Goal: Task Accomplishment & Management: Manage account settings

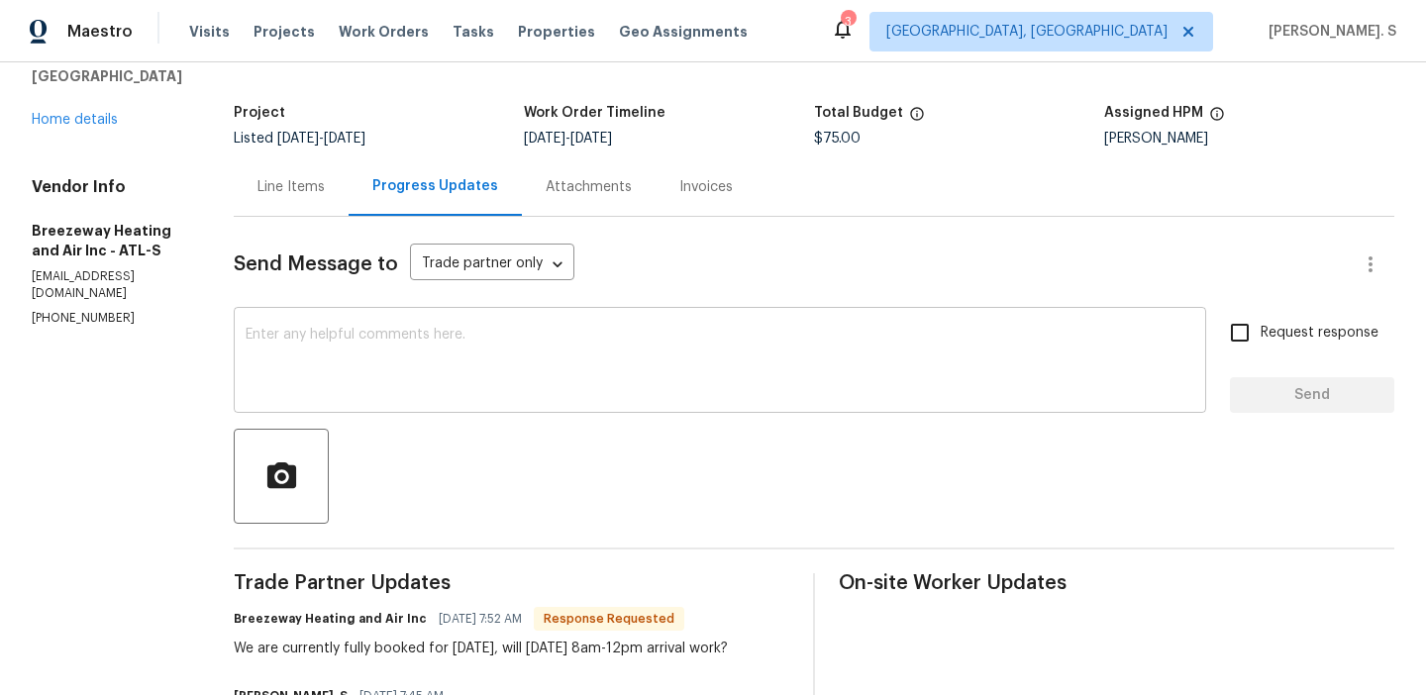
scroll to position [267, 0]
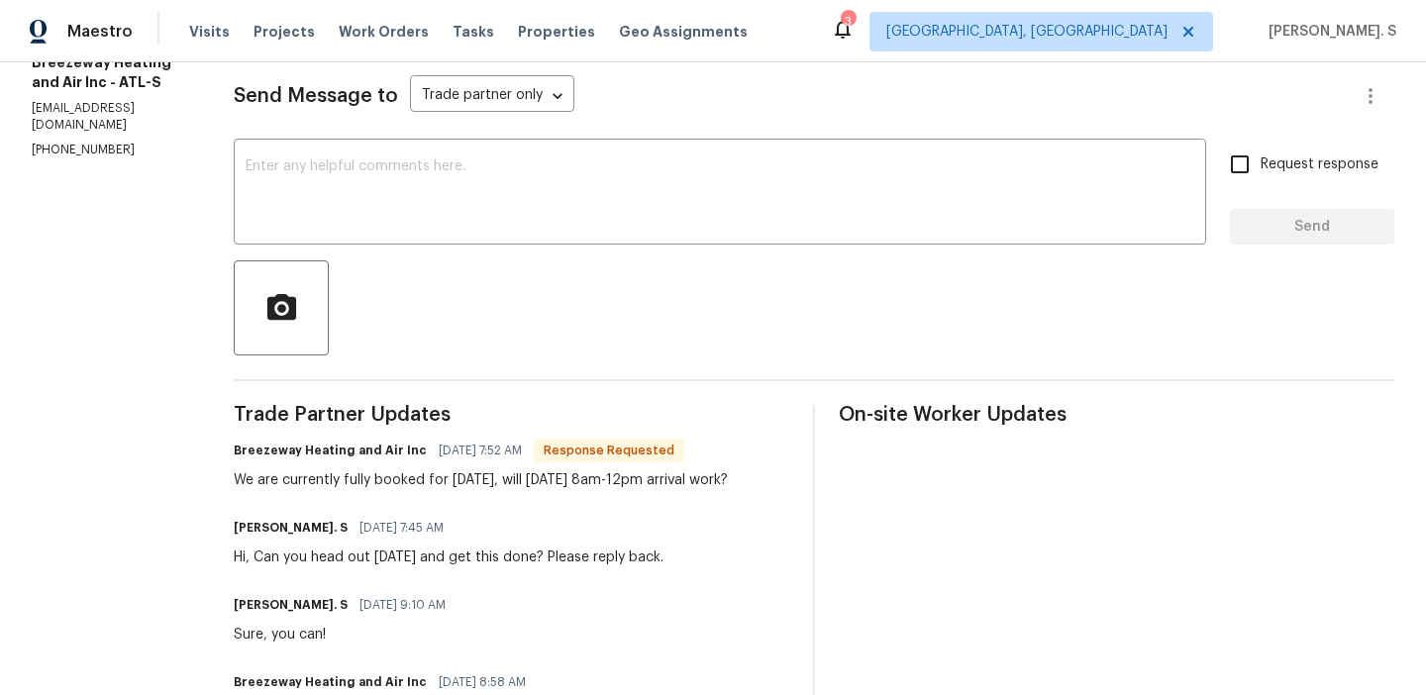
click at [605, 261] on div at bounding box center [814, 307] width 1161 height 95
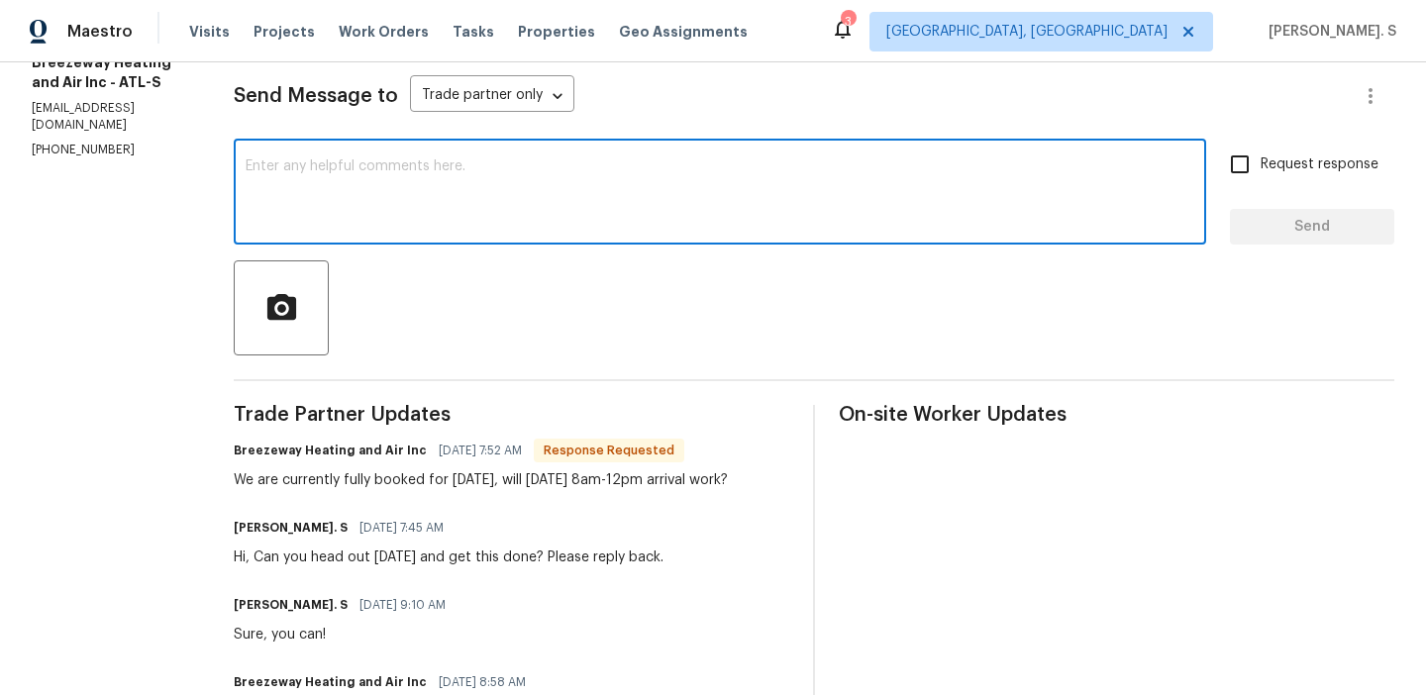
click at [602, 228] on textarea at bounding box center [720, 193] width 949 height 69
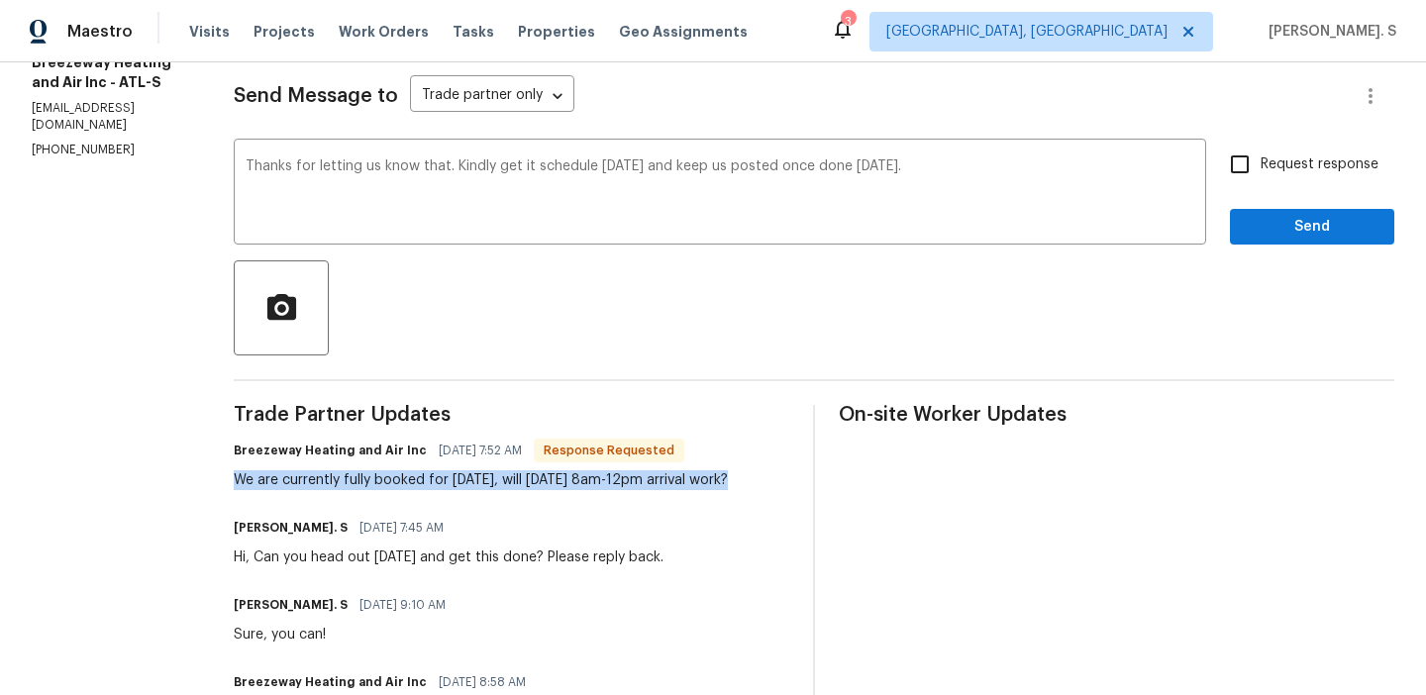
drag, startPoint x: 234, startPoint y: 480, endPoint x: 729, endPoint y: 477, distance: 495.2
copy div "We are currently fully booked for today, will tomorrow 8am-12pm arrival work"
click at [0, 0] on div "scheduled" at bounding box center [0, 0] width 0 height 0
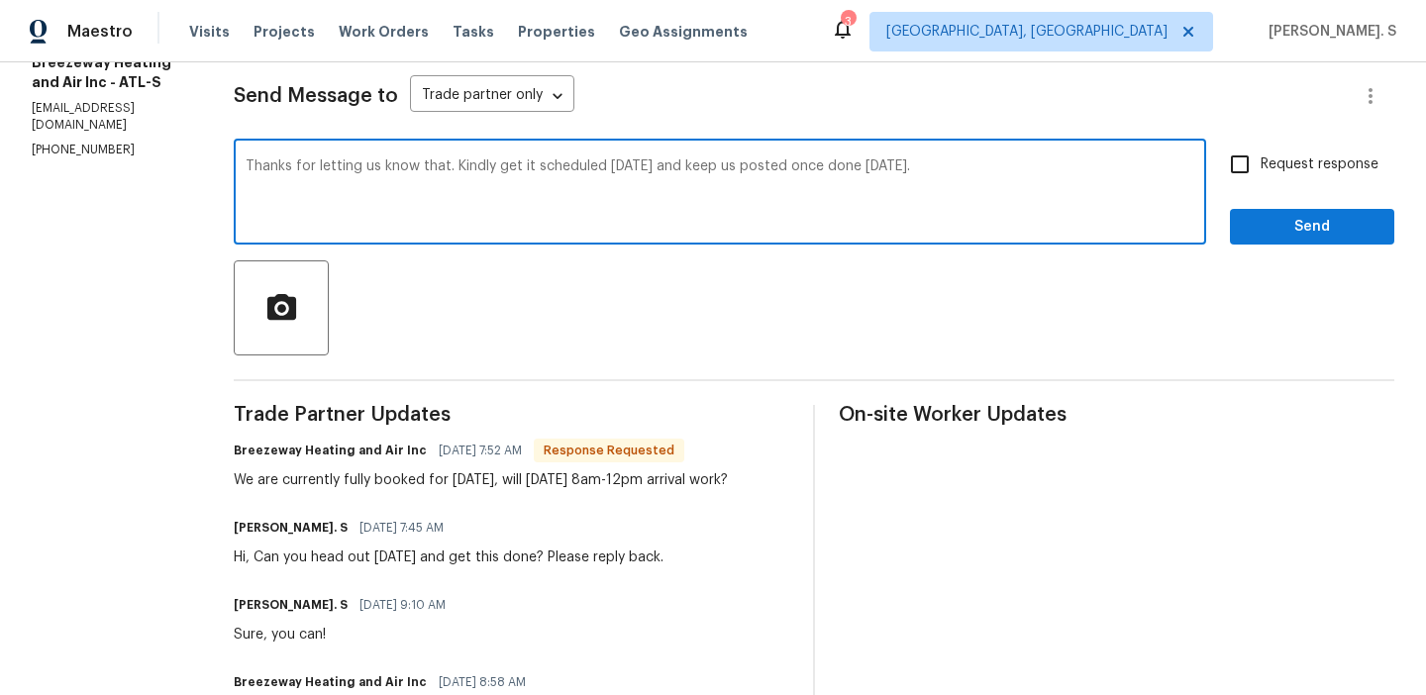
drag, startPoint x: 494, startPoint y: 174, endPoint x: 963, endPoint y: 219, distance: 470.6
click at [963, 219] on textarea "Thanks for letting us know that. Kindly get it scheduled tomorrow and keep us p…" at bounding box center [720, 193] width 949 height 69
drag, startPoint x: 500, startPoint y: 168, endPoint x: 1078, endPoint y: 168, distance: 577.4
click at [1078, 168] on textarea "Thanks for letting us know that. Kindly get it scheduled tomorrow and keep us p…" at bounding box center [720, 193] width 949 height 69
type textarea "Thanks for letting us know that. Kindly get it scheduled tomorrow and keep us p…"
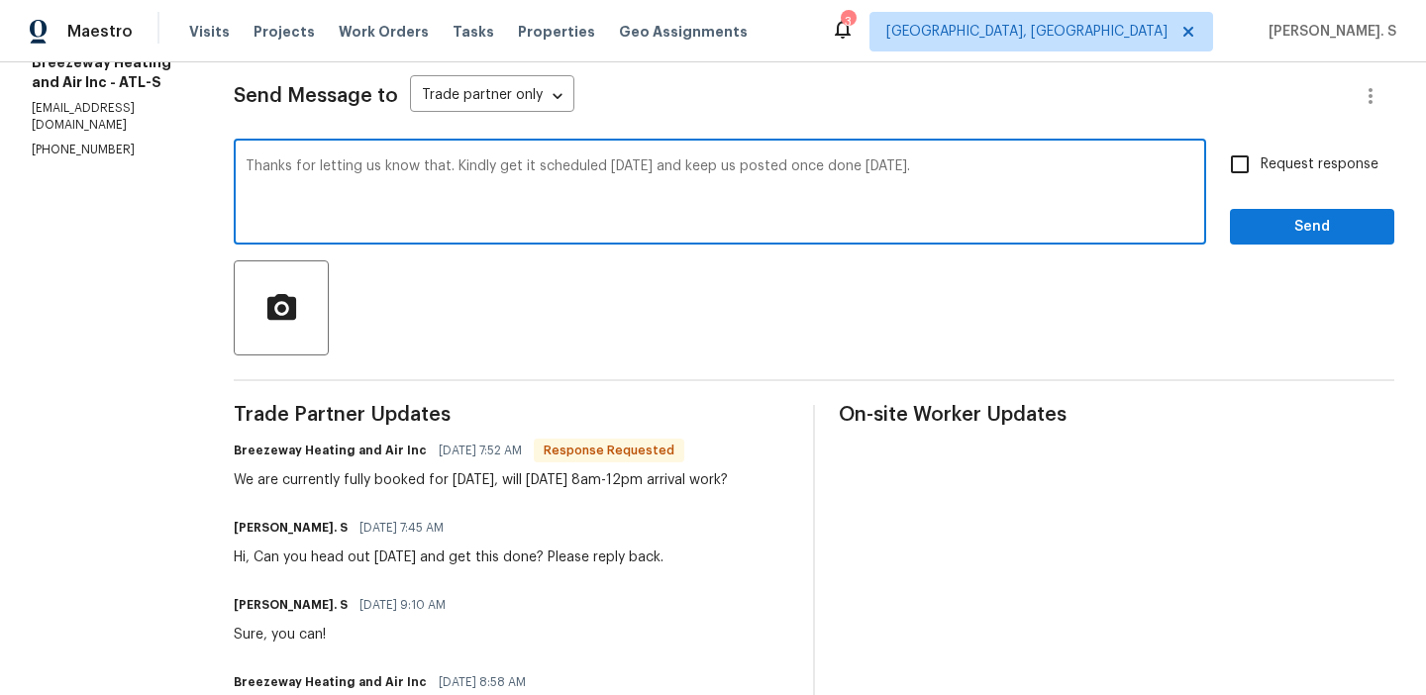
click at [1271, 165] on span "Request response" at bounding box center [1320, 165] width 118 height 21
click at [1261, 165] on input "Request response" at bounding box center [1240, 165] width 42 height 42
checkbox input "true"
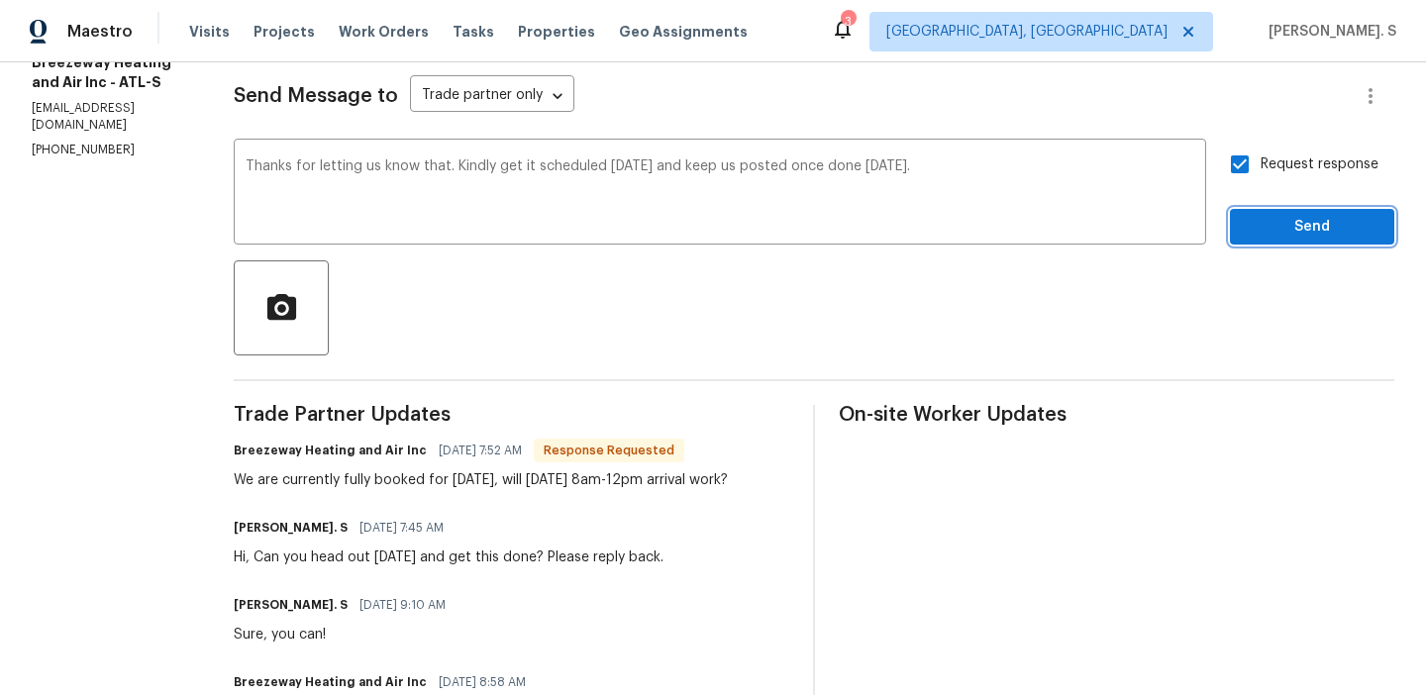
click at [1270, 233] on span "Send" at bounding box center [1312, 227] width 133 height 25
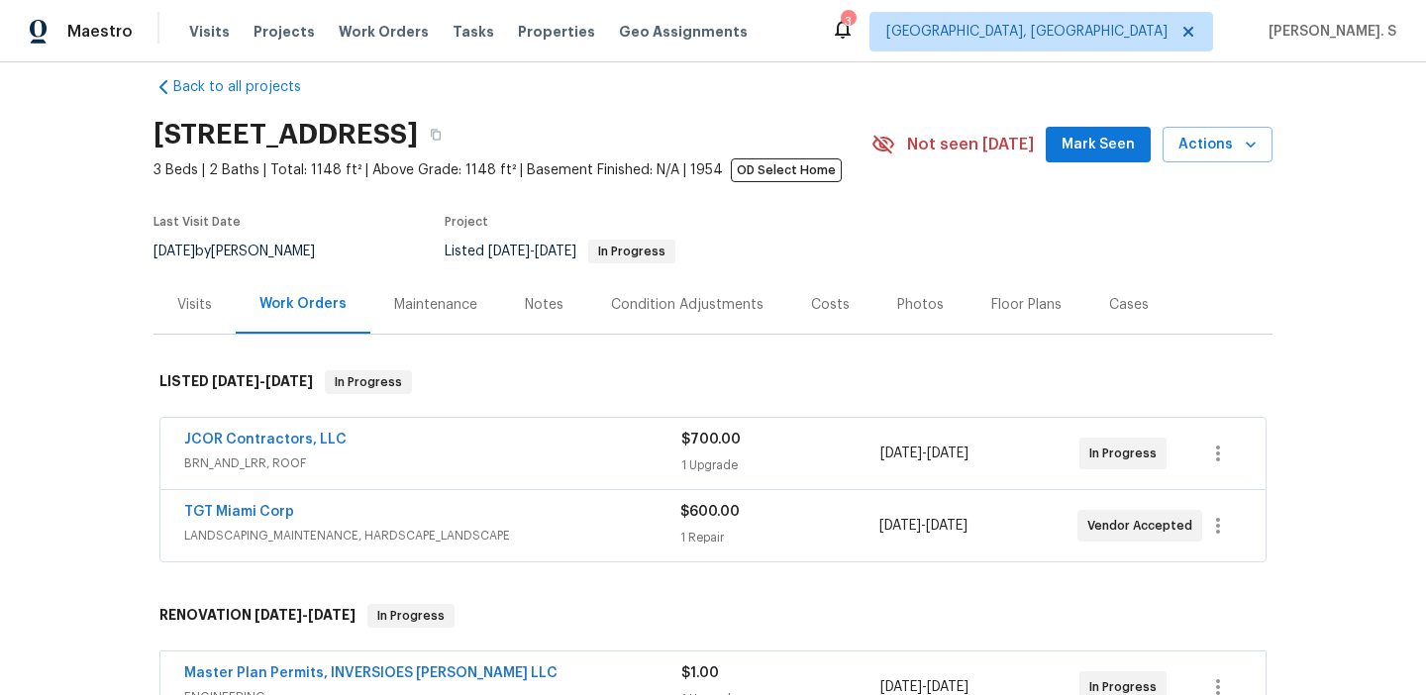
scroll to position [26, 0]
click at [243, 442] on link "JCOR Contractors, LLC" at bounding box center [265, 439] width 162 height 14
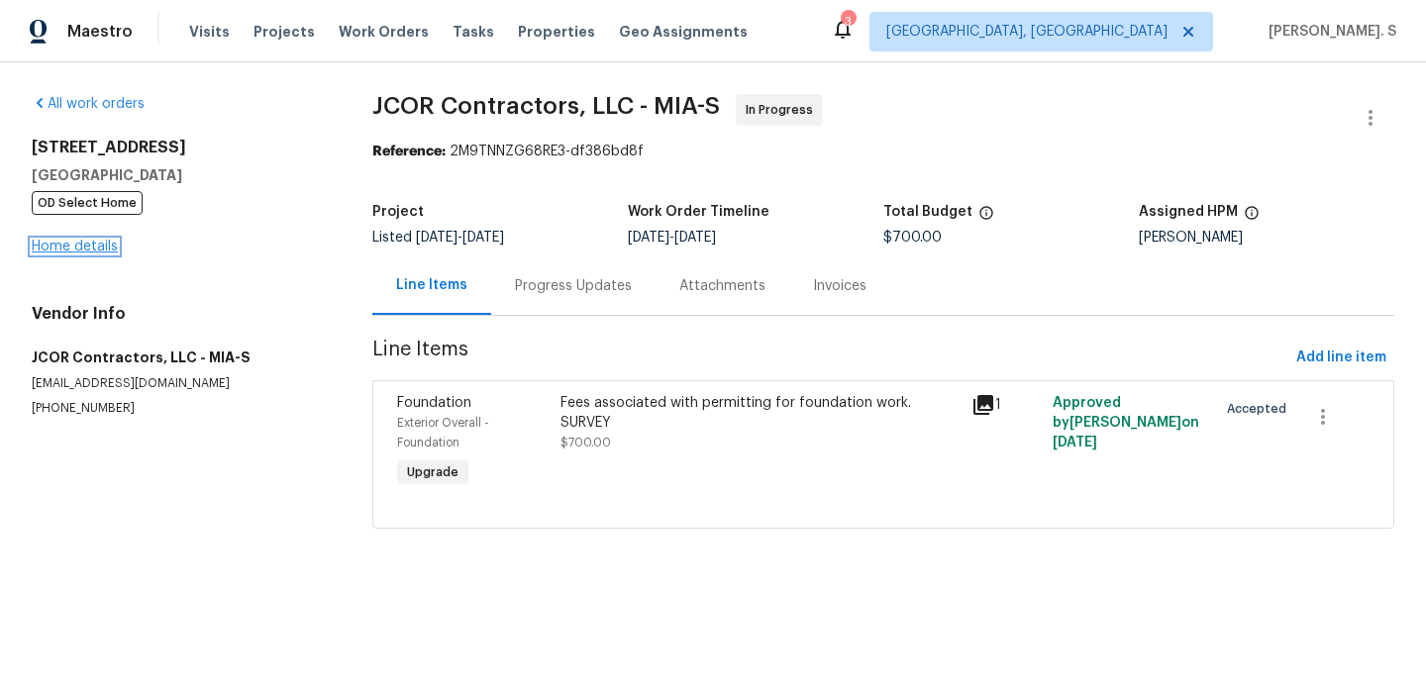
click at [86, 254] on link "Home details" at bounding box center [75, 247] width 86 height 14
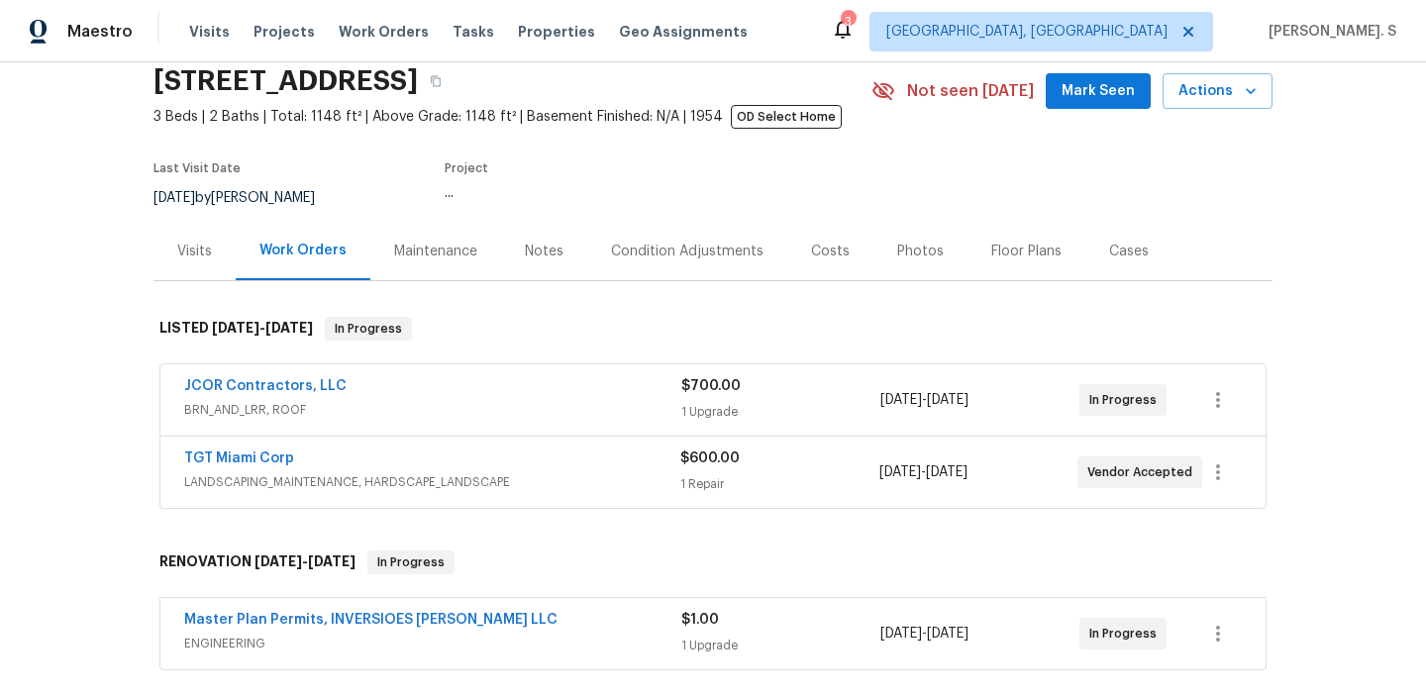
scroll to position [176, 0]
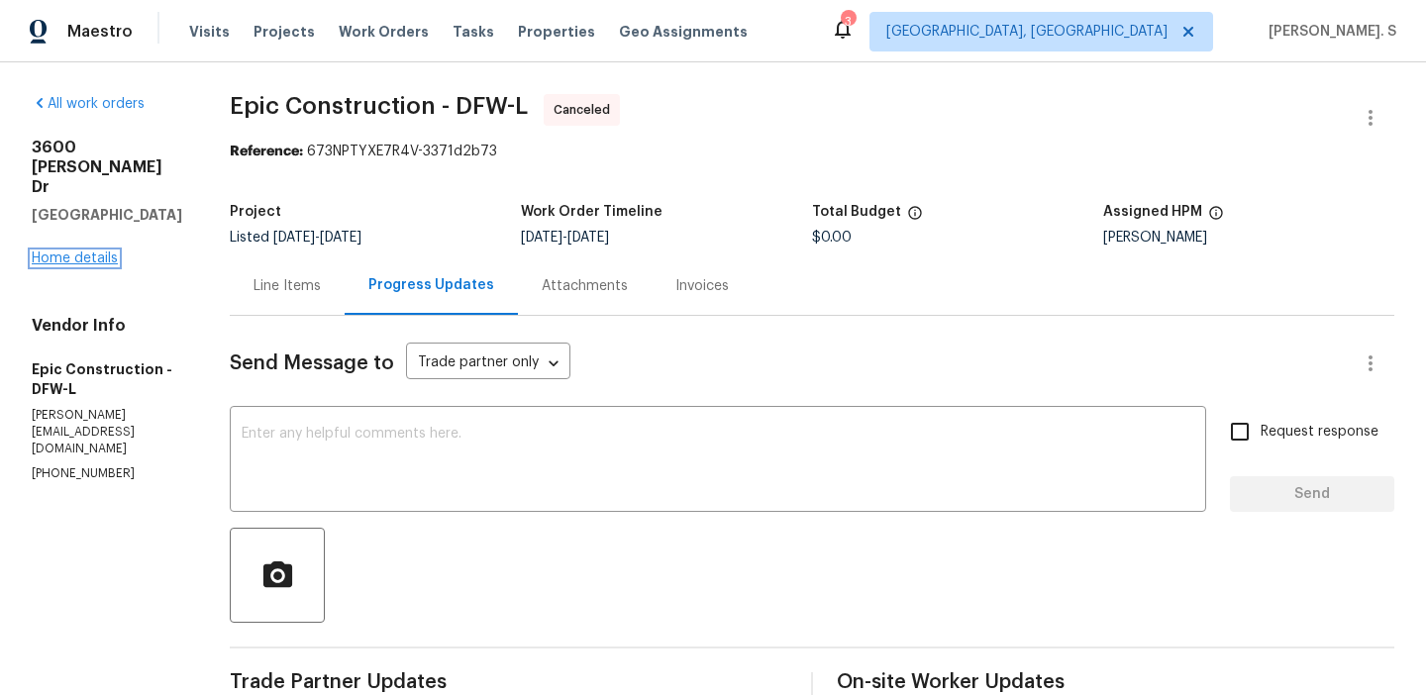
click at [99, 252] on link "Home details" at bounding box center [75, 259] width 86 height 14
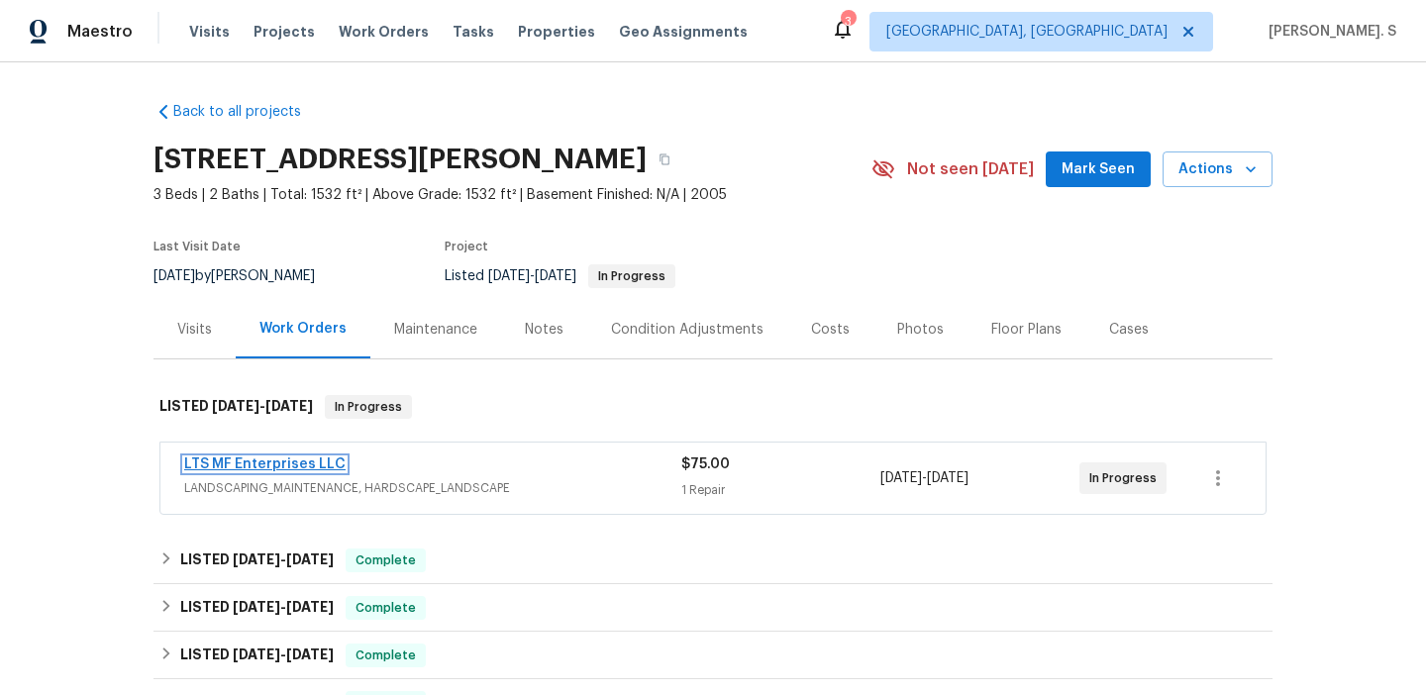
click at [293, 466] on link "LTS MF Enterprises LLC" at bounding box center [264, 465] width 161 height 14
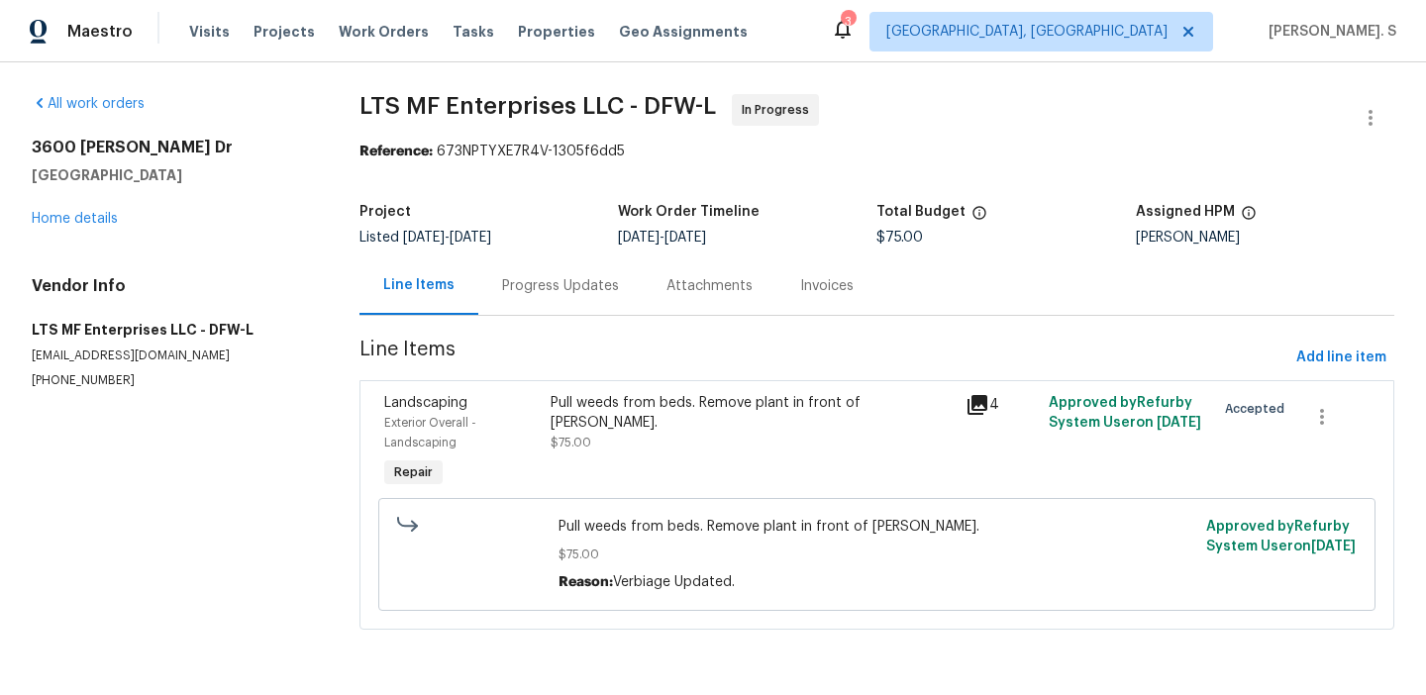
click at [517, 307] on div "Progress Updates" at bounding box center [560, 286] width 164 height 58
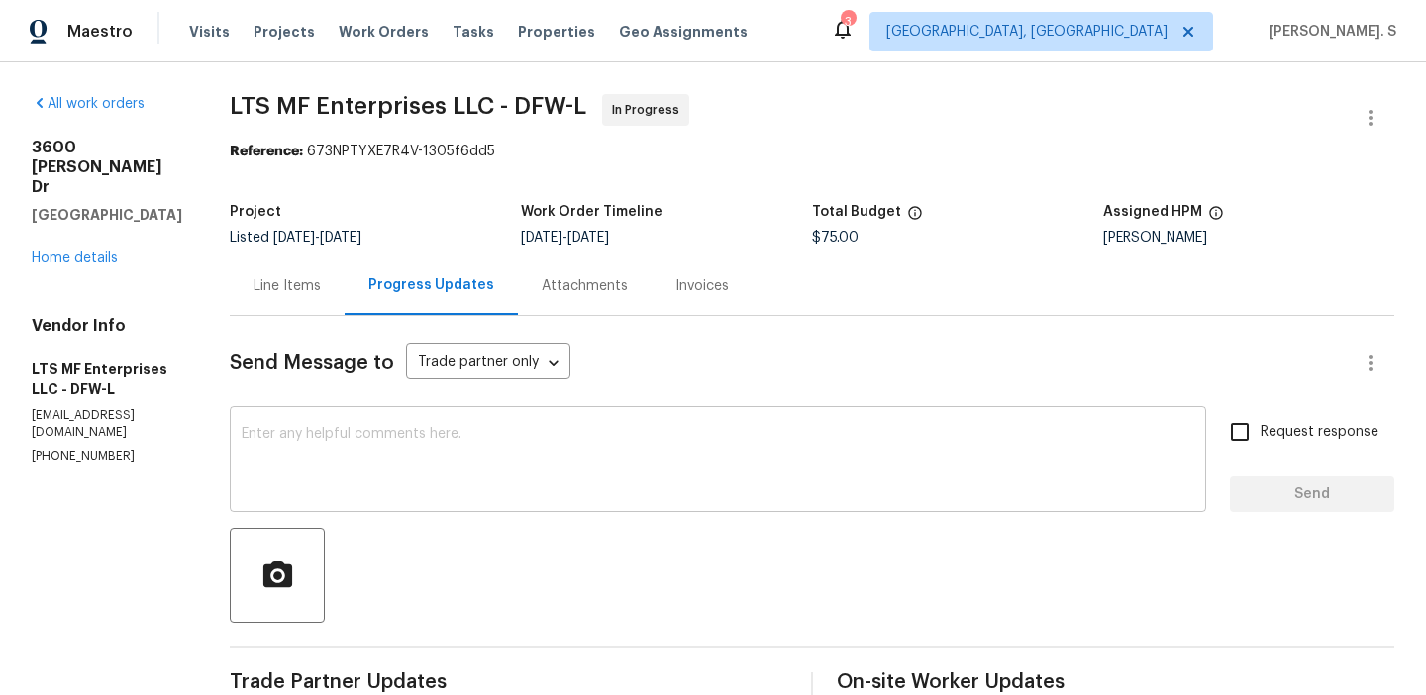
click at [567, 449] on textarea at bounding box center [718, 461] width 953 height 69
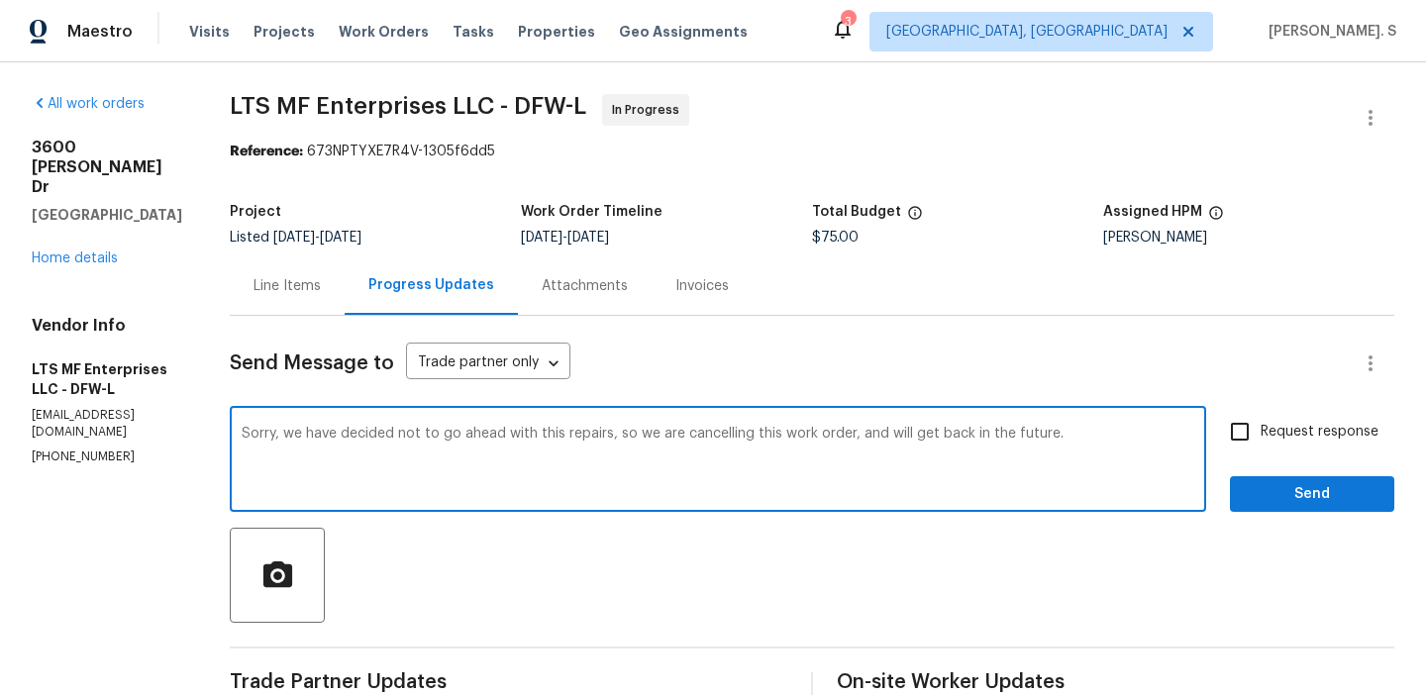
type textarea "Sorry, we have decided not to go ahead with this repairs, so we are cancelling …"
click at [1296, 460] on div "Request response Send" at bounding box center [1312, 461] width 164 height 101
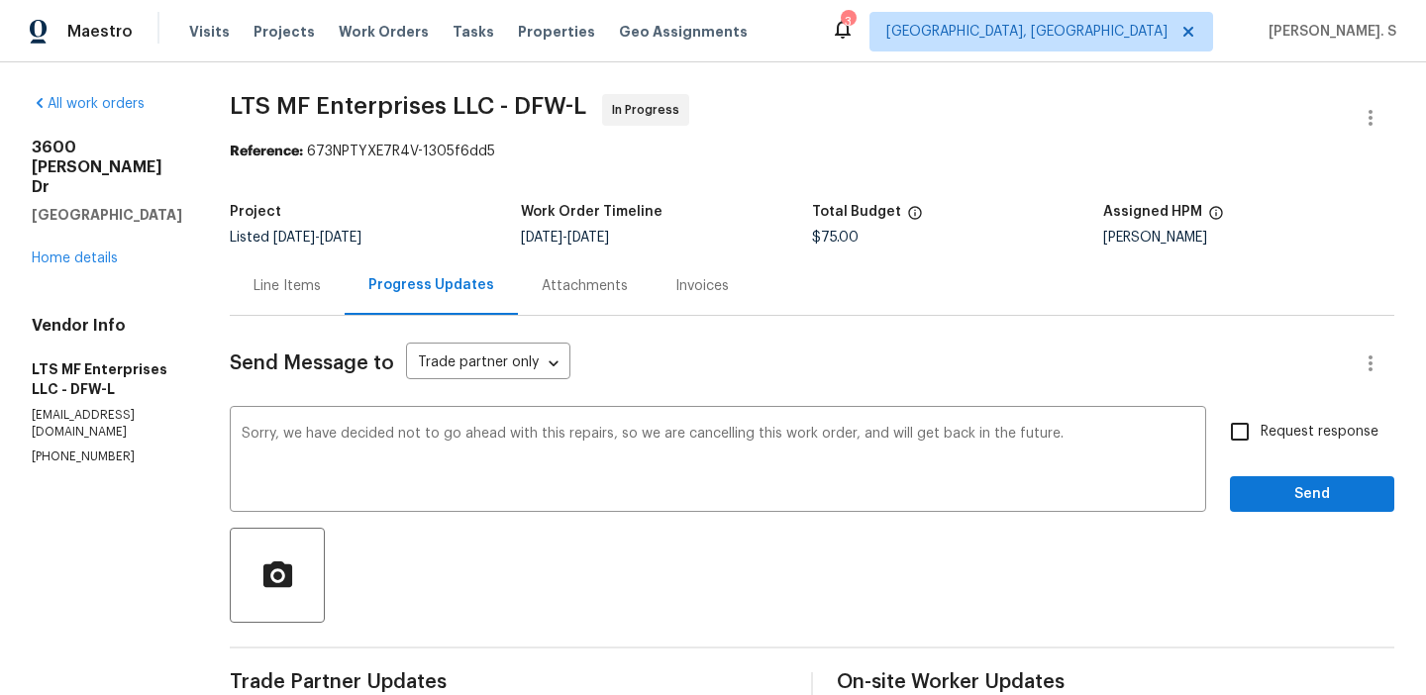
click at [1298, 448] on label "Request response" at bounding box center [1298, 432] width 159 height 42
click at [1261, 448] on input "Request response" at bounding box center [1240, 432] width 42 height 42
checkbox input "true"
click at [796, 442] on textarea "Sorry, we have decided not to go ahead with this repairs, so we are cancelling …" at bounding box center [718, 461] width 953 height 69
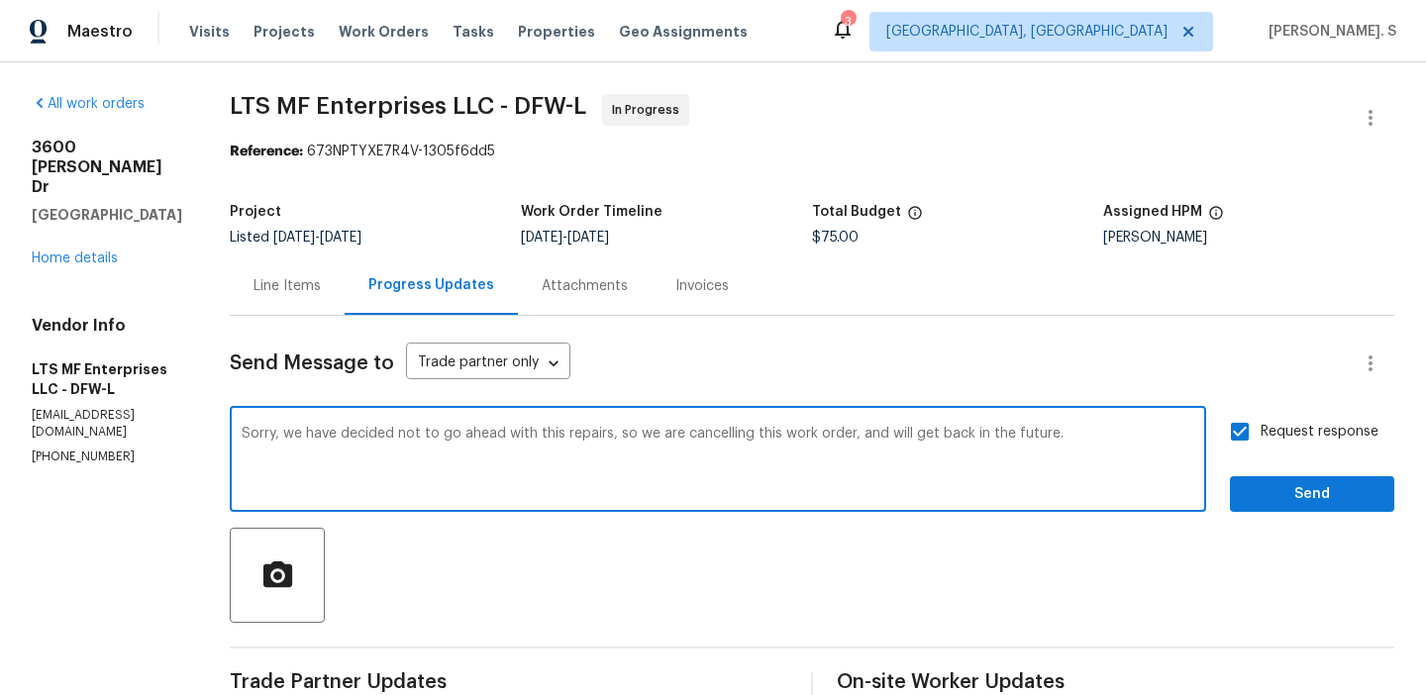
click at [796, 442] on textarea "Sorry, we have decided not to go ahead with this repairs, so we are cancelling …" at bounding box center [718, 461] width 953 height 69
click at [0, 0] on icon "Paraphrase text" at bounding box center [0, 0] width 0 height 0
click at [0, 0] on span "will" at bounding box center [0, 0] width 0 height 0
type textarea "We apologise, but we have decided not to proceed with the repairs. As a result,…"
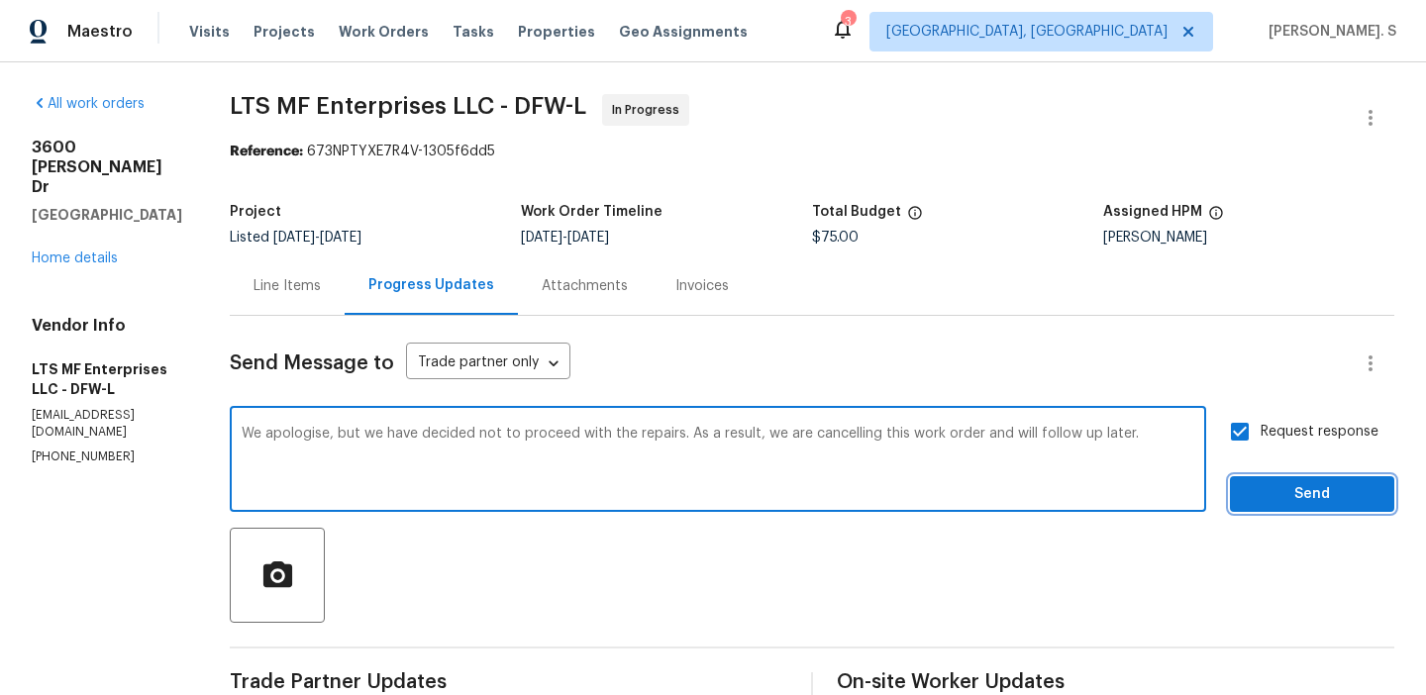
click at [1304, 494] on span "Send" at bounding box center [1312, 494] width 133 height 25
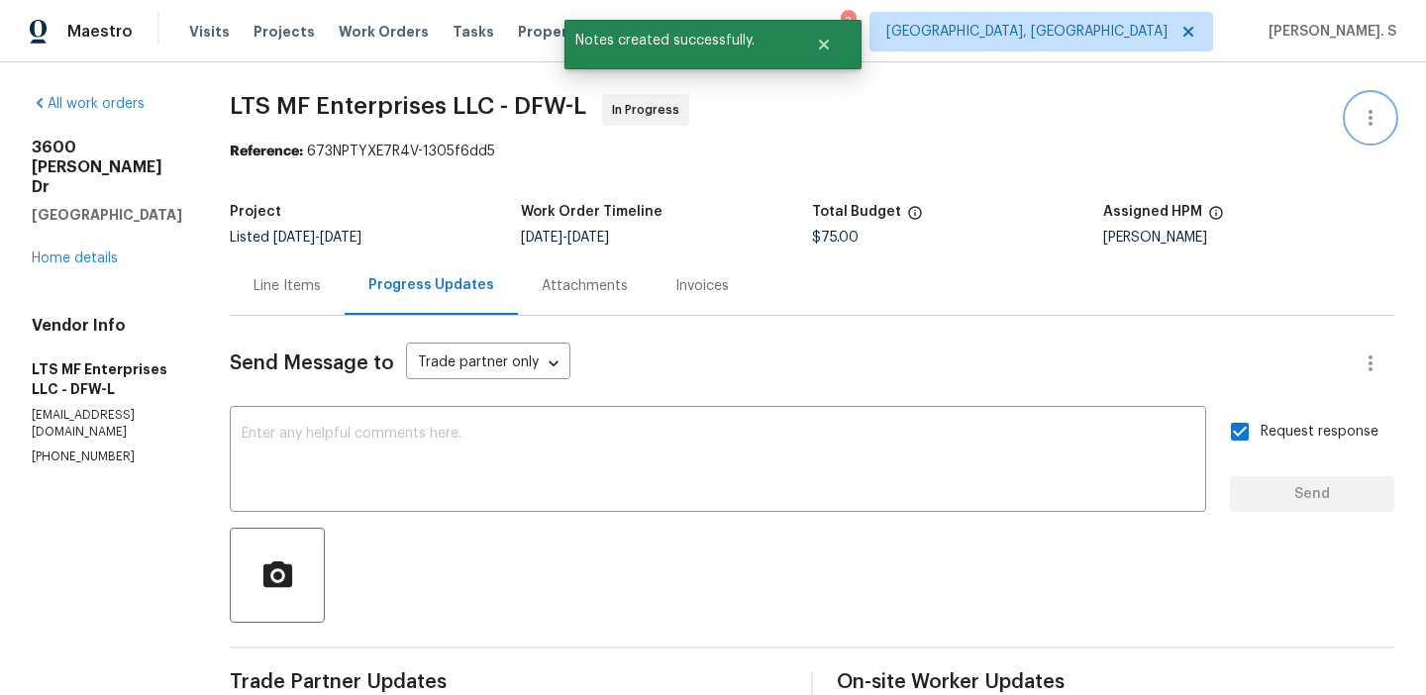
click at [1355, 123] on button "button" at bounding box center [1371, 118] width 48 height 48
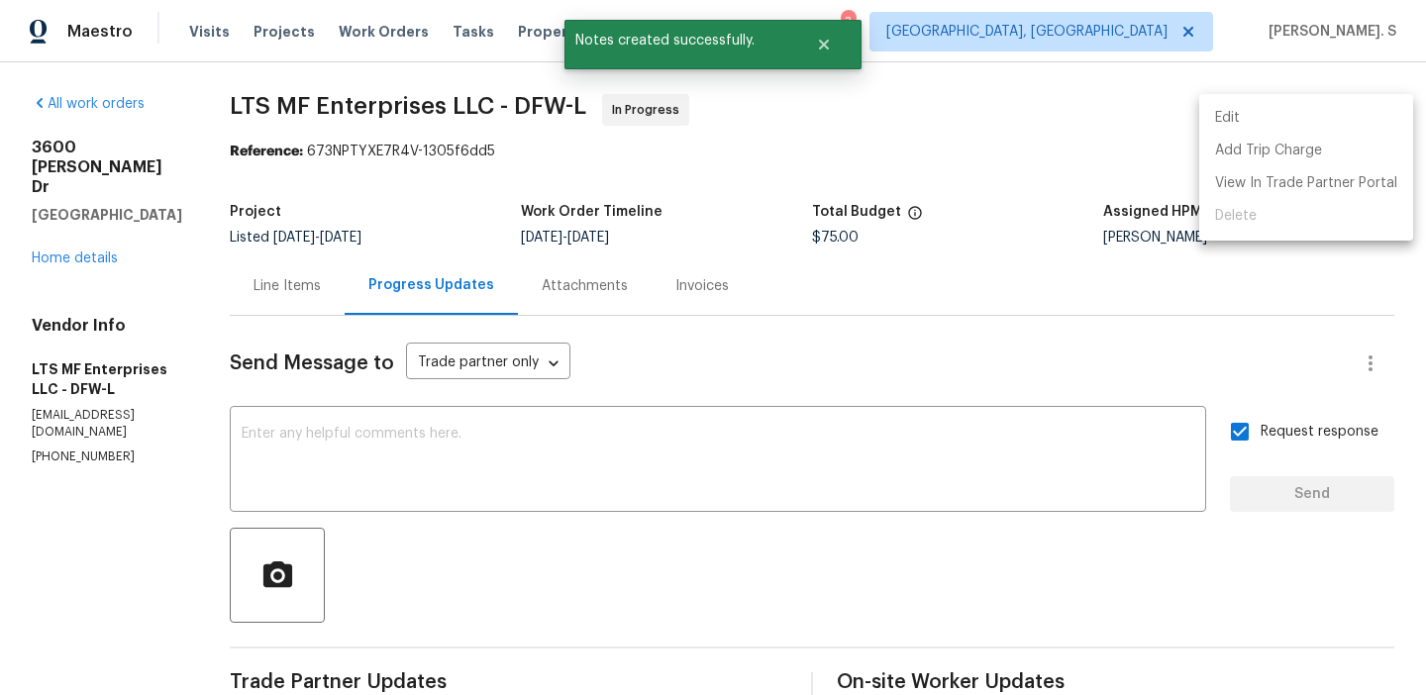
click at [1197, 119] on div at bounding box center [713, 347] width 1426 height 695
click at [1242, 119] on span "LTS MF Enterprises LLC - DFW-L In Progress" at bounding box center [788, 118] width 1117 height 48
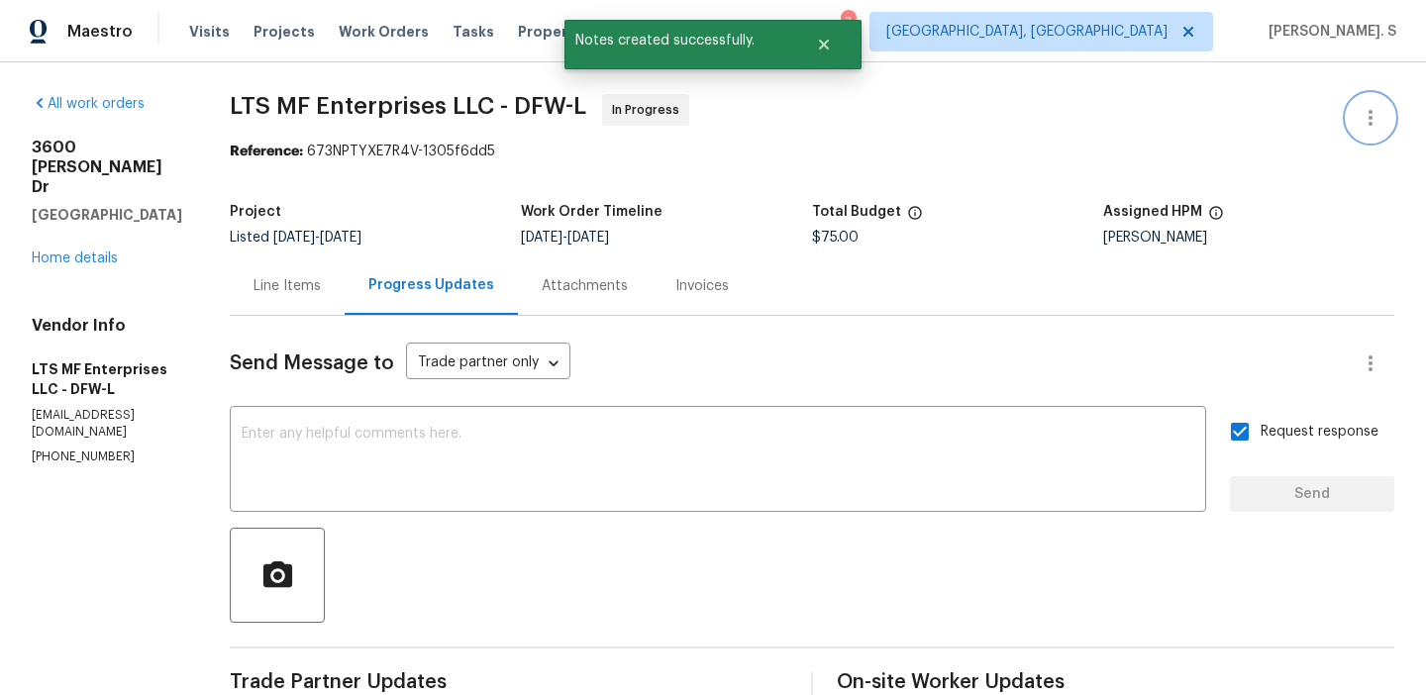
click at [1355, 119] on button "button" at bounding box center [1371, 118] width 48 height 48
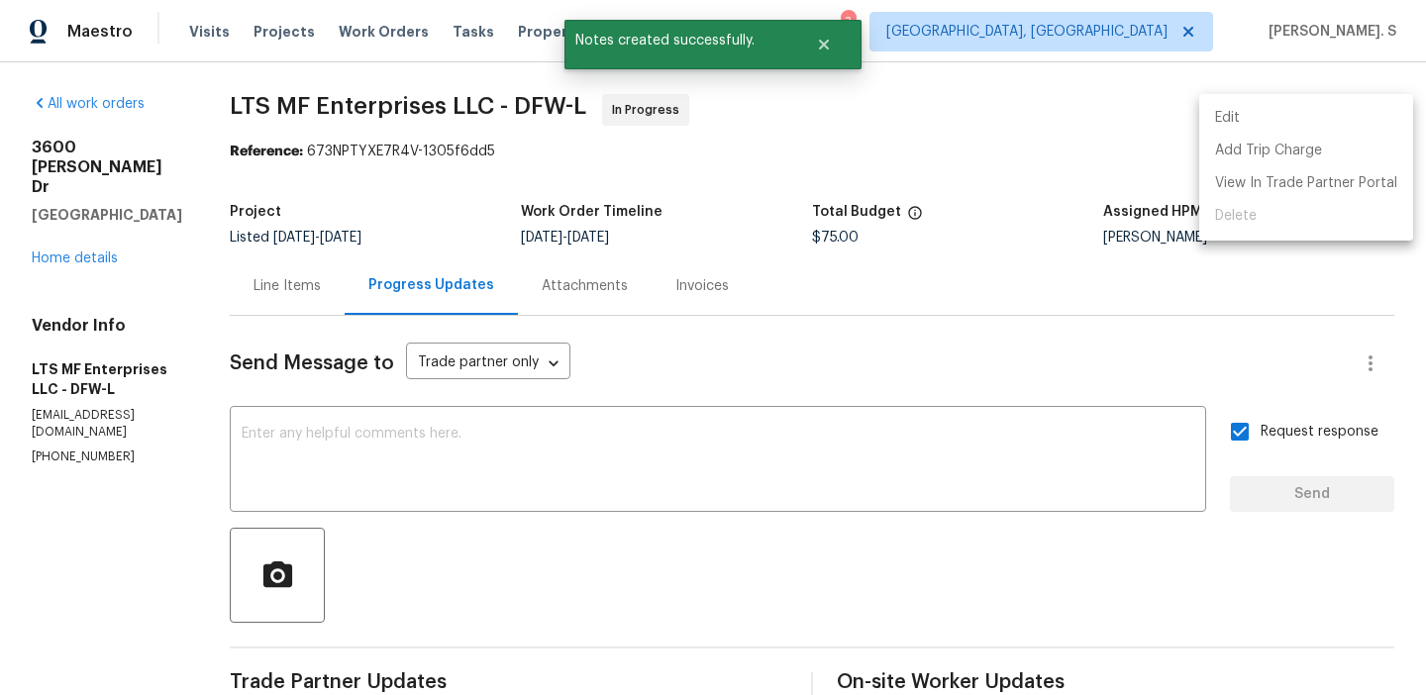
click at [1261, 119] on li "Edit" at bounding box center [1306, 118] width 214 height 33
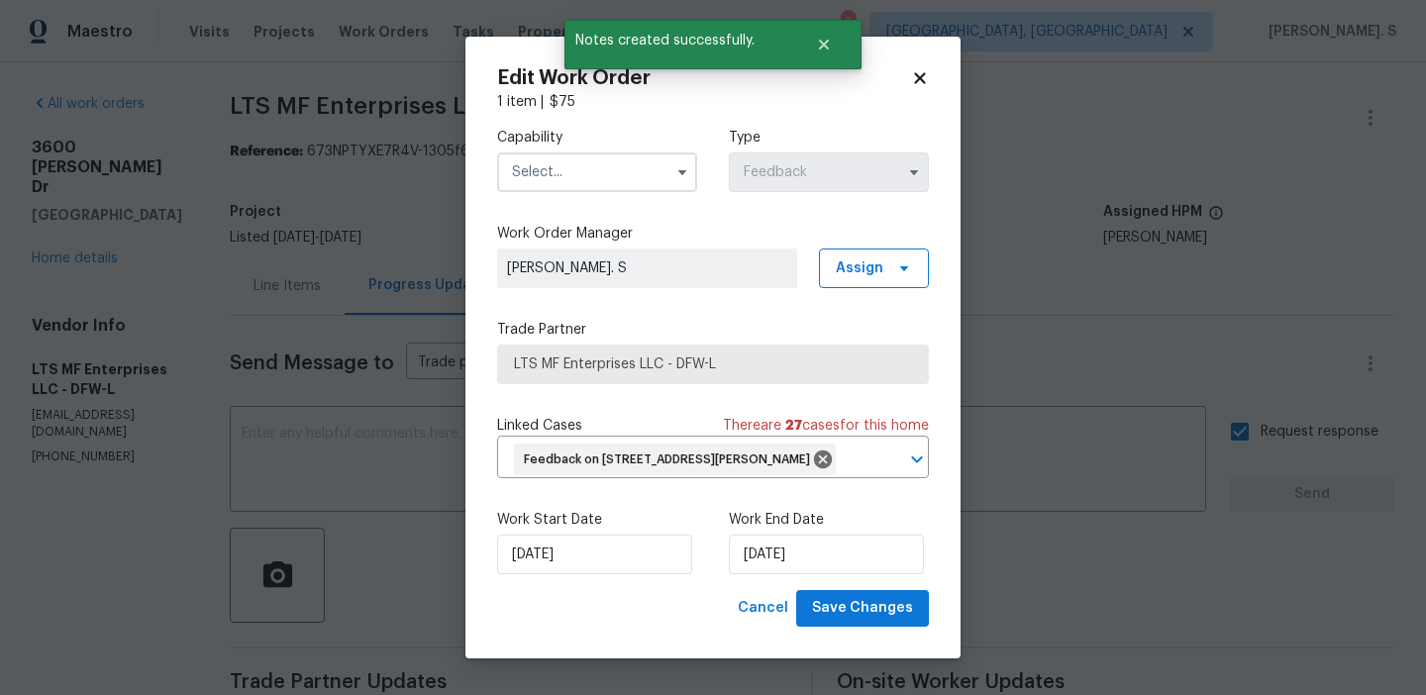
click at [578, 171] on input "text" at bounding box center [597, 173] width 200 height 40
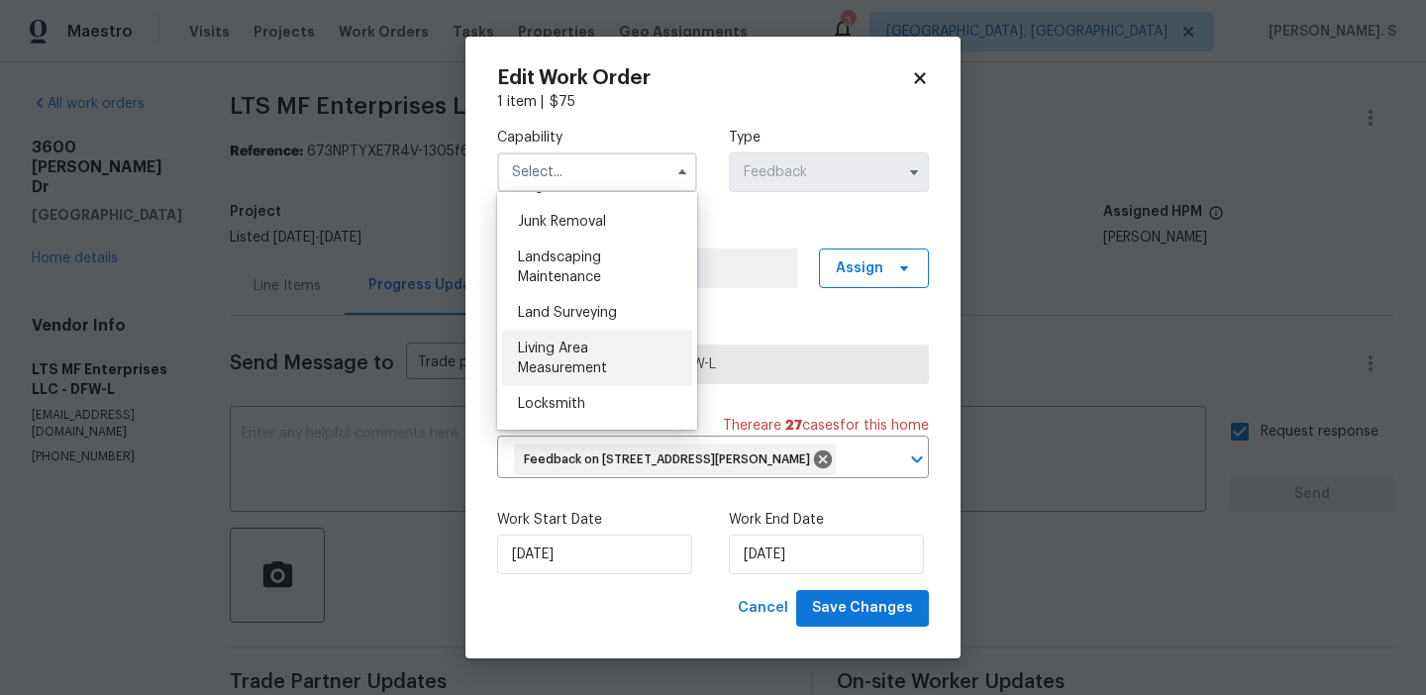
scroll to position [1274, 0]
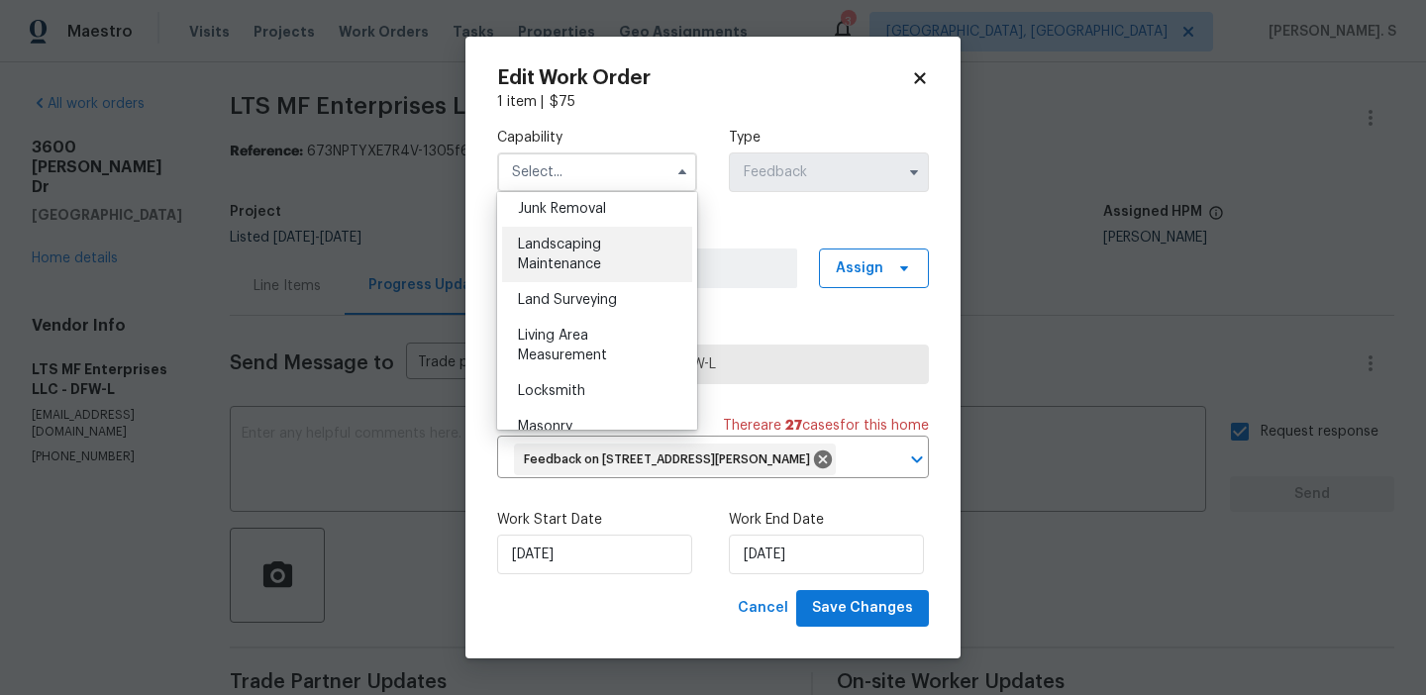
click at [585, 260] on span "Landscaping Maintenance" at bounding box center [559, 255] width 83 height 34
type input "Landscaping Maintenance"
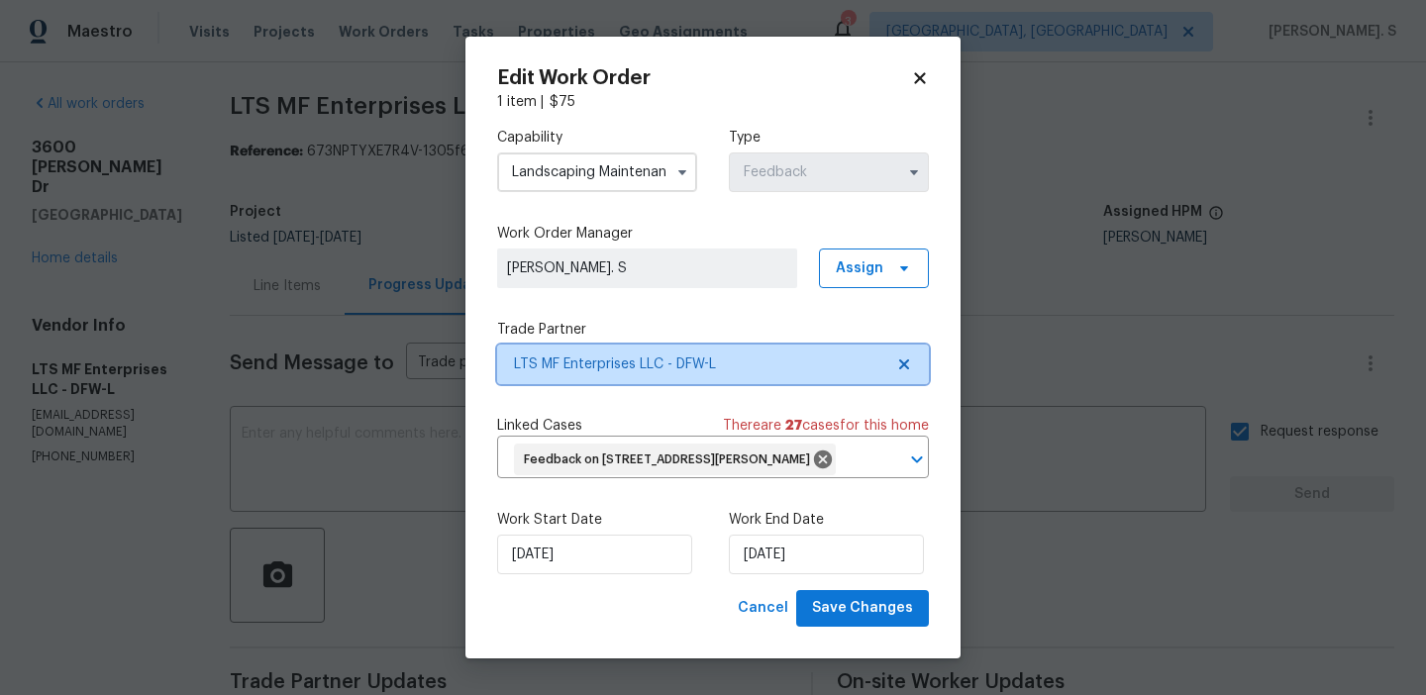
click at [906, 360] on icon at bounding box center [904, 365] width 10 height 10
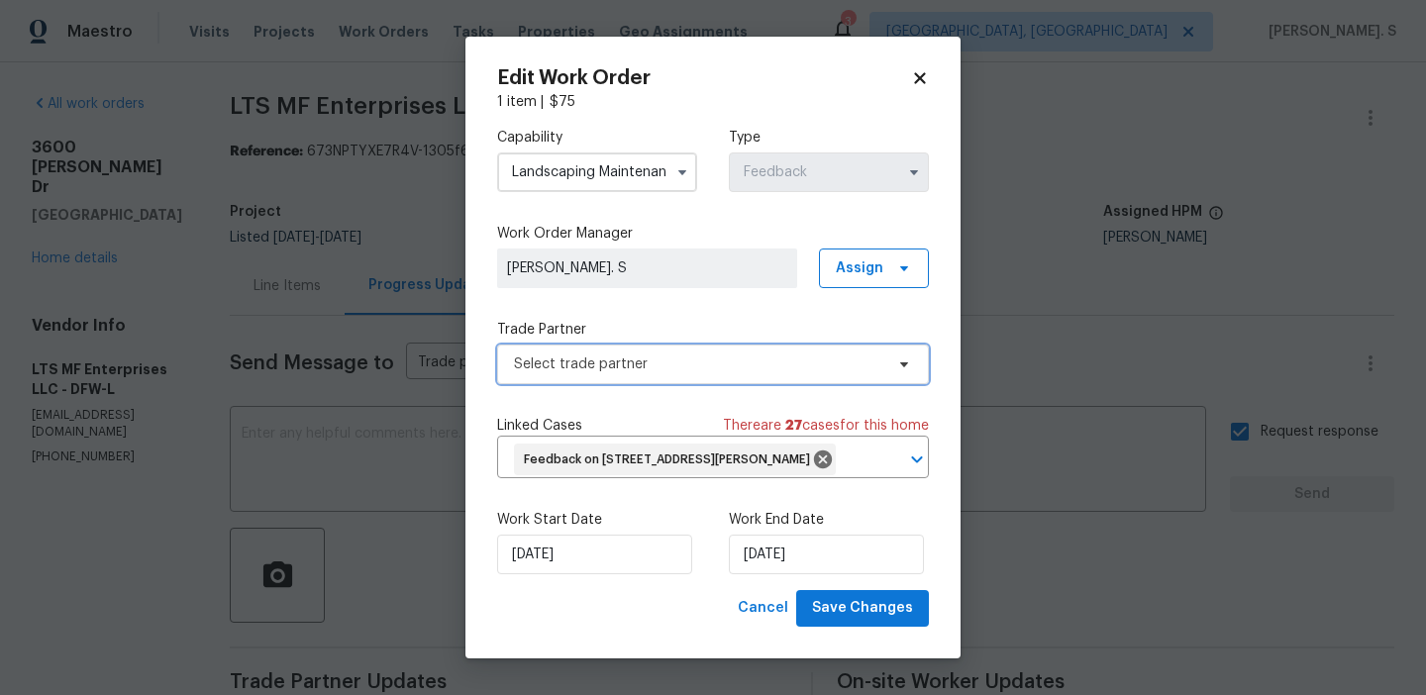
click at [906, 360] on icon at bounding box center [904, 365] width 16 height 16
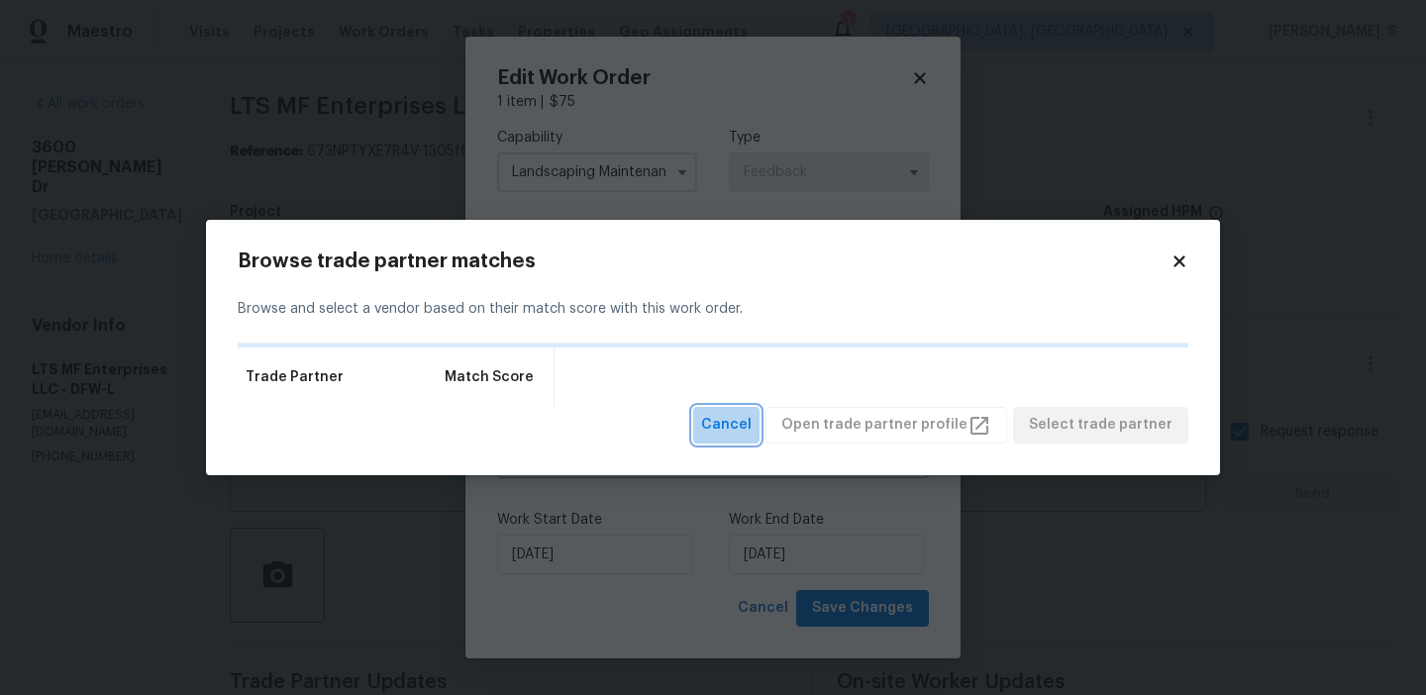
click at [740, 417] on span "Cancel" at bounding box center [726, 425] width 51 height 25
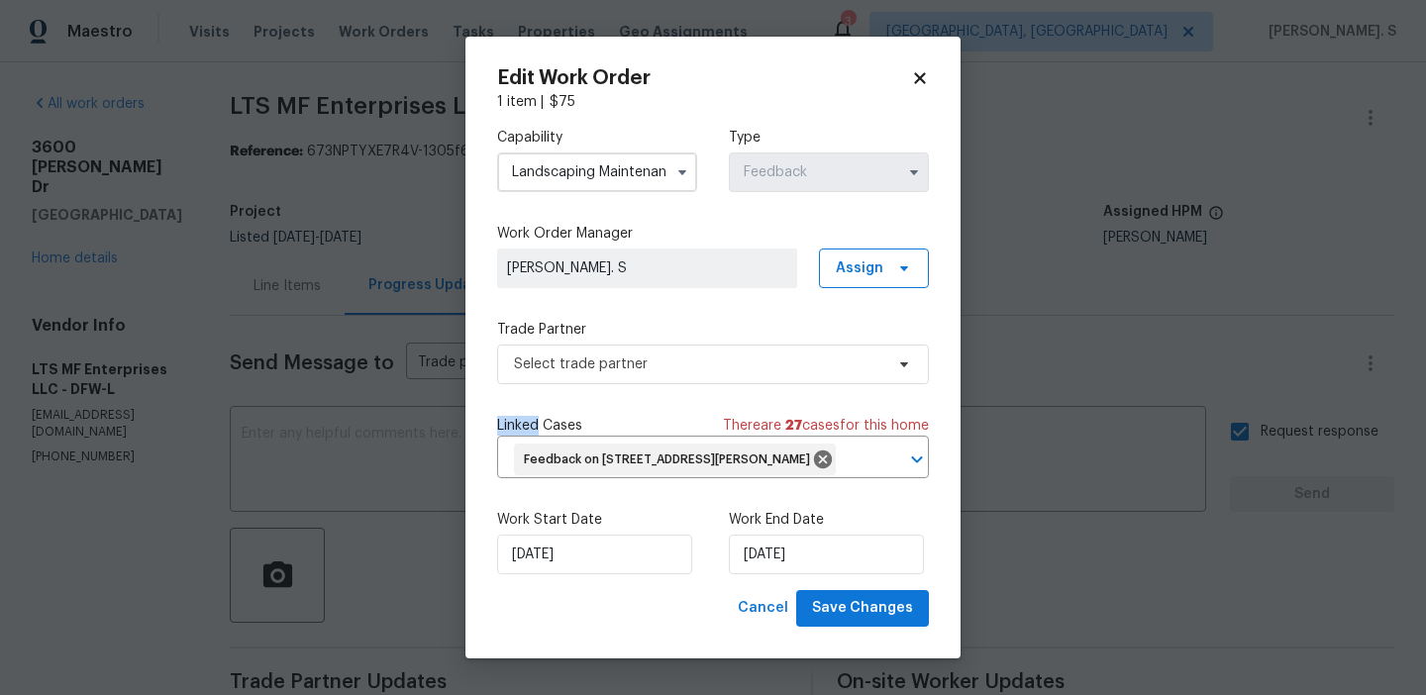
click at [673, 334] on label "Trade Partner" at bounding box center [713, 330] width 432 height 20
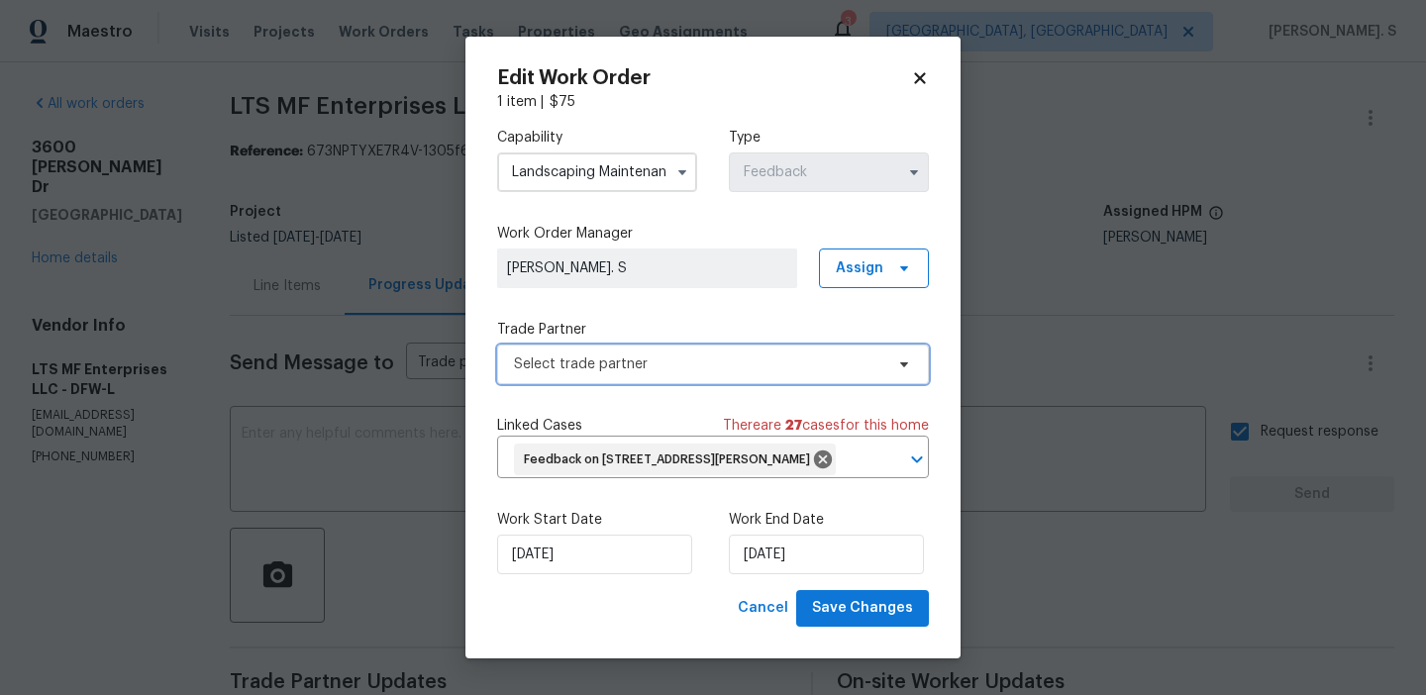
click at [668, 381] on span "Select trade partner" at bounding box center [713, 365] width 432 height 40
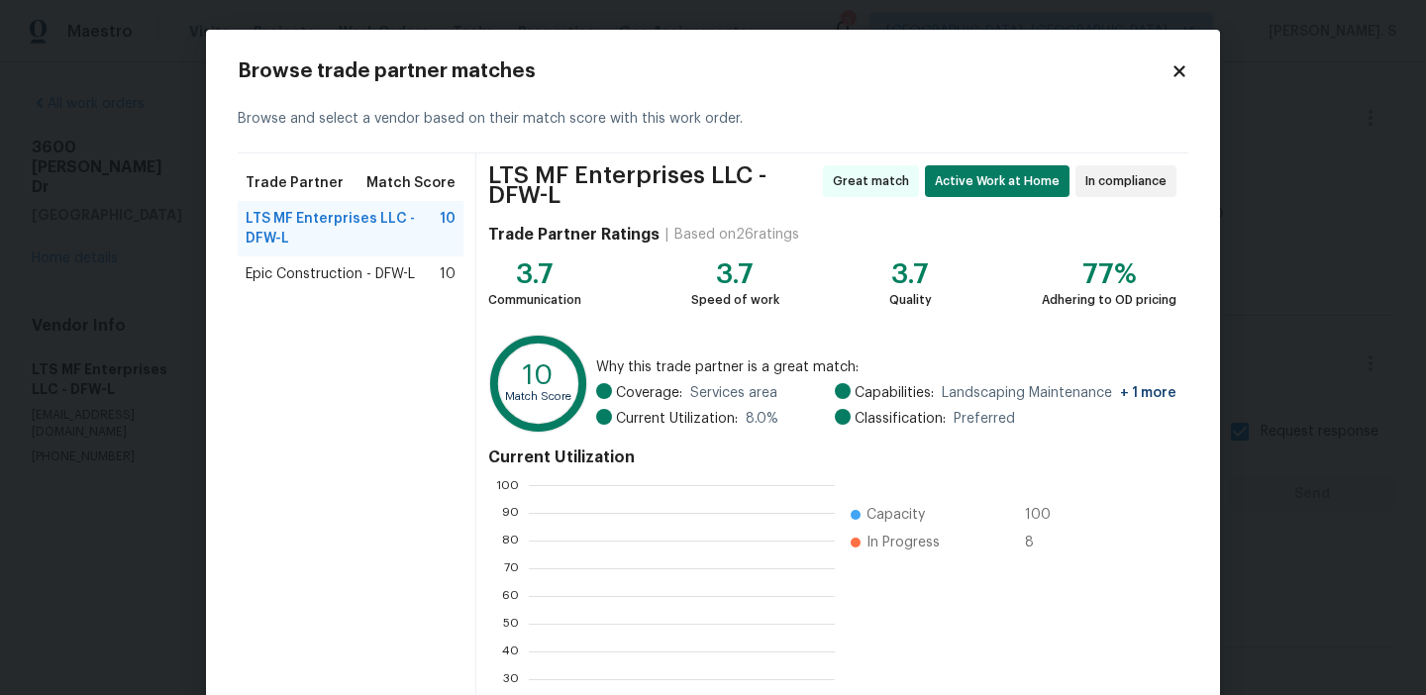
scroll to position [277, 305]
click at [454, 294] on div "Trade Partner Match Score LTS MF Enterprises LLC - DFW-L 10 Epic Construction -…" at bounding box center [357, 469] width 239 height 631
click at [444, 264] on span "10" at bounding box center [448, 274] width 16 height 20
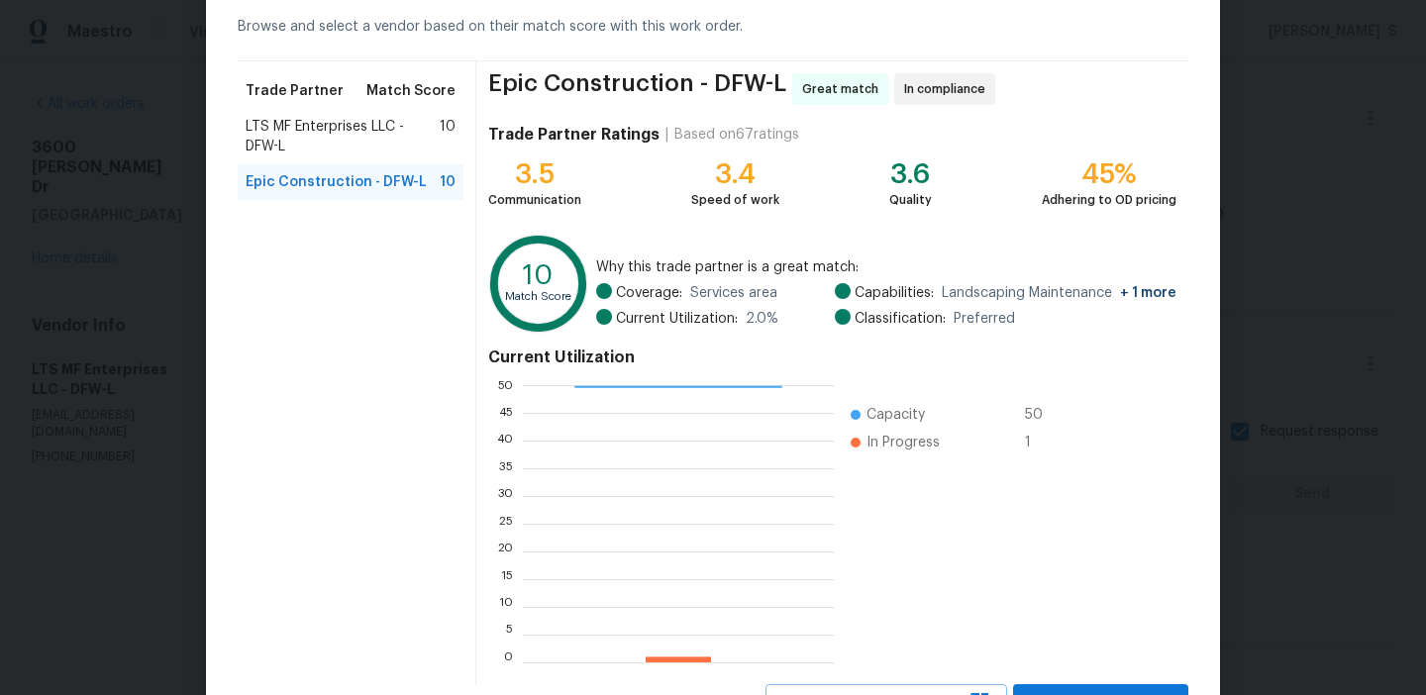
scroll to position [178, 0]
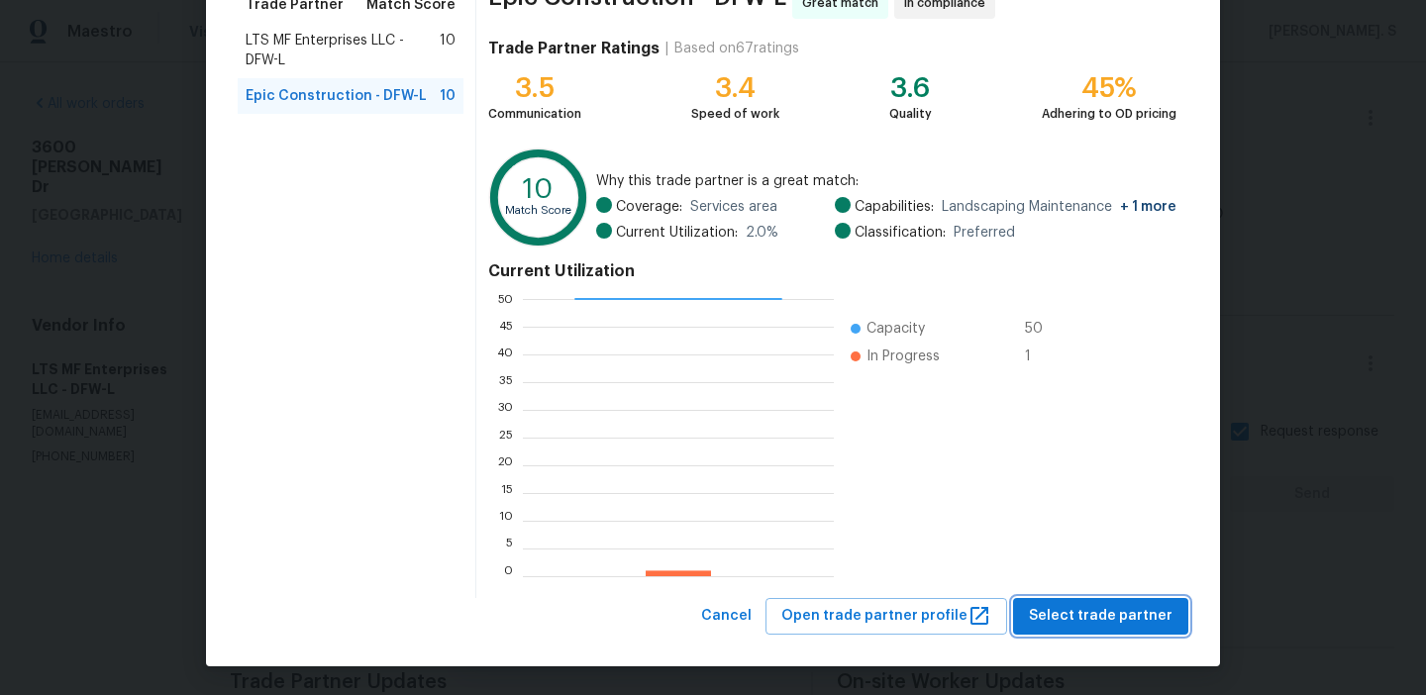
click at [1069, 607] on span "Select trade partner" at bounding box center [1101, 616] width 144 height 25
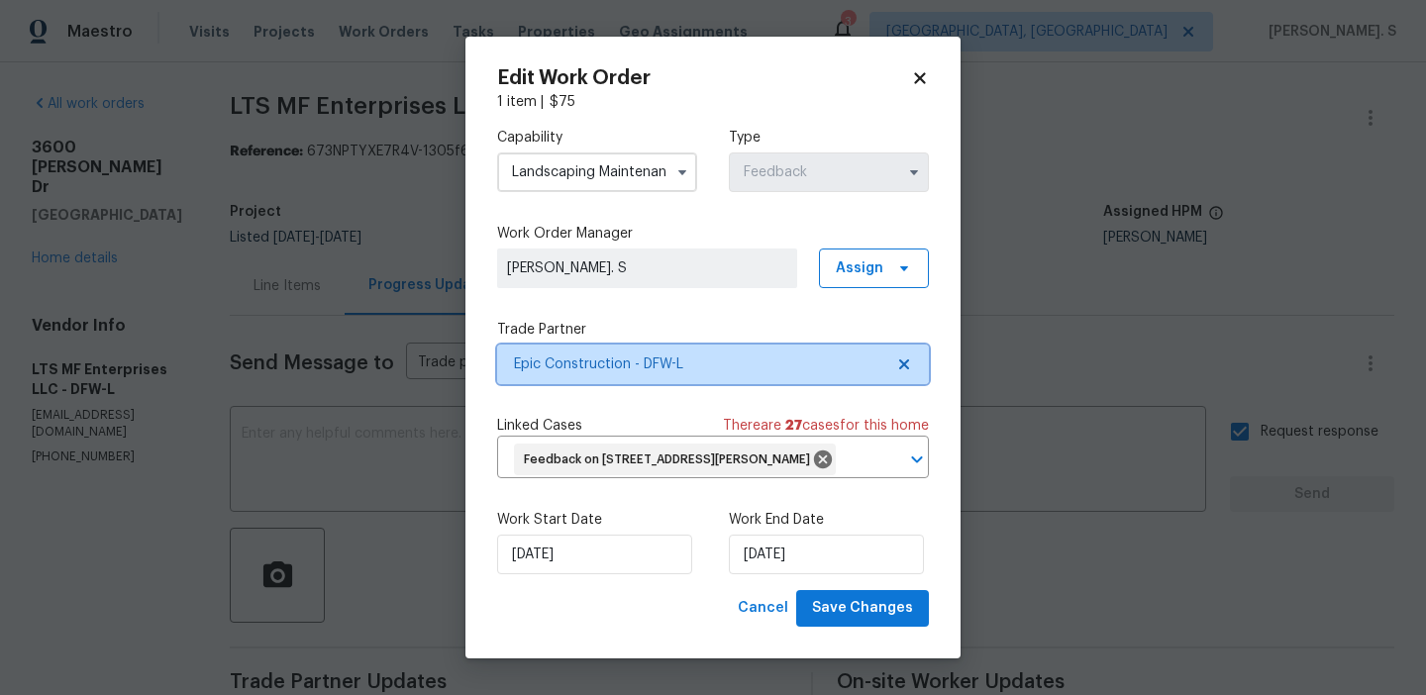
scroll to position [0, 0]
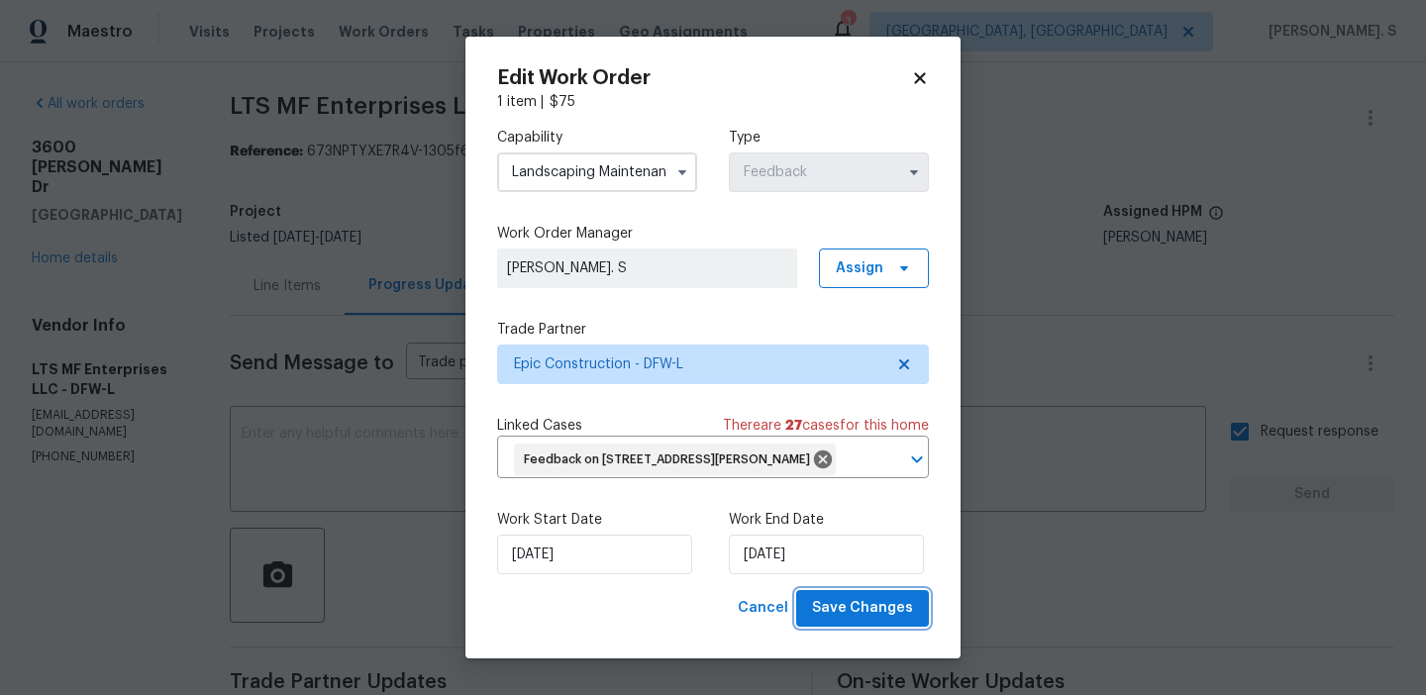
click at [842, 608] on span "Save Changes" at bounding box center [862, 608] width 101 height 25
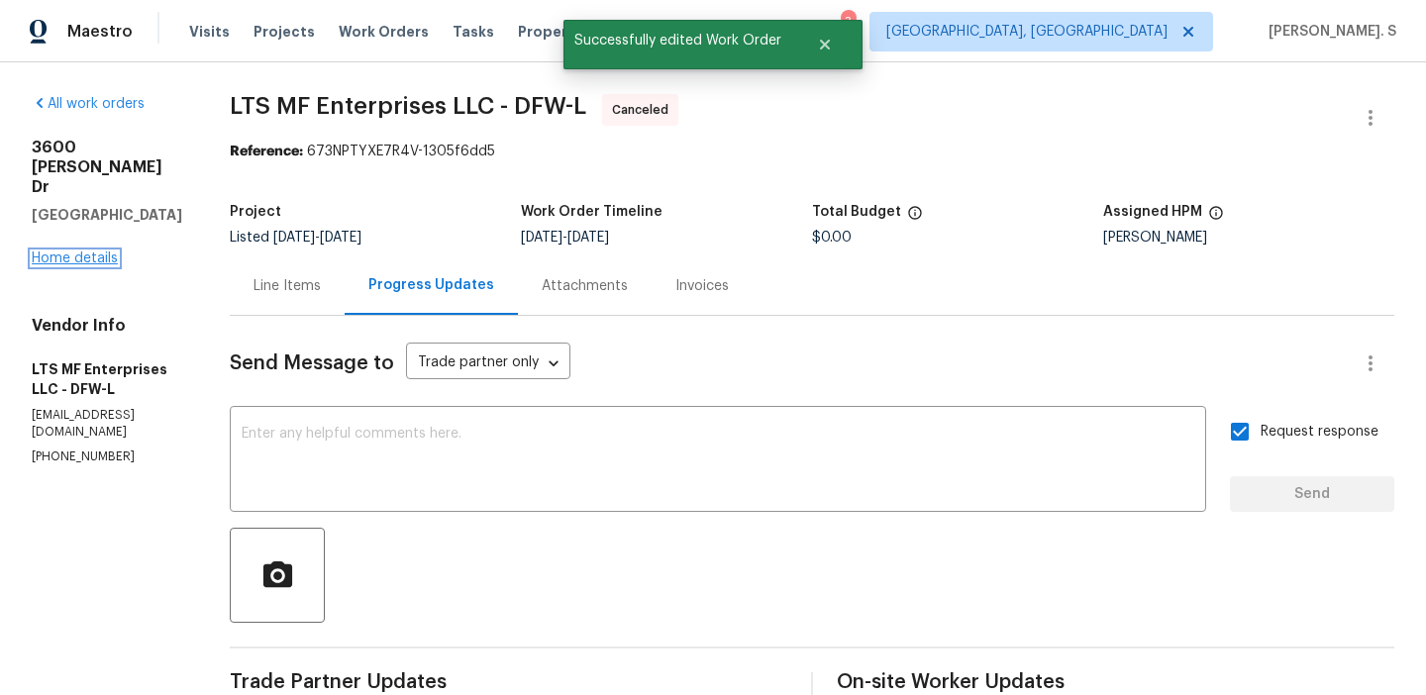
click at [84, 252] on link "Home details" at bounding box center [75, 259] width 86 height 14
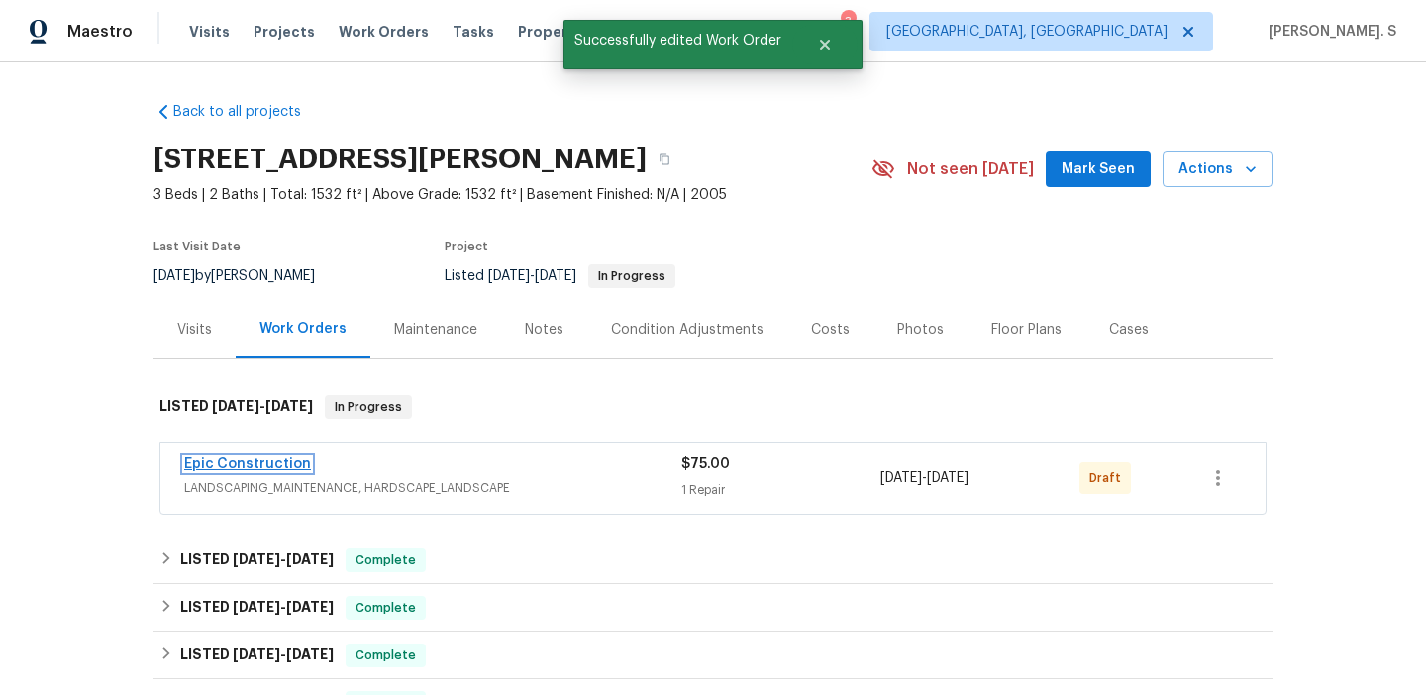
click at [234, 464] on link "Epic Construction" at bounding box center [247, 465] width 127 height 14
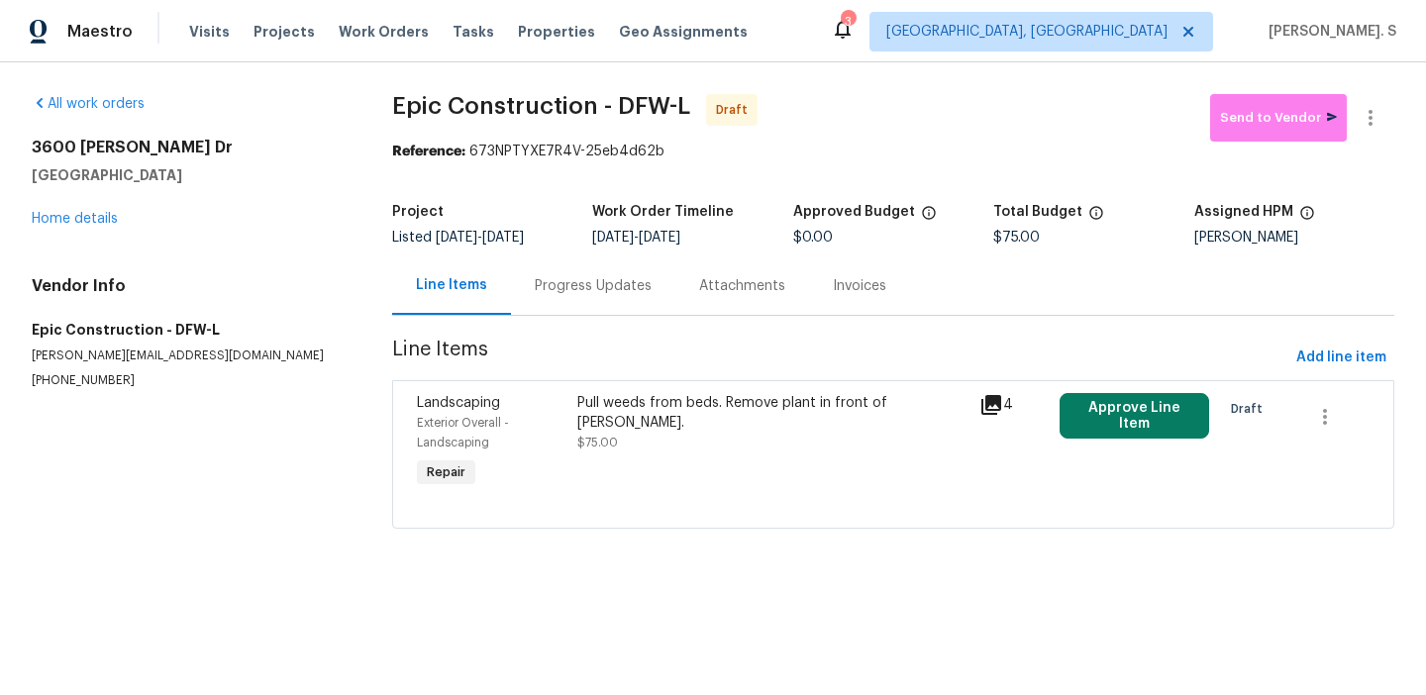
click at [621, 431] on div "Pull weeds from beds. Remove plant in front of bush. $75.00" at bounding box center [772, 422] width 390 height 59
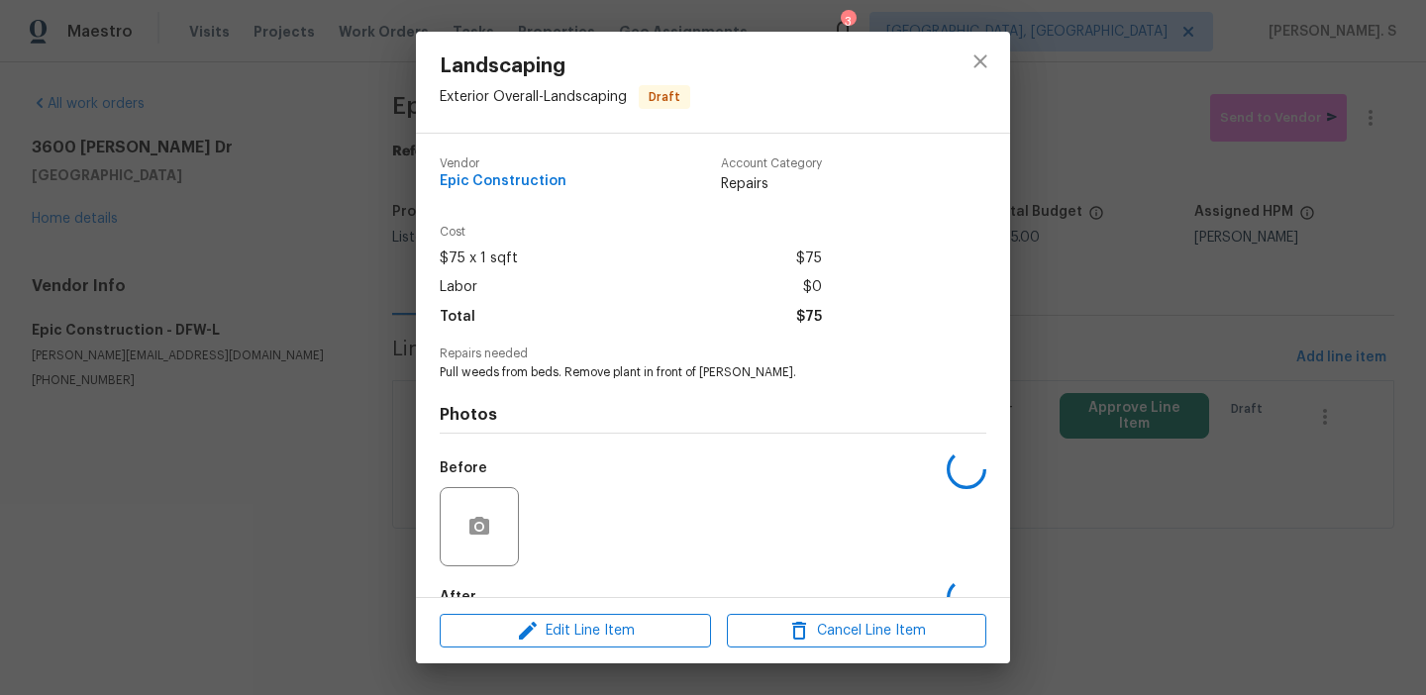
scroll to position [118, 0]
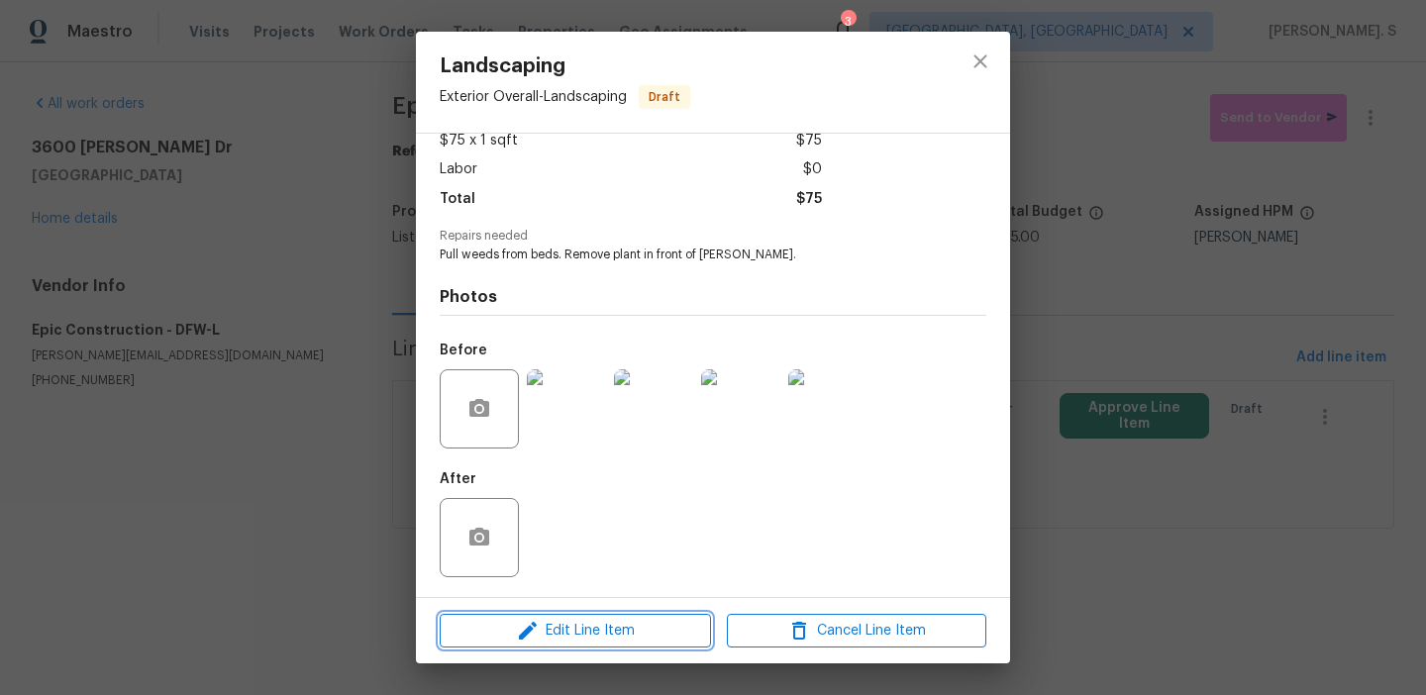
click at [629, 622] on span "Edit Line Item" at bounding box center [575, 631] width 259 height 25
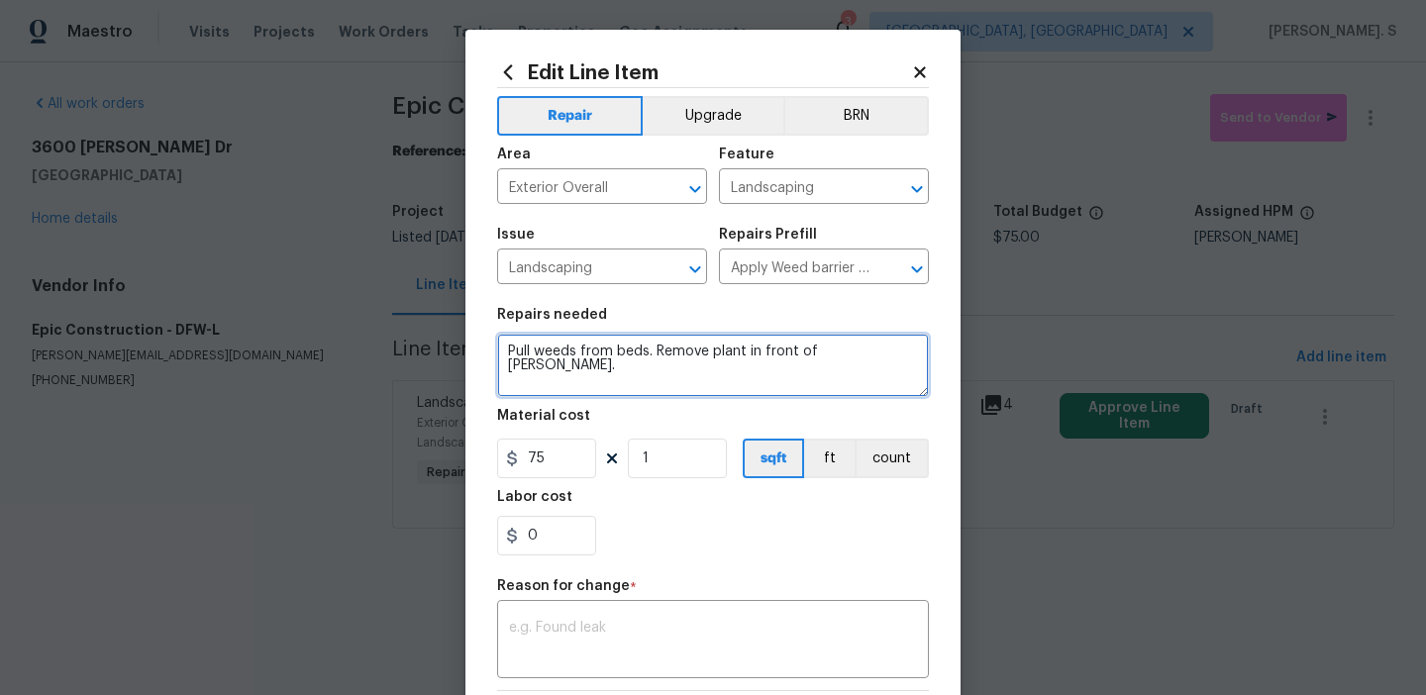
click at [887, 352] on textarea "Pull weeds from beds. Remove plant in front of bush." at bounding box center [713, 365] width 432 height 63
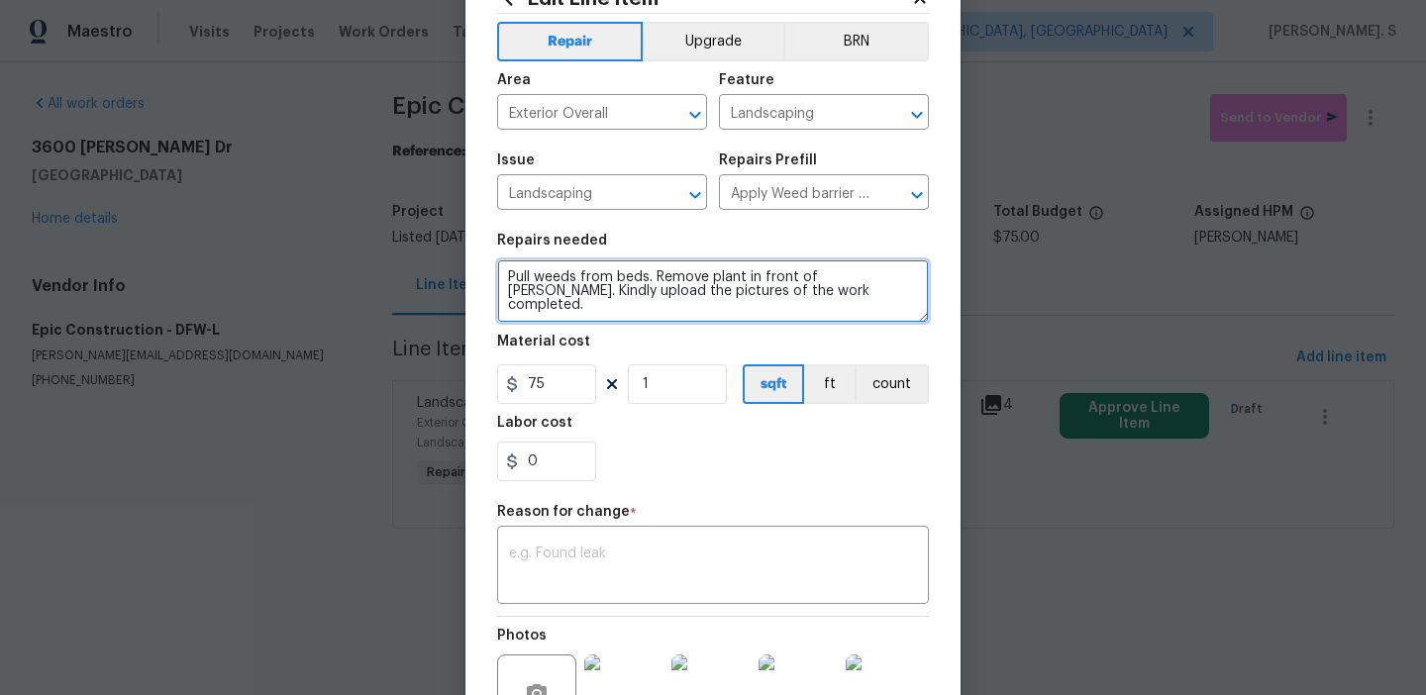
scroll to position [260, 0]
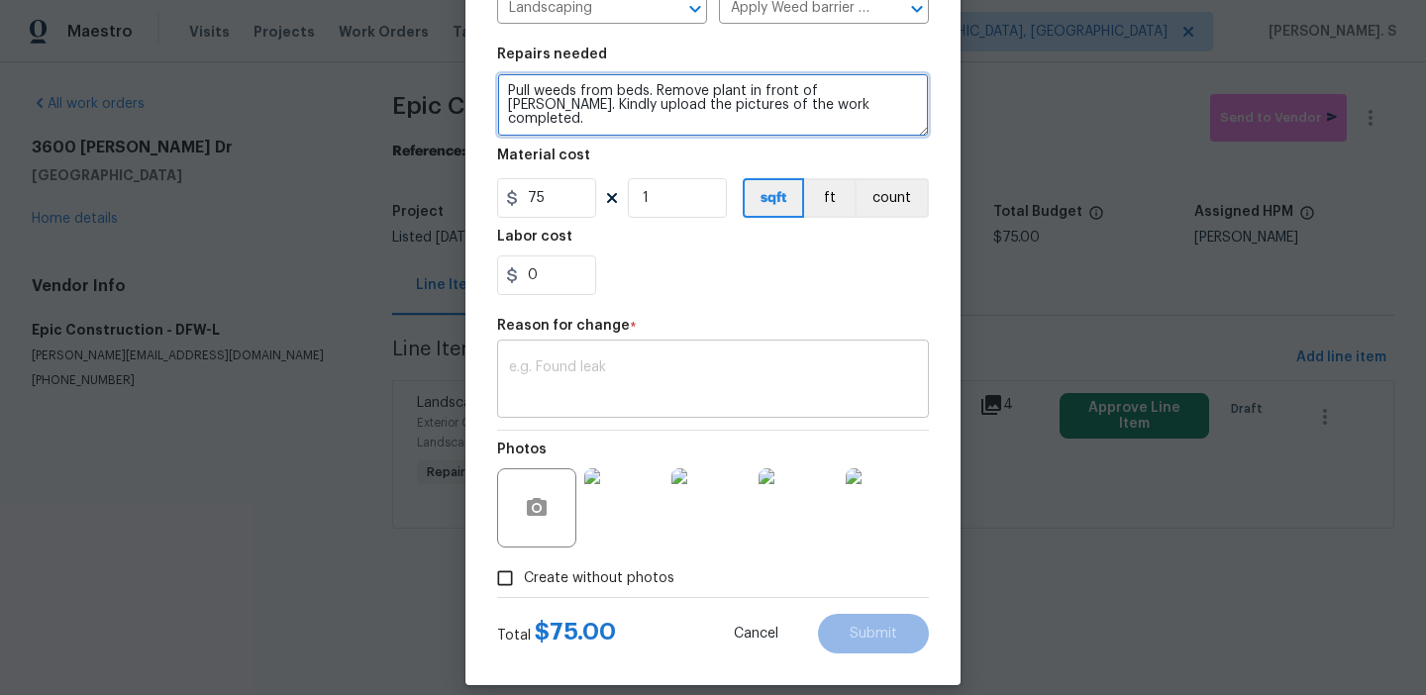
type textarea "Pull weeds from beds. Remove plant in front of bush. Kindly upload the pictures…"
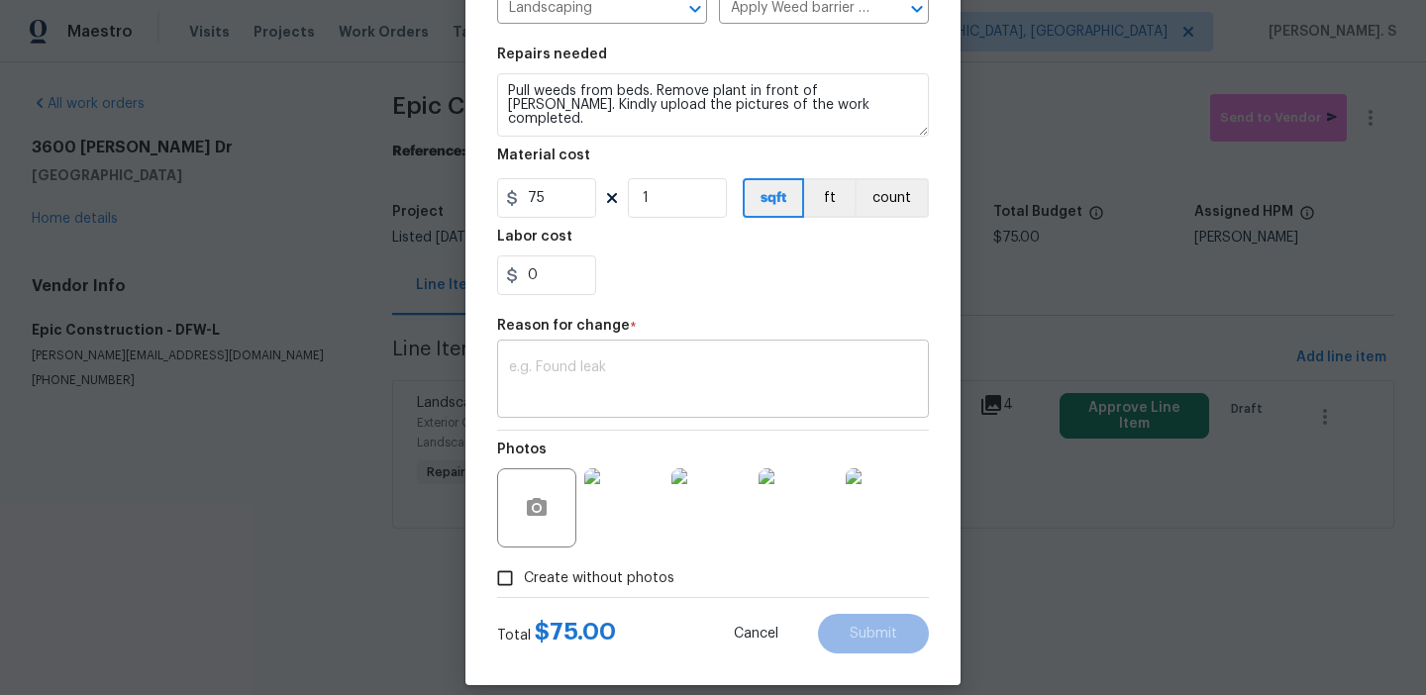
click at [766, 386] on textarea at bounding box center [713, 382] width 408 height 42
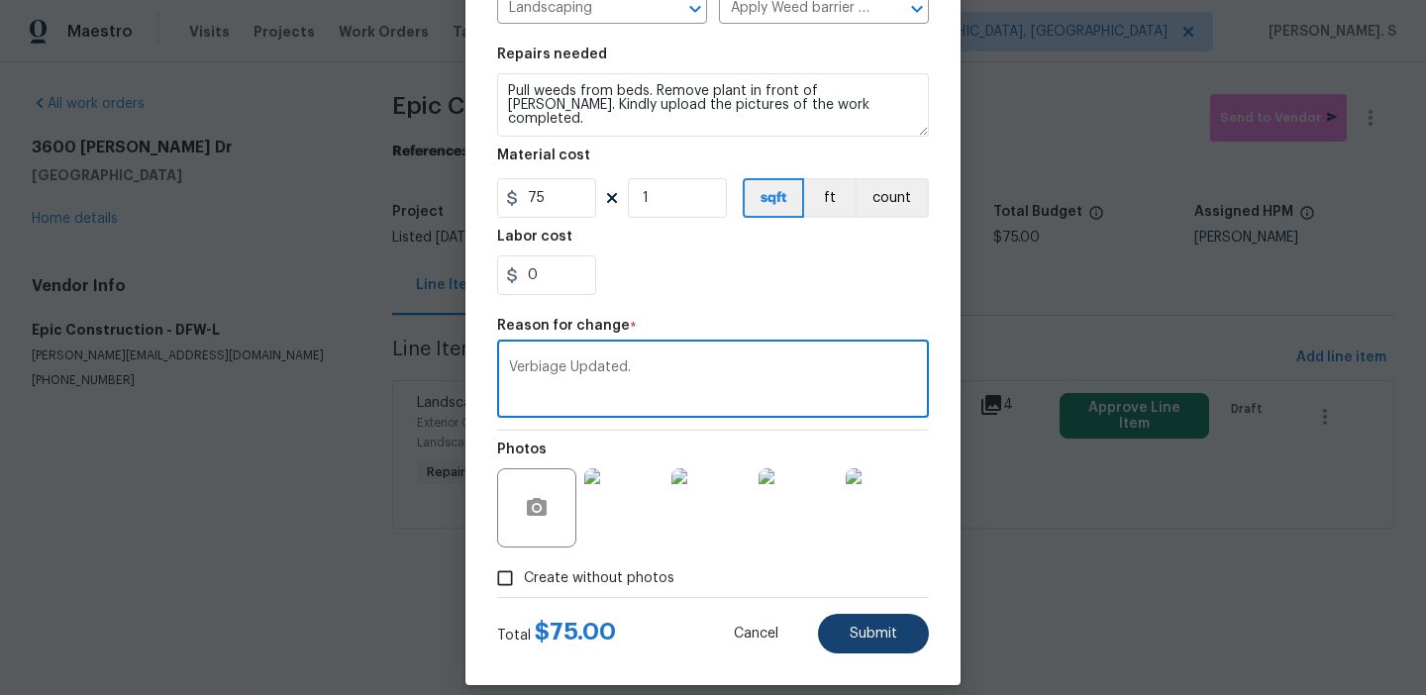
type textarea "Verbiage Updated."
click at [864, 640] on span "Submit" at bounding box center [874, 634] width 48 height 15
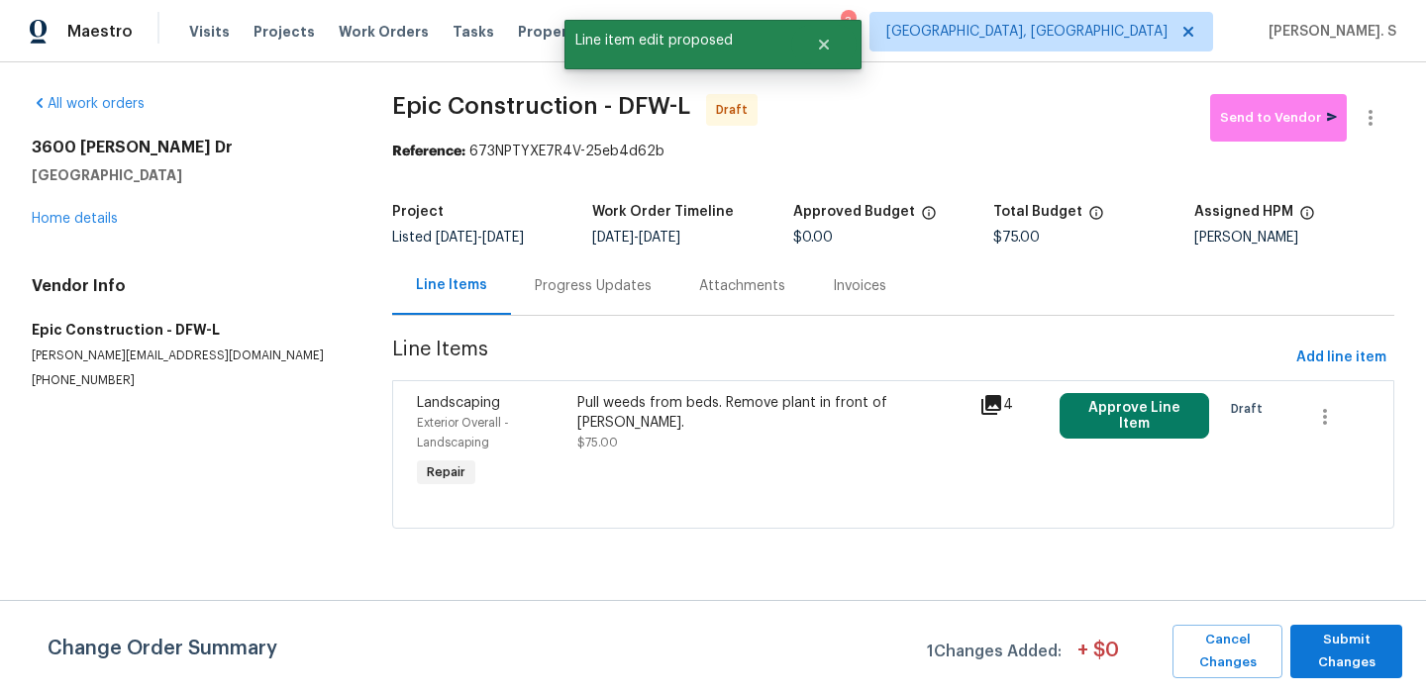
scroll to position [0, 0]
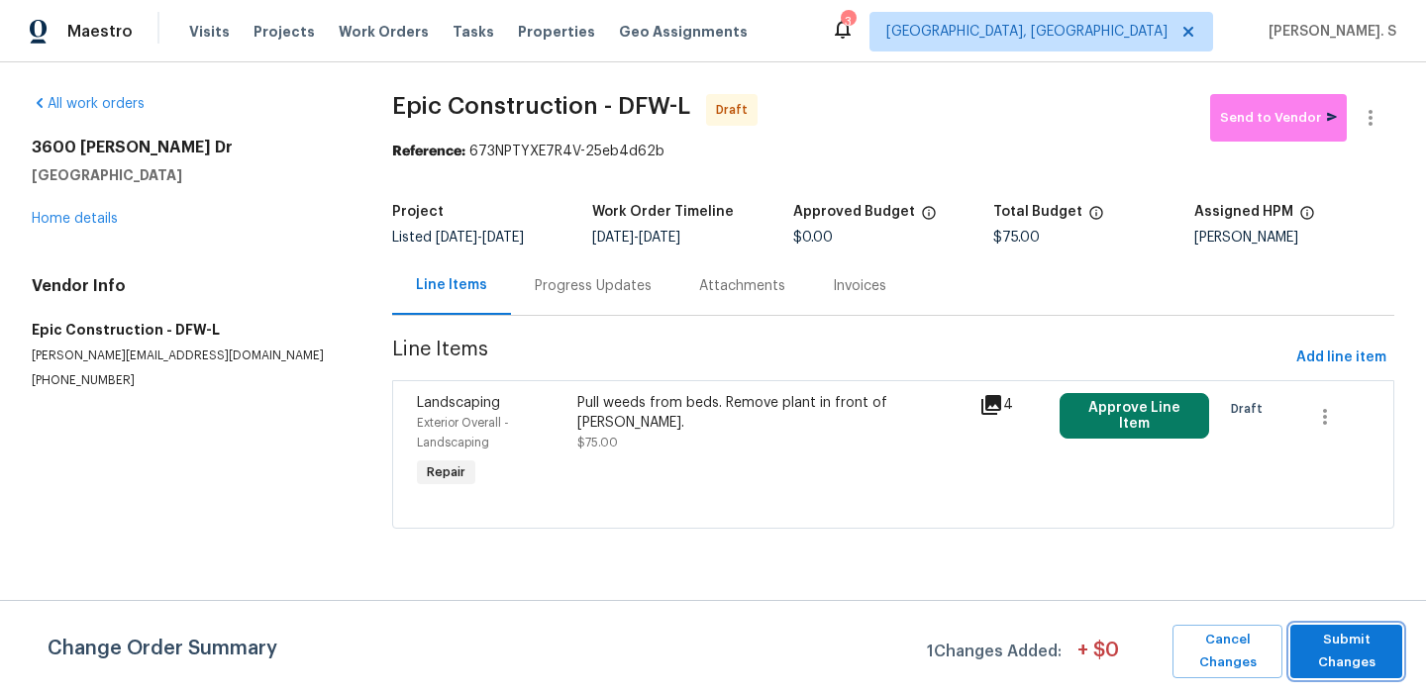
click at [1324, 626] on button "Submit Changes" at bounding box center [1346, 651] width 112 height 53
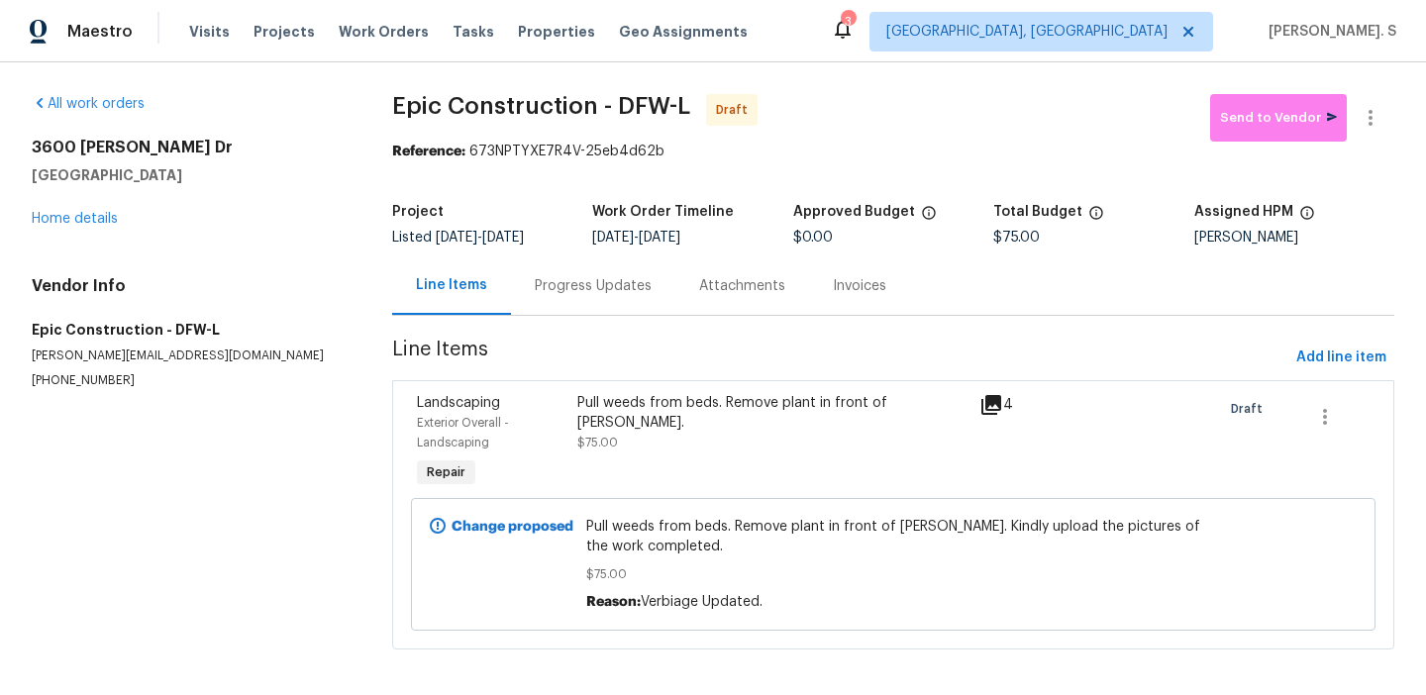
click at [582, 282] on div "Progress Updates" at bounding box center [593, 286] width 117 height 20
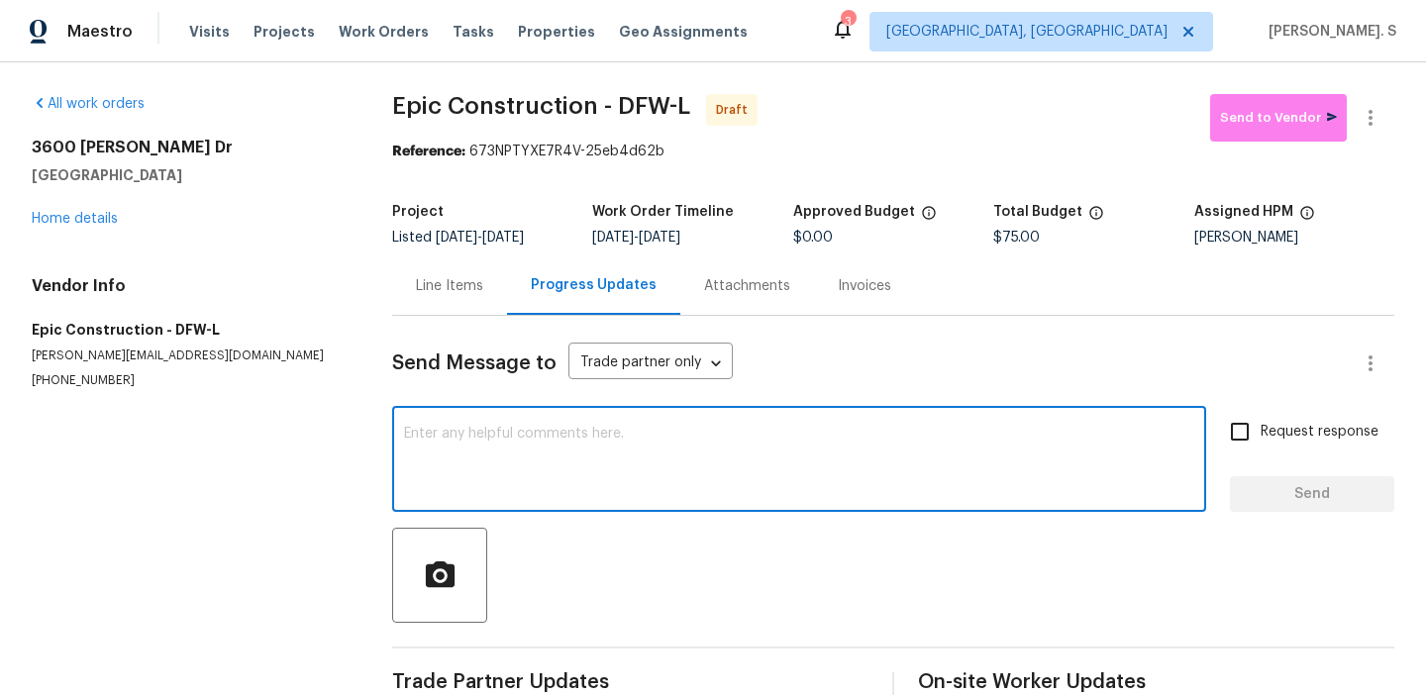
click at [589, 450] on textarea at bounding box center [799, 461] width 790 height 69
paste textarea "Hi this is Glory with Opendoor. I’m confirming you received the WO for the prop…"
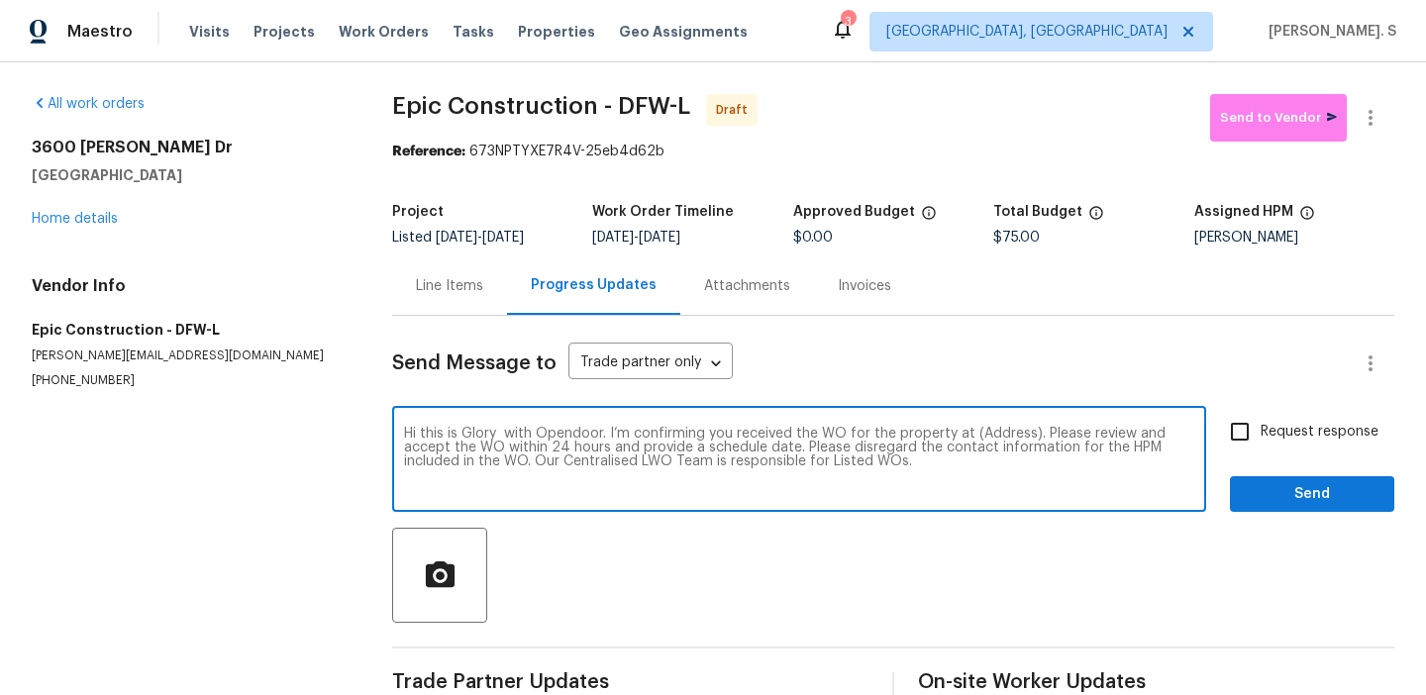
click at [996, 434] on textarea "Hi this is Glory with Opendoor. I’m confirming you received the WO for the prop…" at bounding box center [799, 461] width 790 height 69
paste textarea "3600 Beatriz Dr, Denton, TX 76207"
type textarea "Hi this is Glory with Opendoor. I’m confirming you received the WO for the prop…"
click at [1384, 120] on button "button" at bounding box center [1371, 118] width 48 height 48
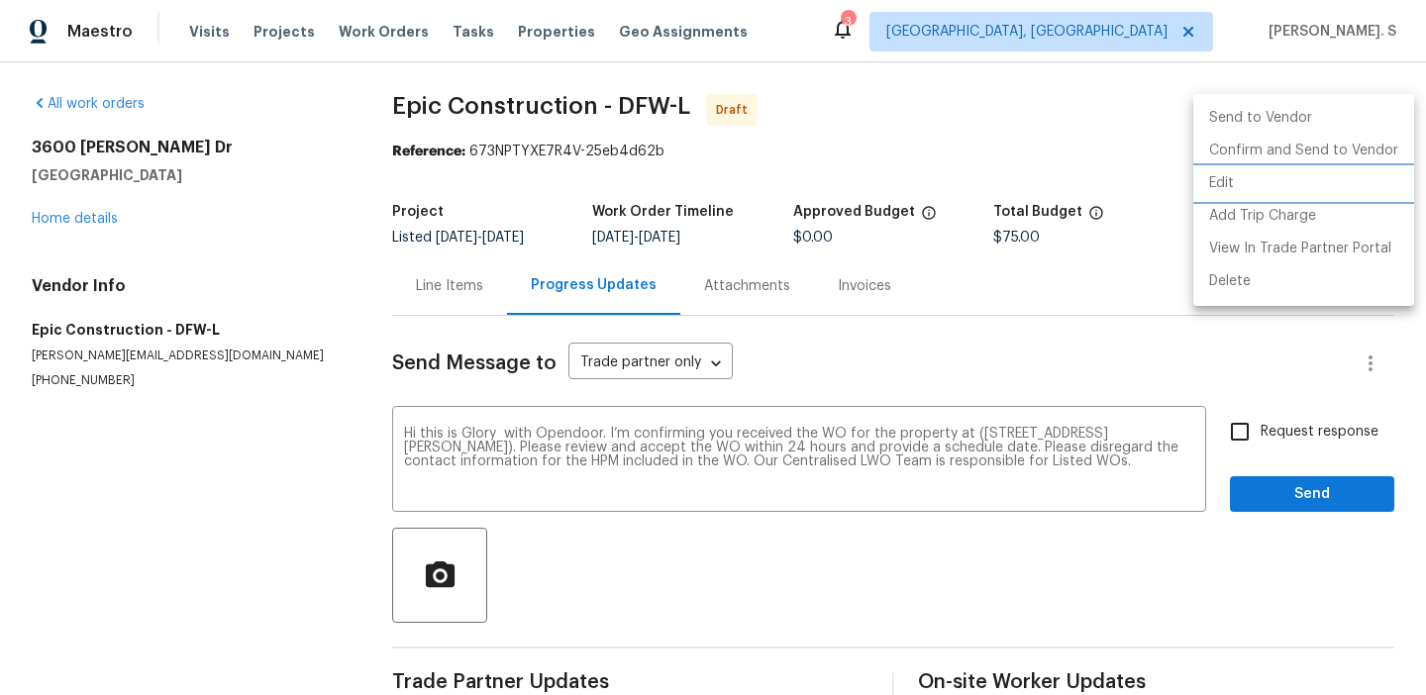
click at [1300, 181] on li "Edit" at bounding box center [1303, 183] width 221 height 33
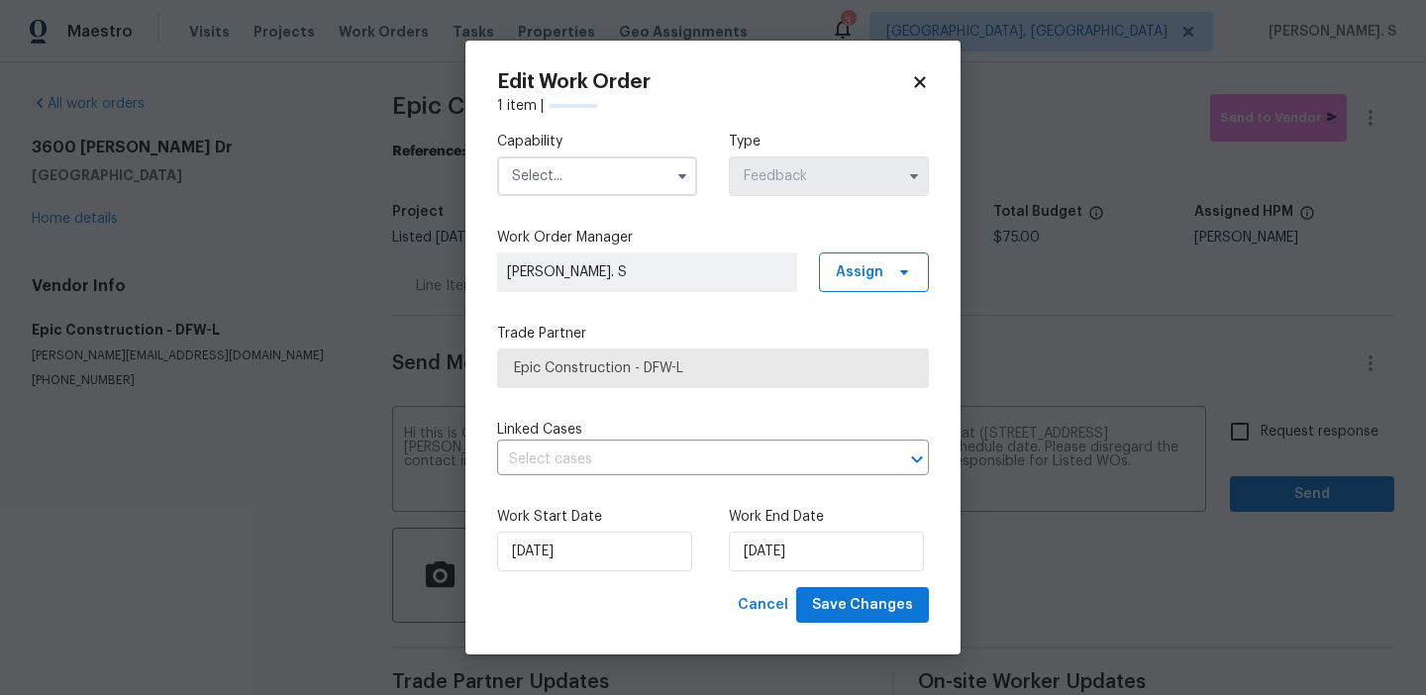
click at [714, 169] on div "Capability Type Feedback" at bounding box center [713, 164] width 432 height 96
click at [655, 176] on input "text" at bounding box center [597, 176] width 200 height 40
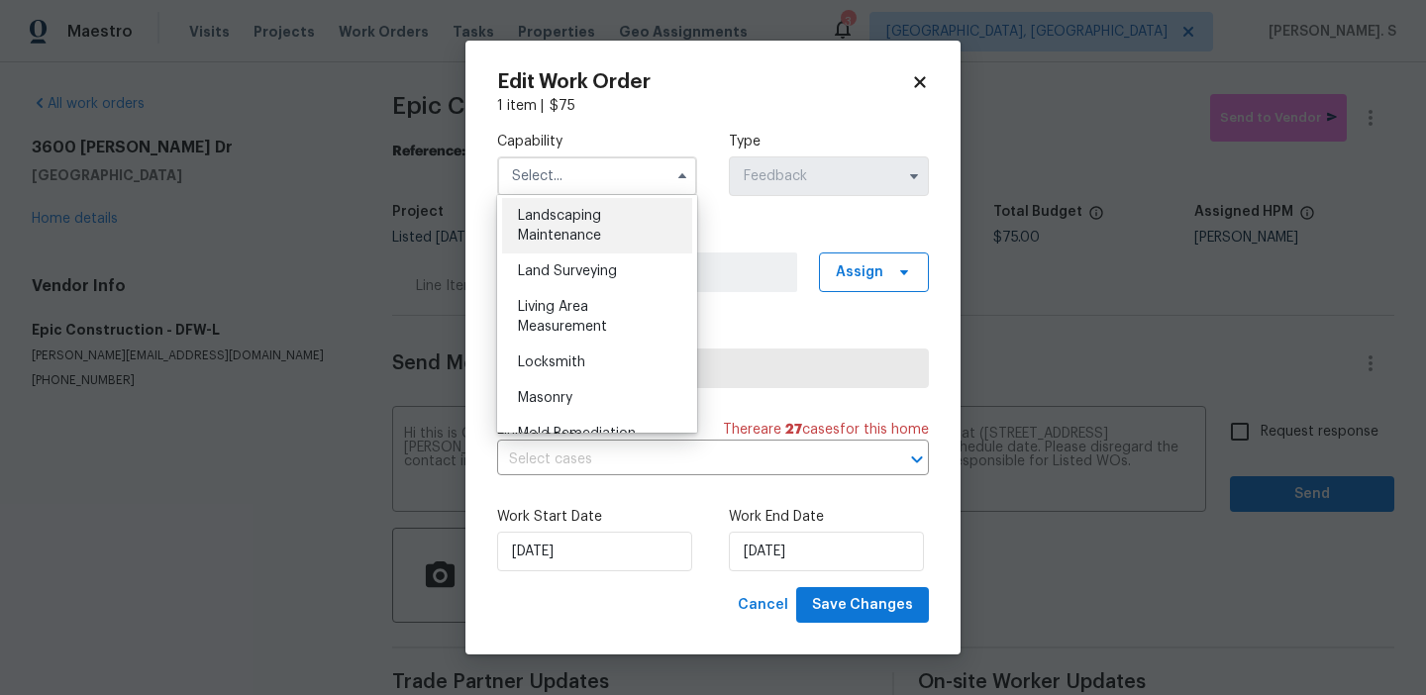
click at [607, 235] on div "Landscaping Maintenance" at bounding box center [597, 225] width 190 height 55
type input "Landscaping Maintenance"
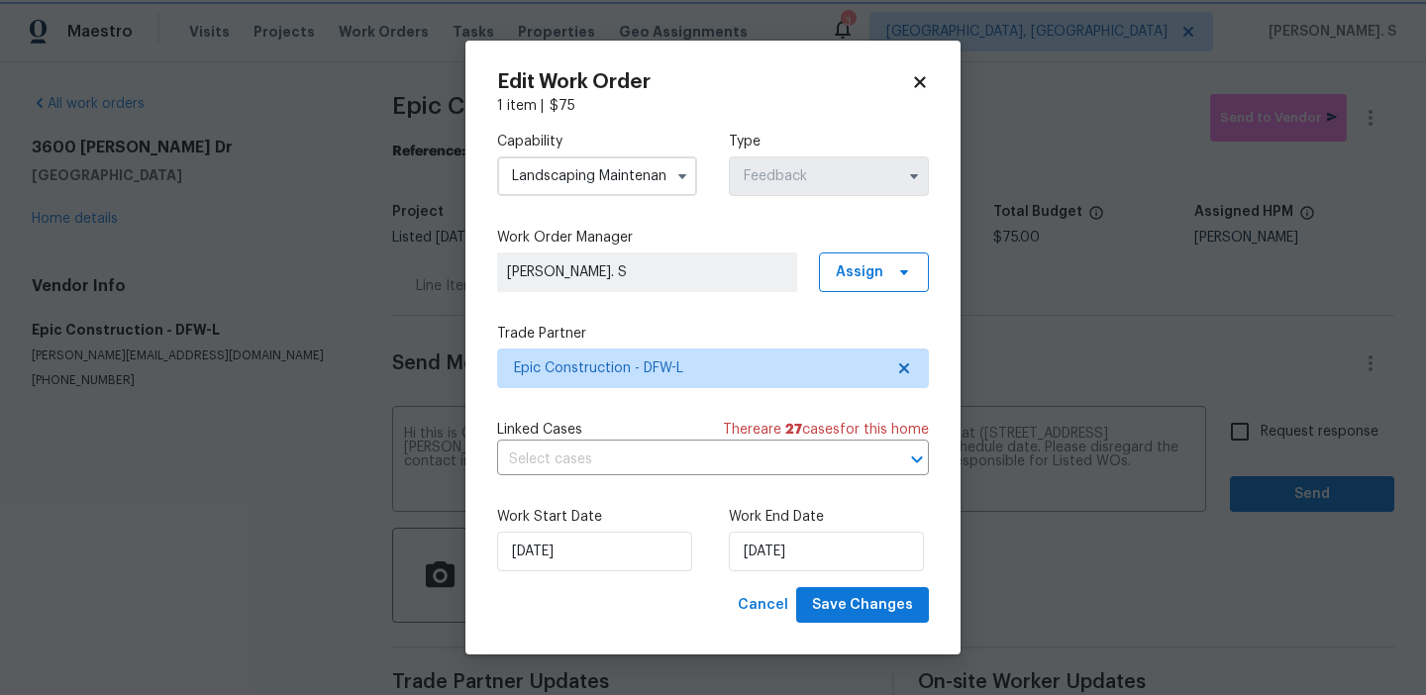
scroll to position [1248, 0]
click at [631, 464] on input "text" at bounding box center [685, 460] width 376 height 31
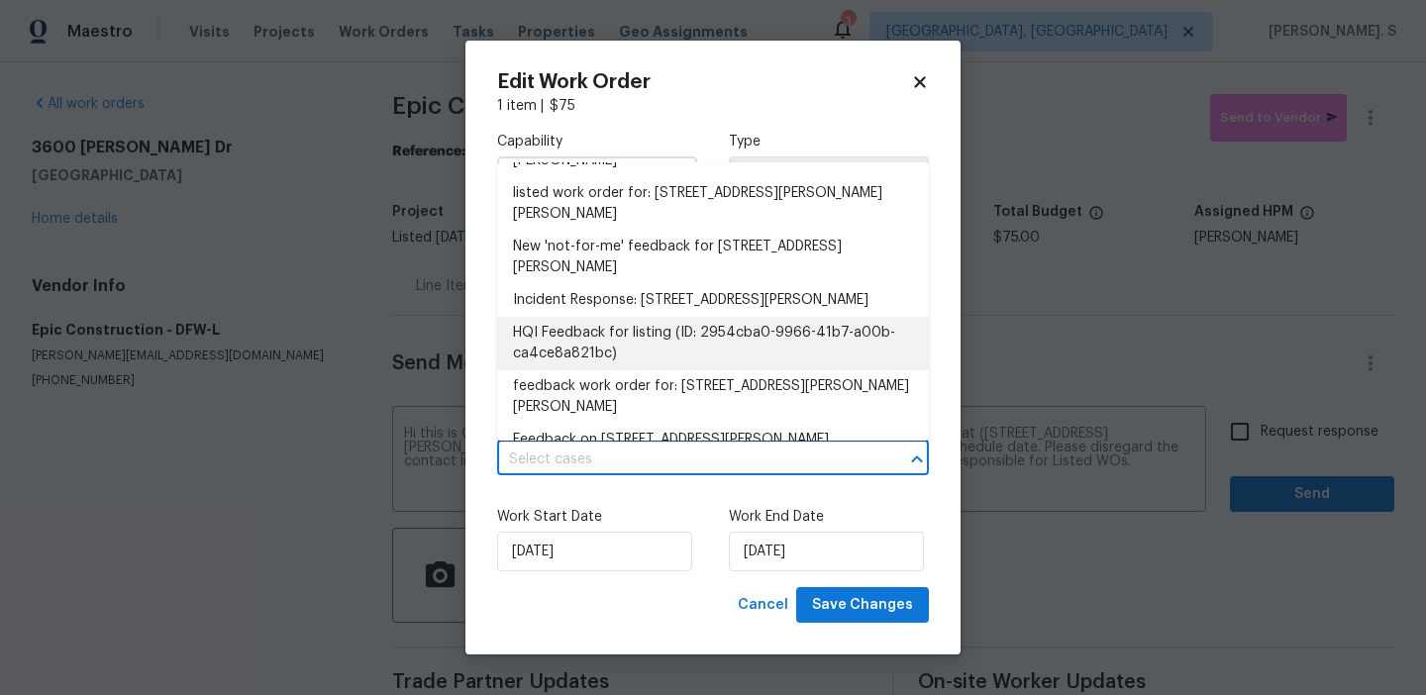
scroll to position [669, 0]
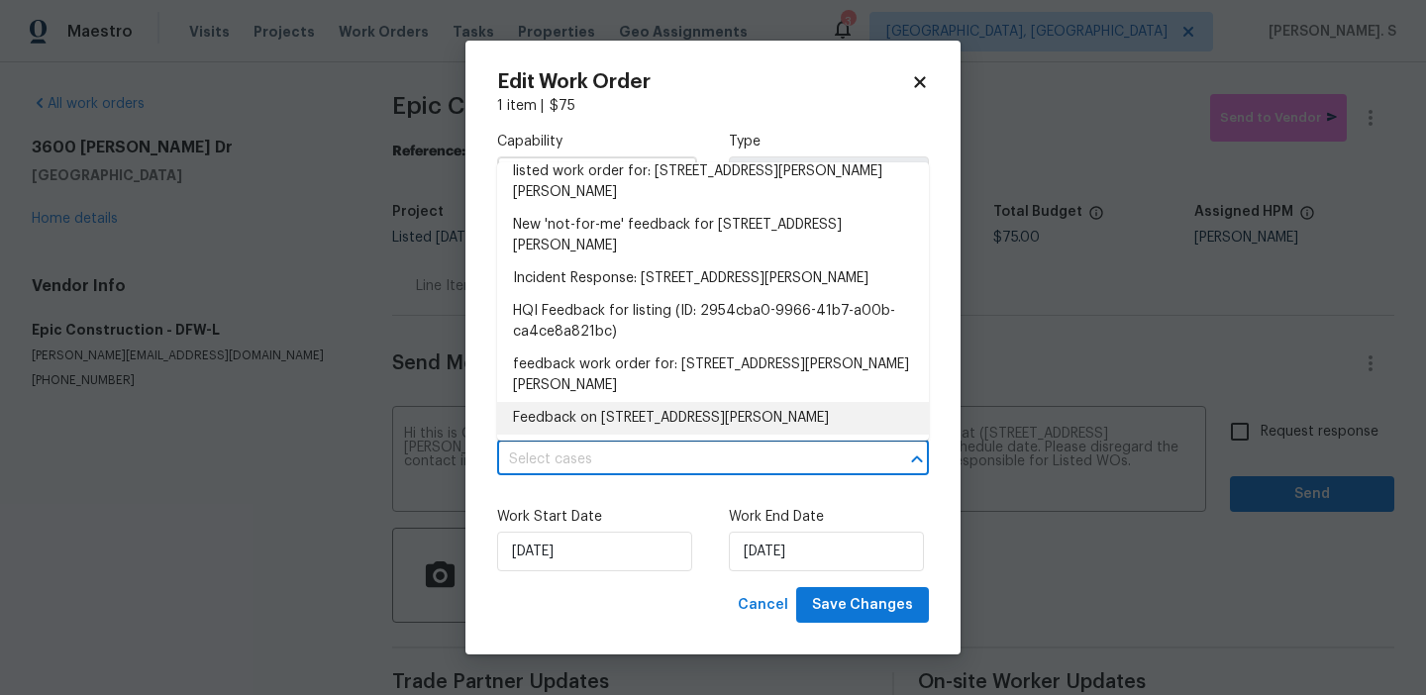
click at [592, 402] on li "Feedback on 3600 Beatriz Dr, Denton, TX 76207" at bounding box center [713, 418] width 432 height 33
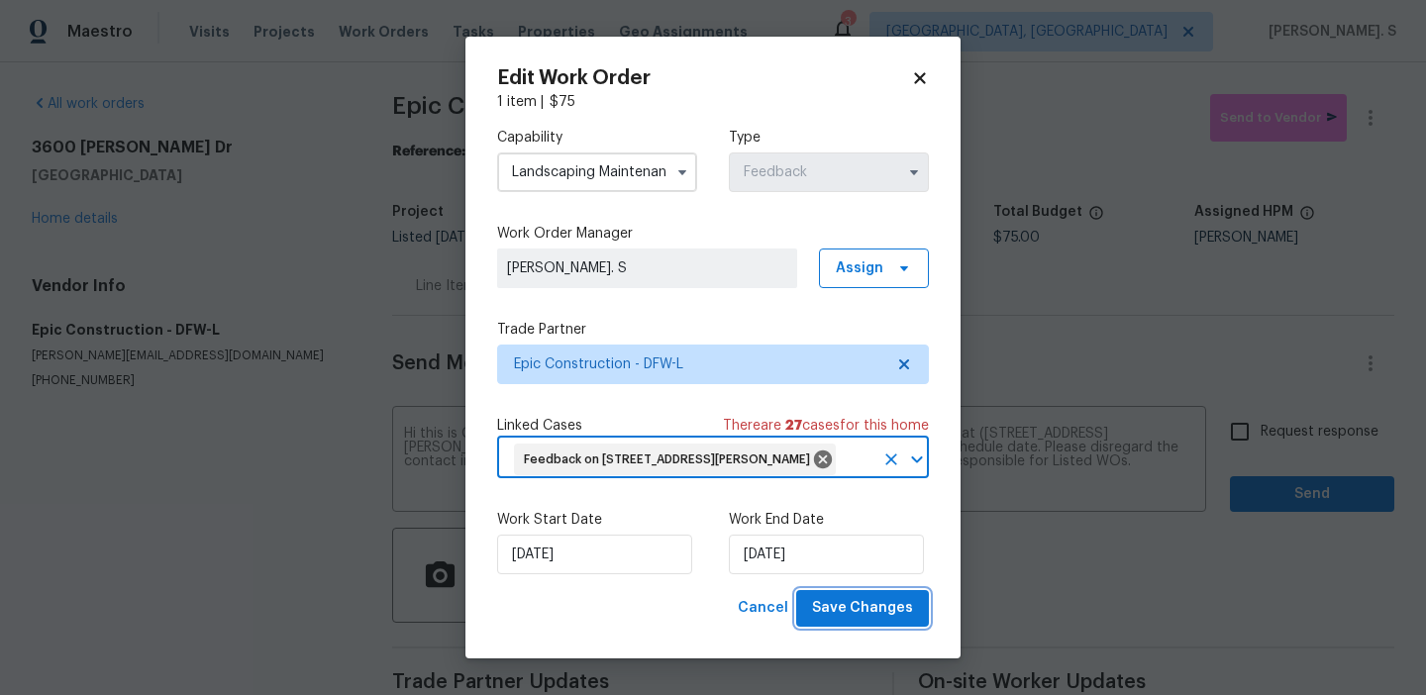
click at [853, 607] on span "Save Changes" at bounding box center [862, 608] width 101 height 25
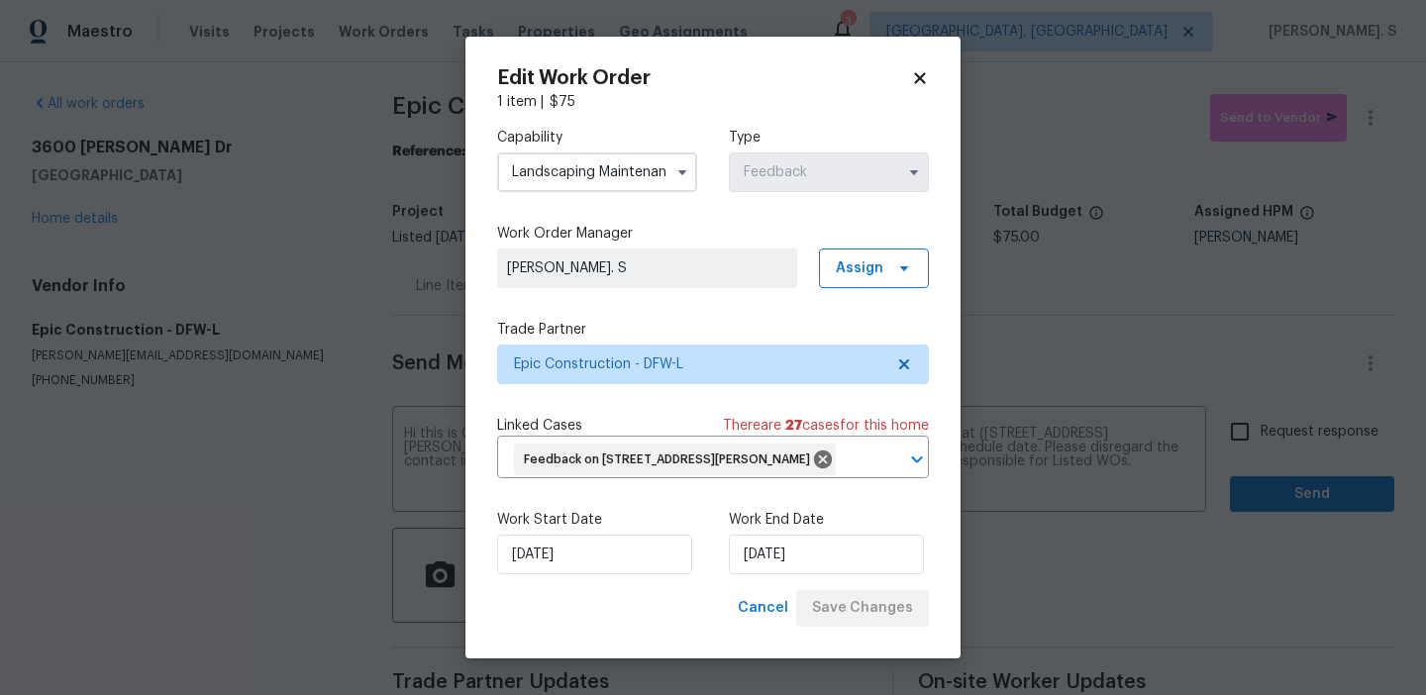
click at [1277, 436] on body "Maestro Visits Projects Work Orders Tasks Properties Geo Assignments 3 Albuquer…" at bounding box center [713, 347] width 1426 height 695
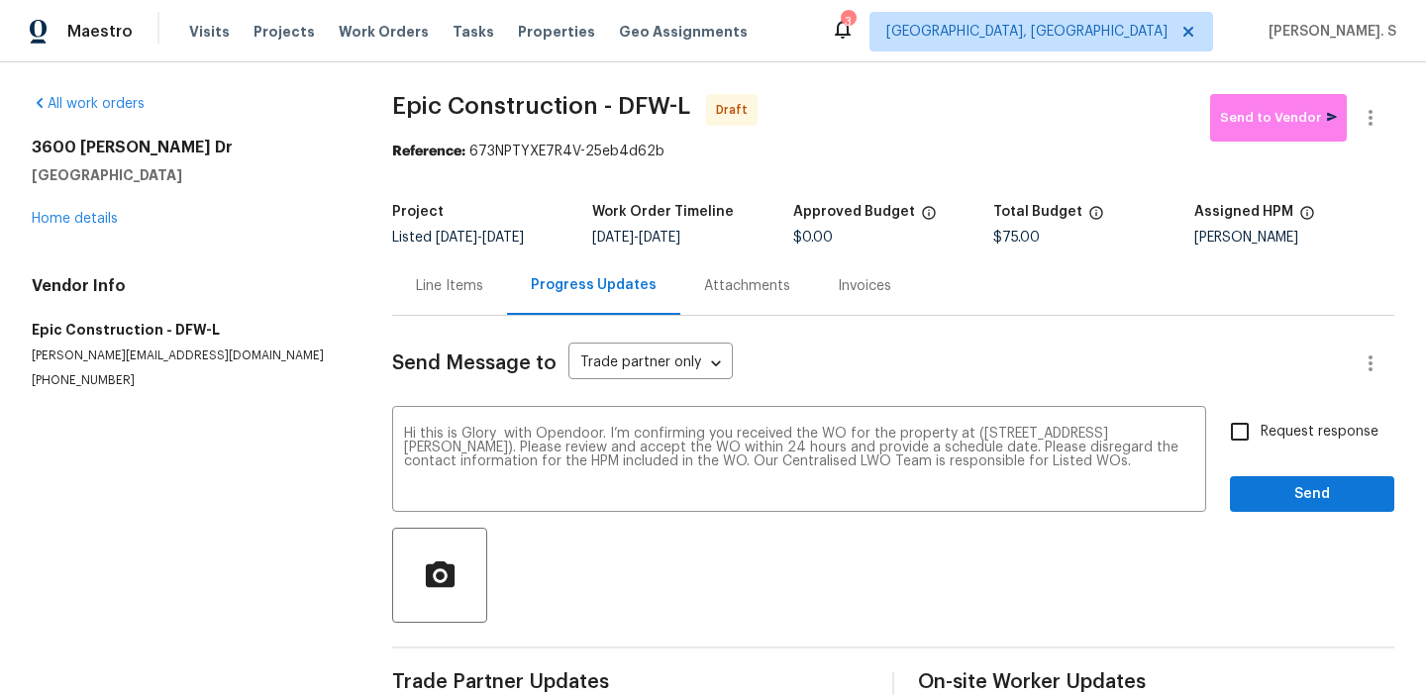
click at [1277, 436] on span "Request response" at bounding box center [1320, 432] width 118 height 21
click at [1261, 436] on input "Request response" at bounding box center [1240, 432] width 42 height 42
checkbox input "true"
click at [1277, 476] on button "Send" at bounding box center [1312, 494] width 164 height 37
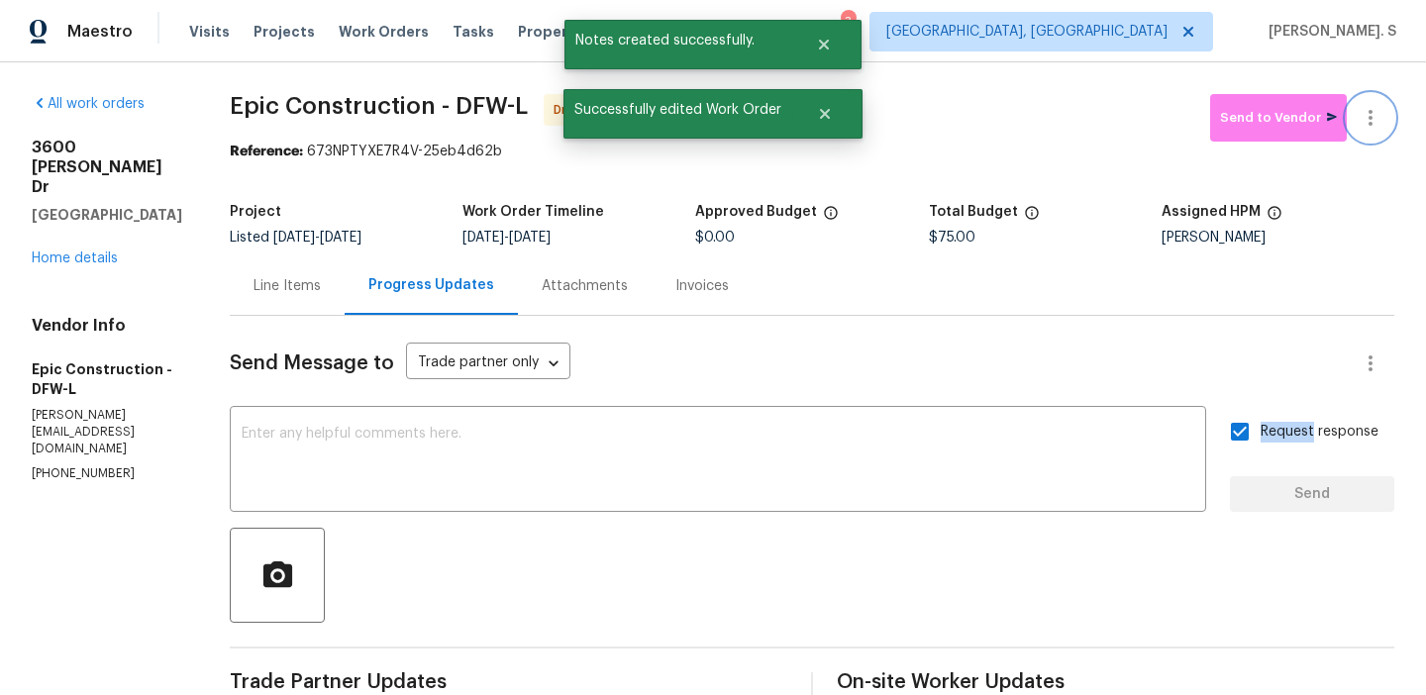
click at [1379, 115] on icon "button" at bounding box center [1371, 118] width 24 height 24
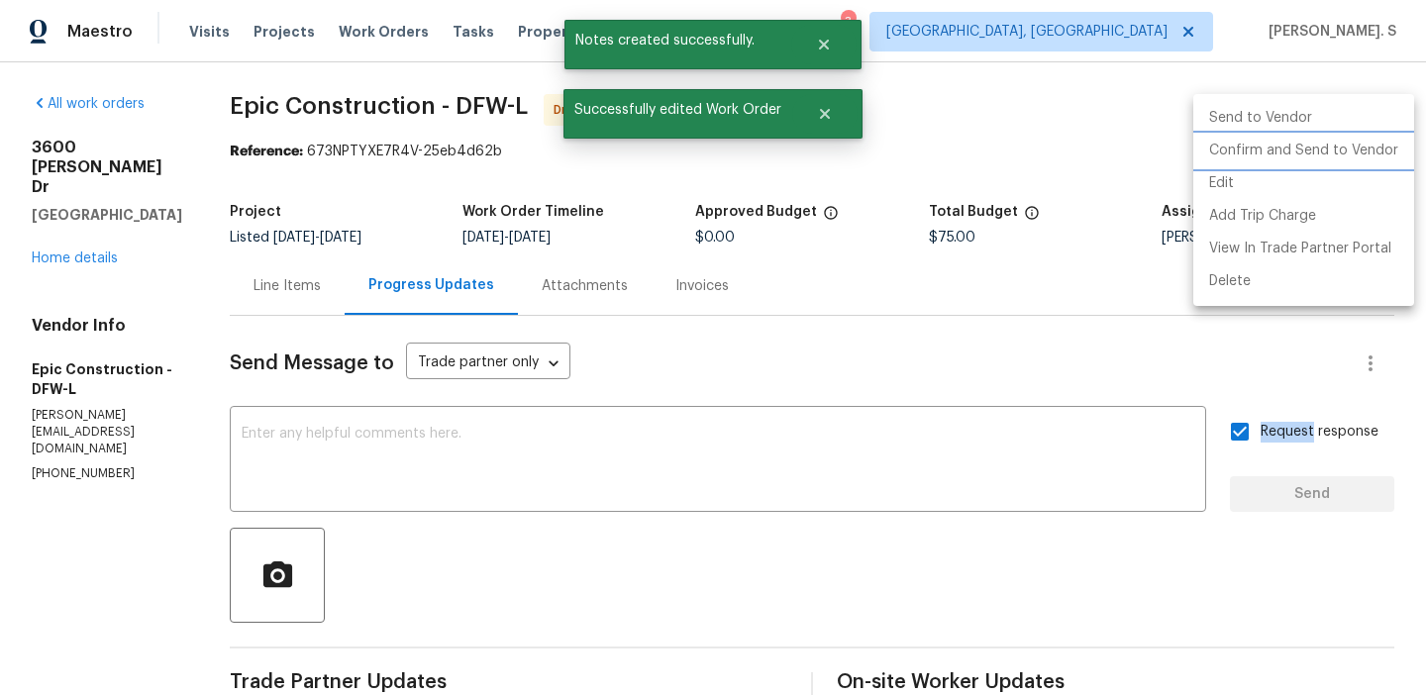
click at [1346, 148] on li "Confirm and Send to Vendor" at bounding box center [1303, 151] width 221 height 33
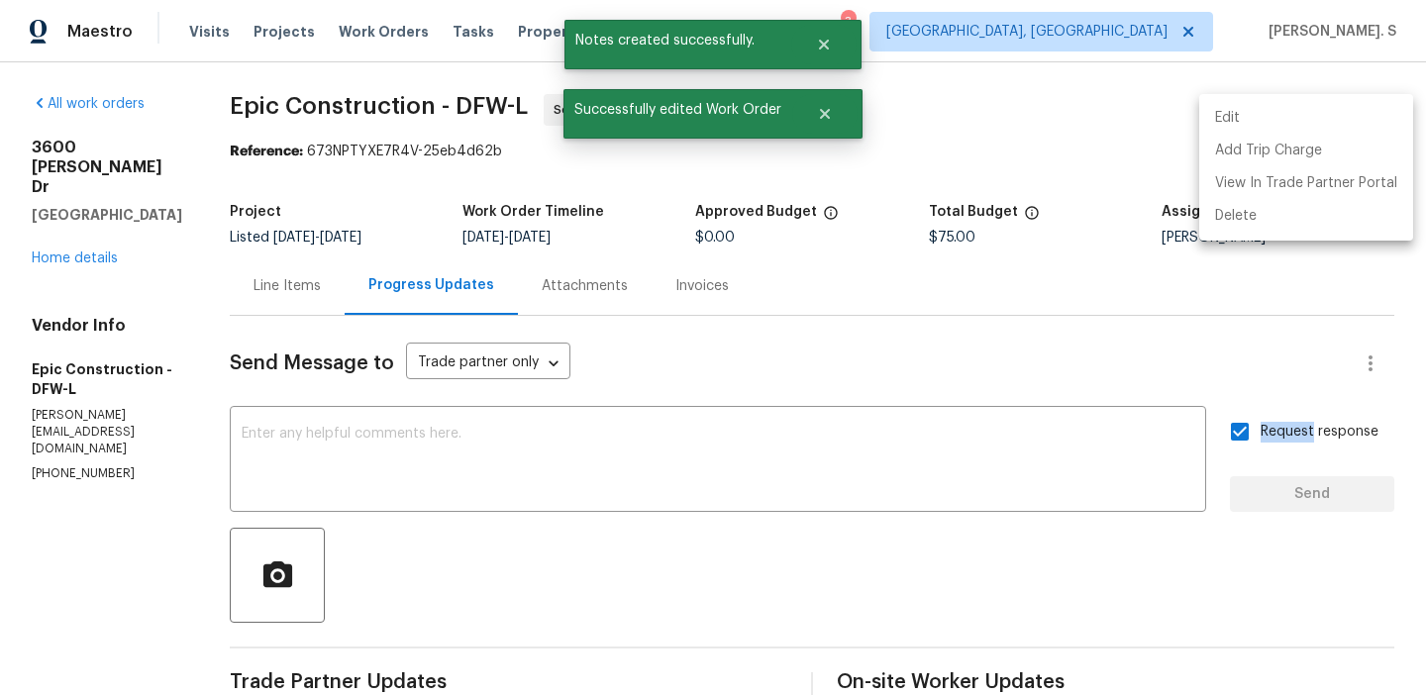
click at [503, 442] on div at bounding box center [713, 347] width 1426 height 695
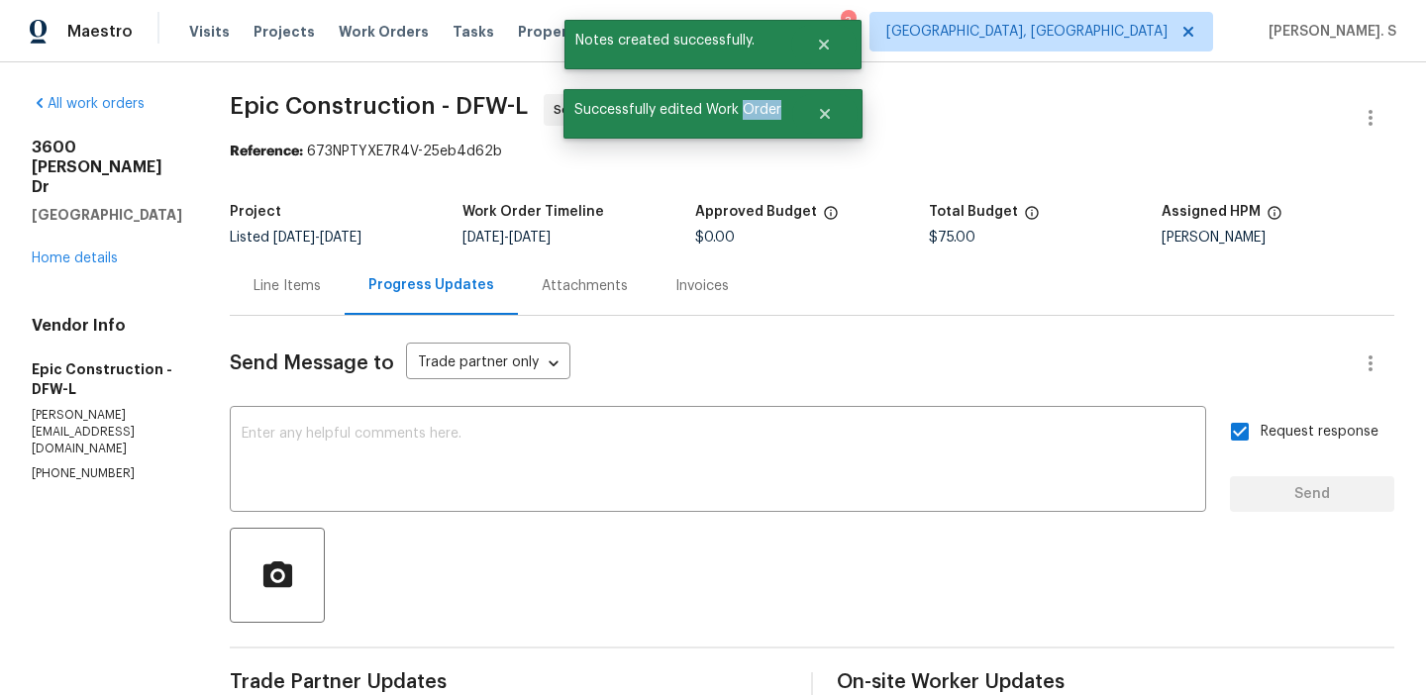
click at [503, 442] on div "Edit Add Trip Charge View In Trade Partner Portal Delete" at bounding box center [713, 347] width 1426 height 695
click at [503, 442] on textarea at bounding box center [718, 461] width 953 height 69
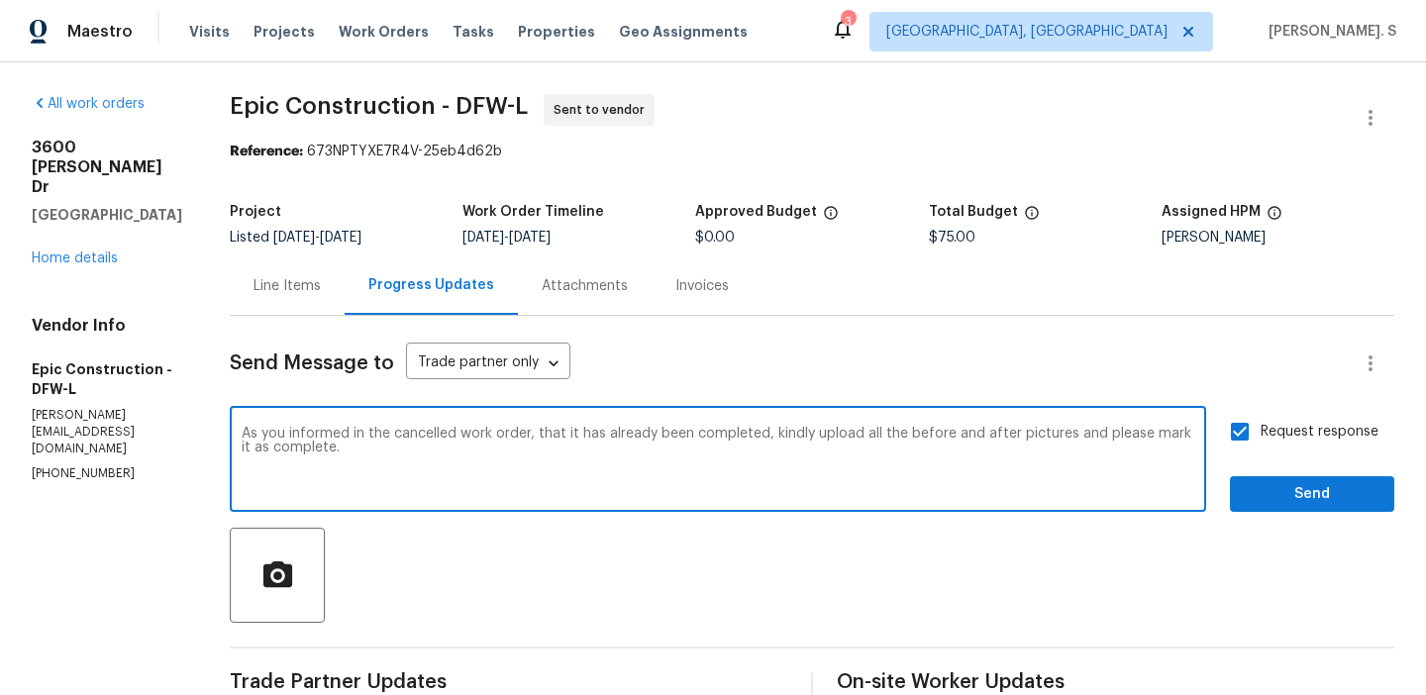
click at [1163, 451] on textarea "As you informed in the cancelled work order, that it has already been completed…" at bounding box center [718, 461] width 953 height 69
type textarea "As you informed in the cancelled work order, that it has already been completed…"
click at [1350, 479] on button "Send" at bounding box center [1312, 494] width 164 height 37
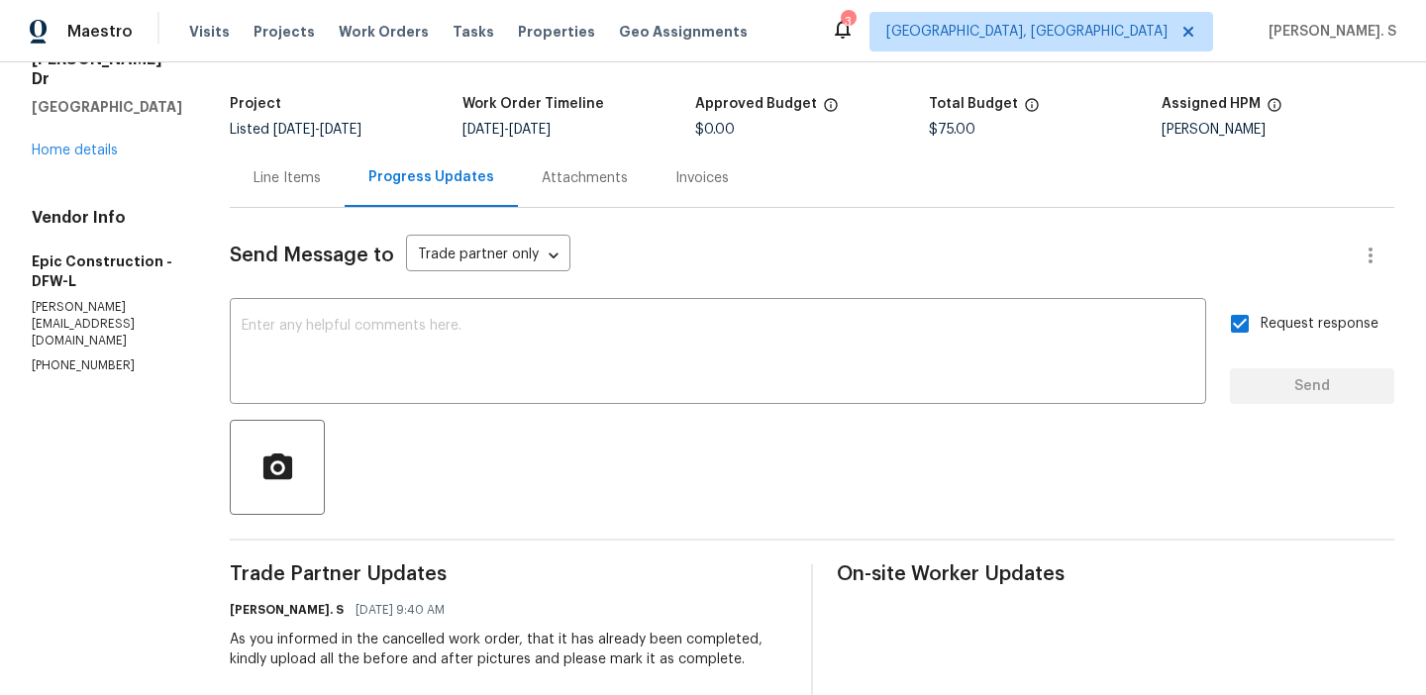
scroll to position [258, 0]
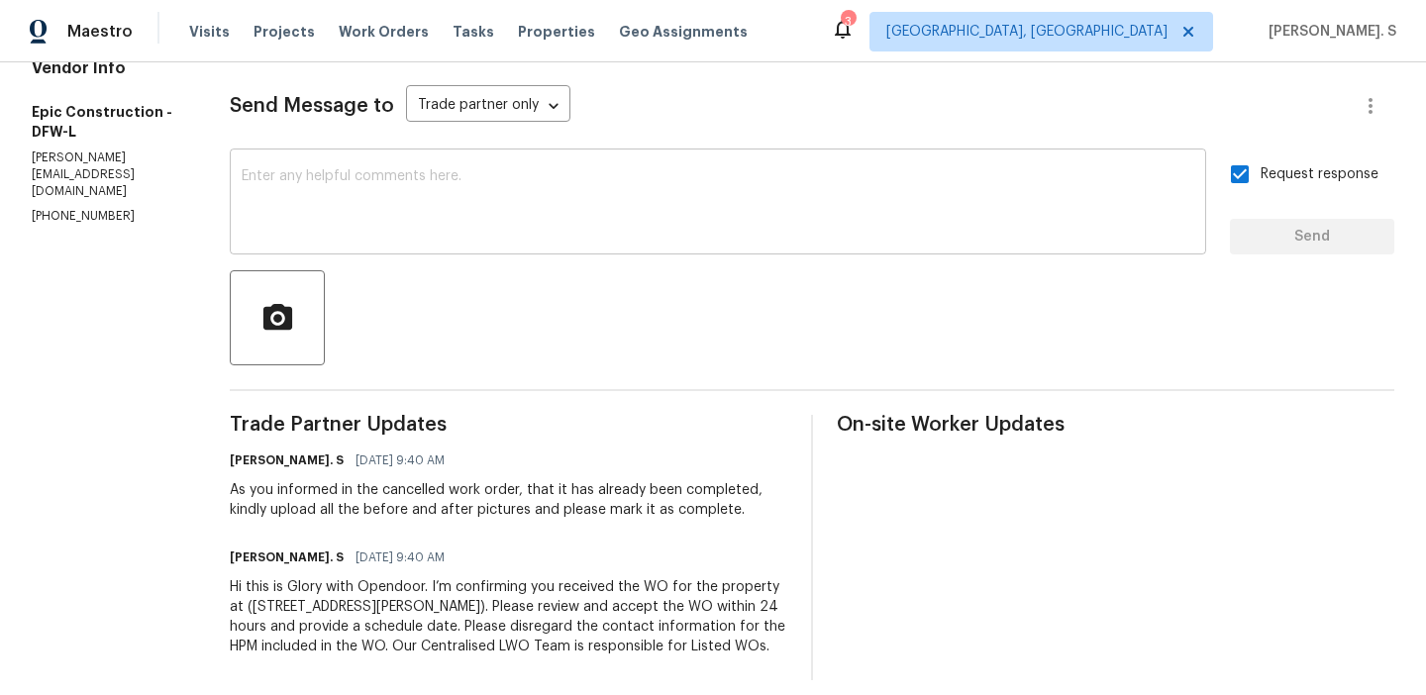
click at [472, 238] on textarea at bounding box center [718, 203] width 953 height 69
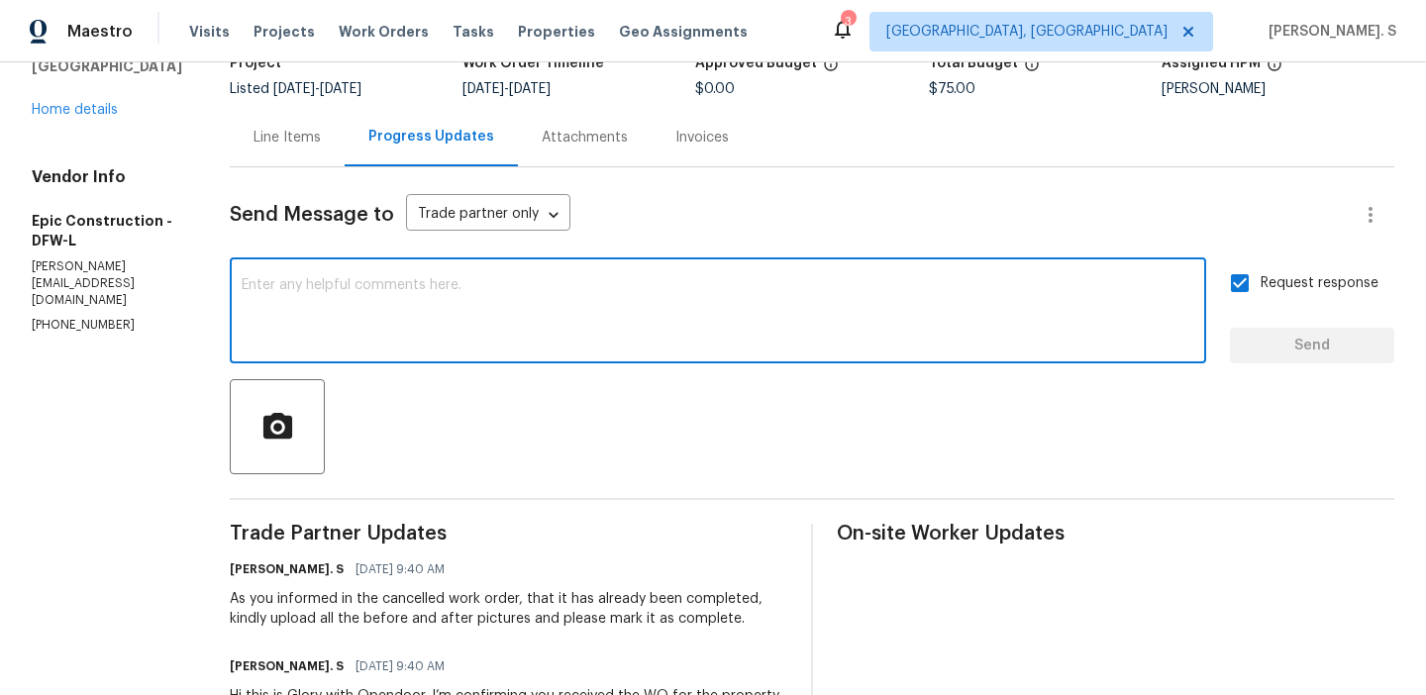
scroll to position [0, 0]
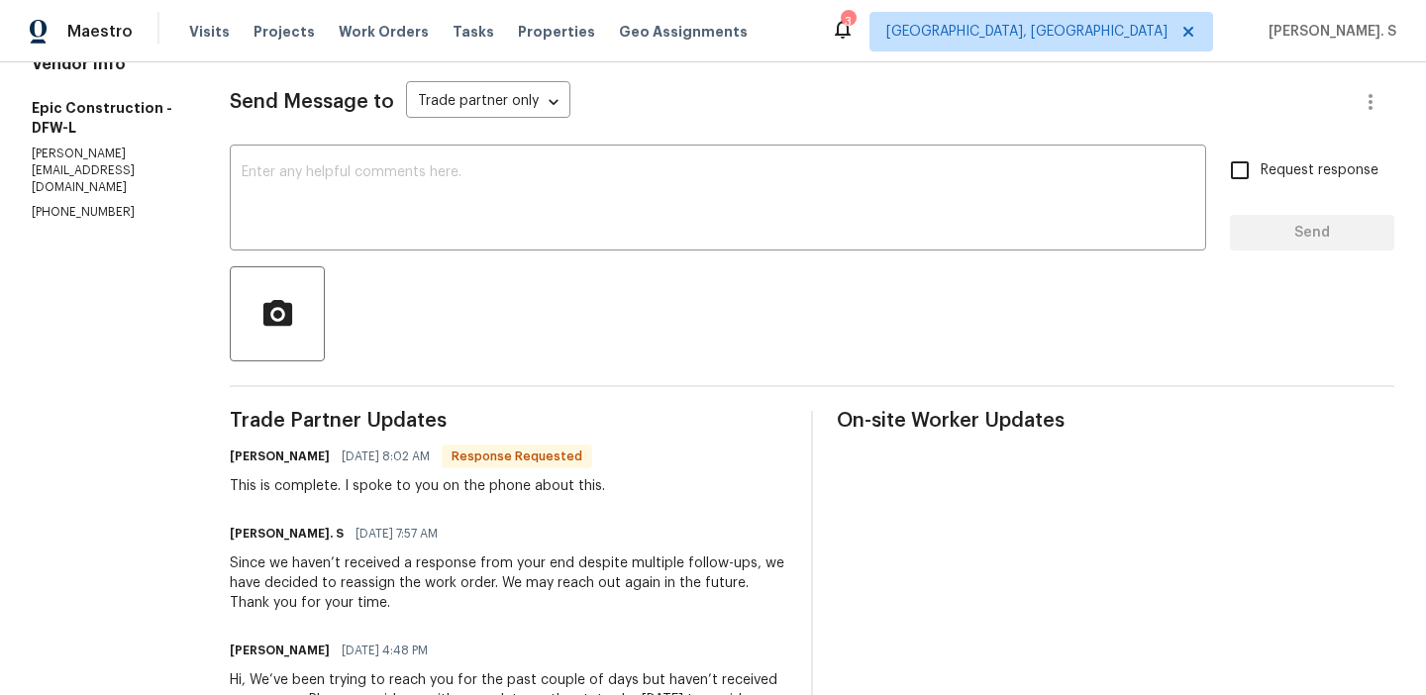
scroll to position [286, 0]
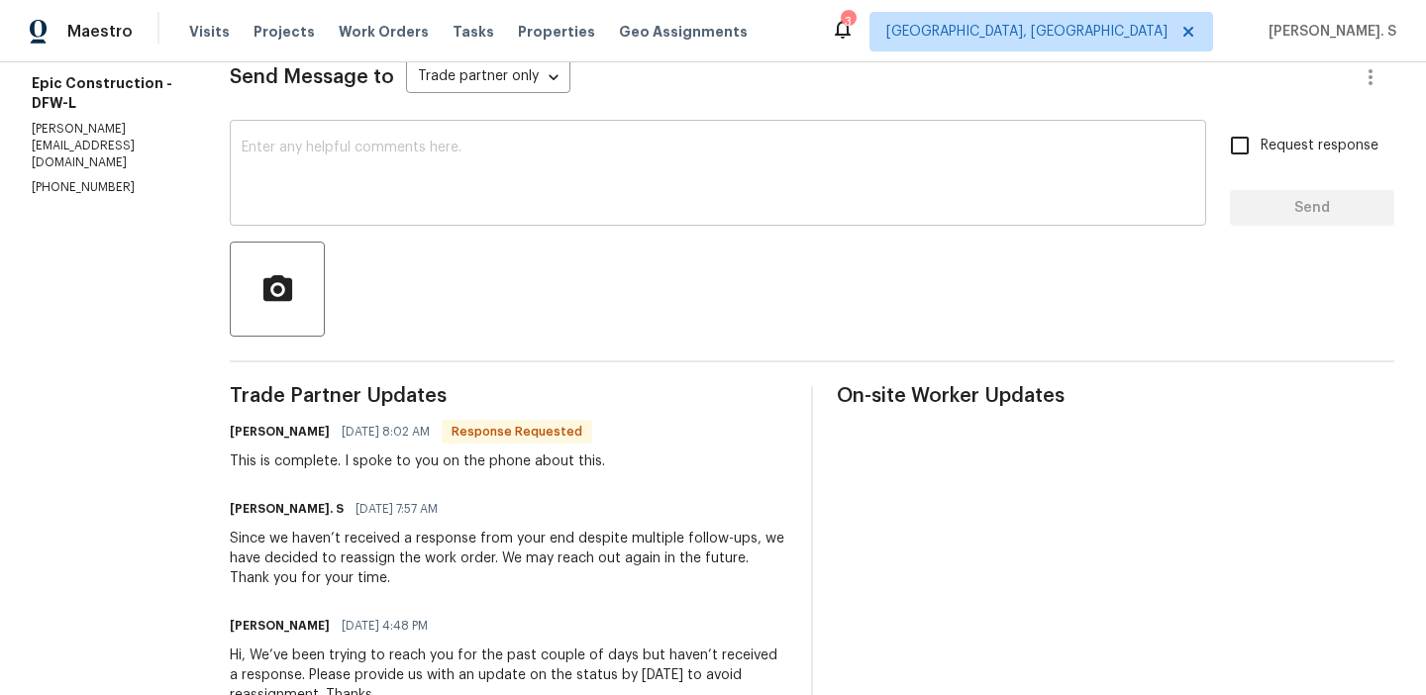
click at [474, 222] on div "x ​" at bounding box center [718, 175] width 977 height 101
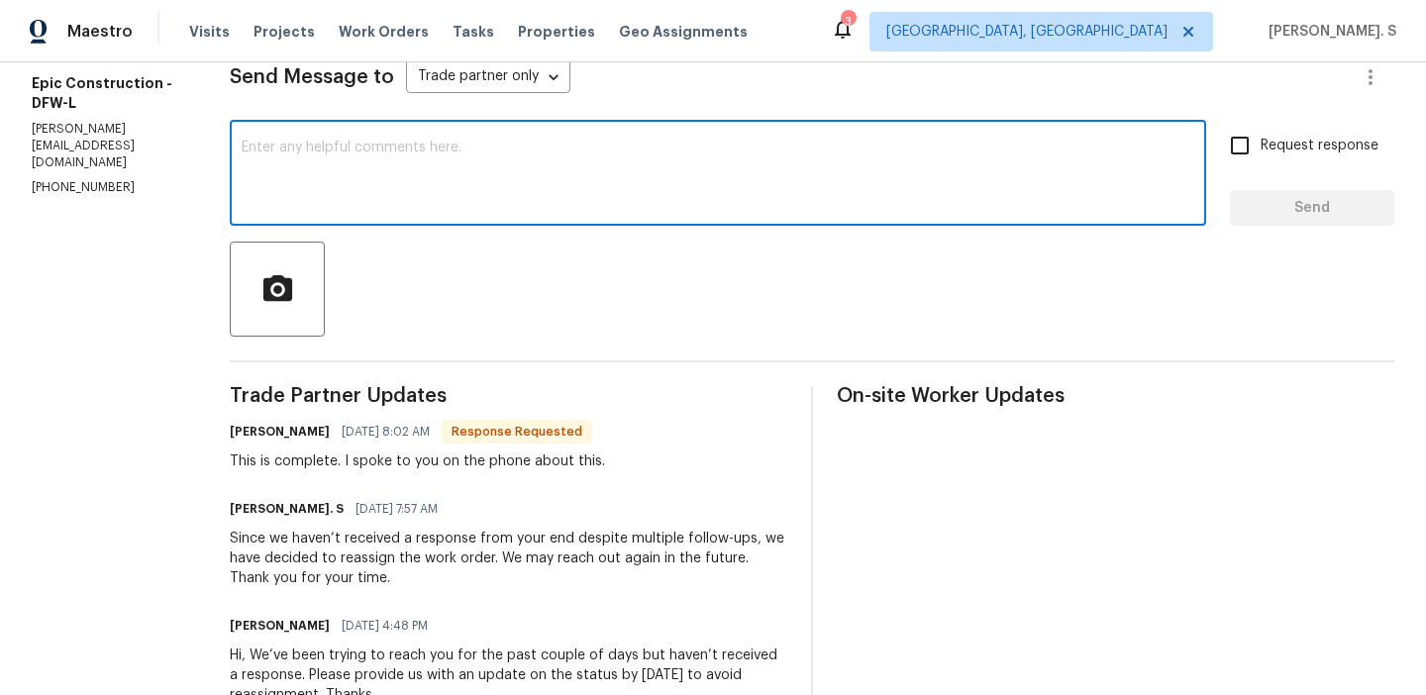
click at [474, 222] on div "x ​" at bounding box center [718, 175] width 977 height 101
type textarea "B"
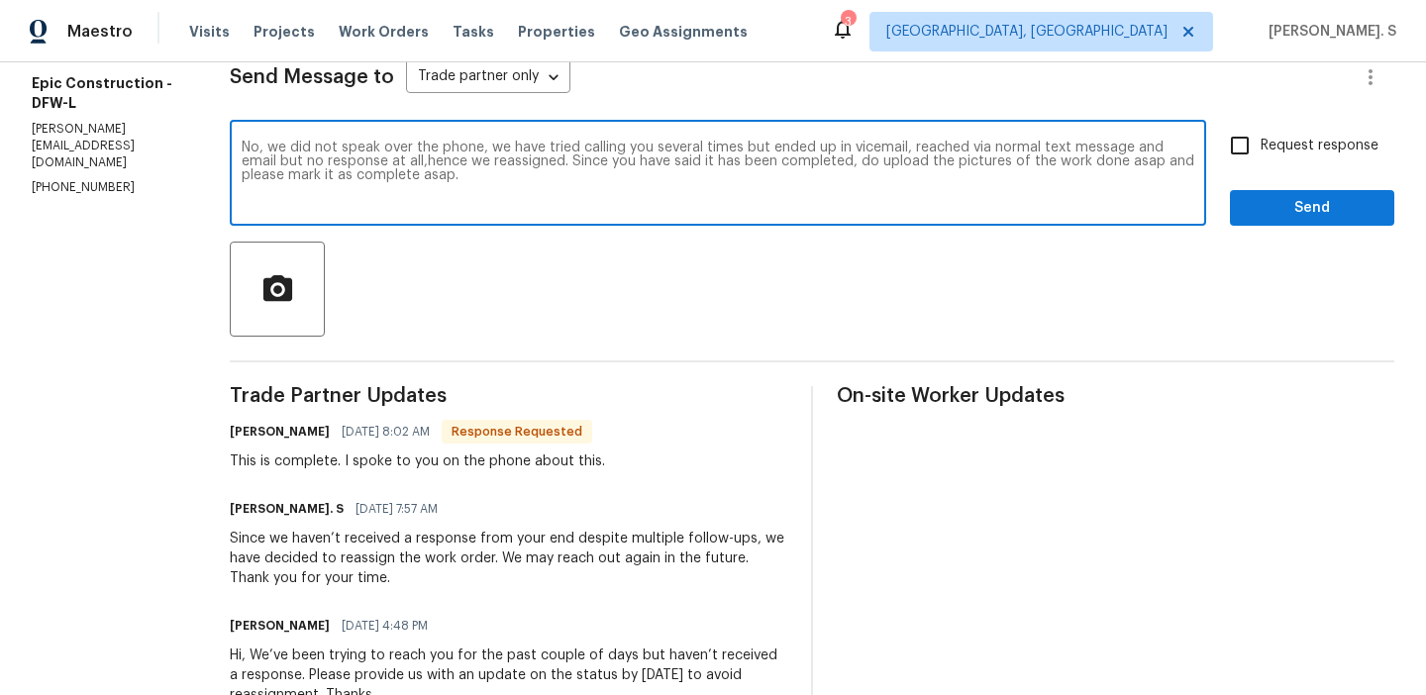
click at [812, 161] on textarea "No, we did not speak over the phone, we have tried calling you several times bu…" at bounding box center [718, 175] width 953 height 69
click at [884, 151] on textarea "No, we did not speak over the phone, we have tried calling you several times bu…" at bounding box center [718, 175] width 953 height 69
paste textarea ". We tried calling several times but reached voicemail, and also contacted you …"
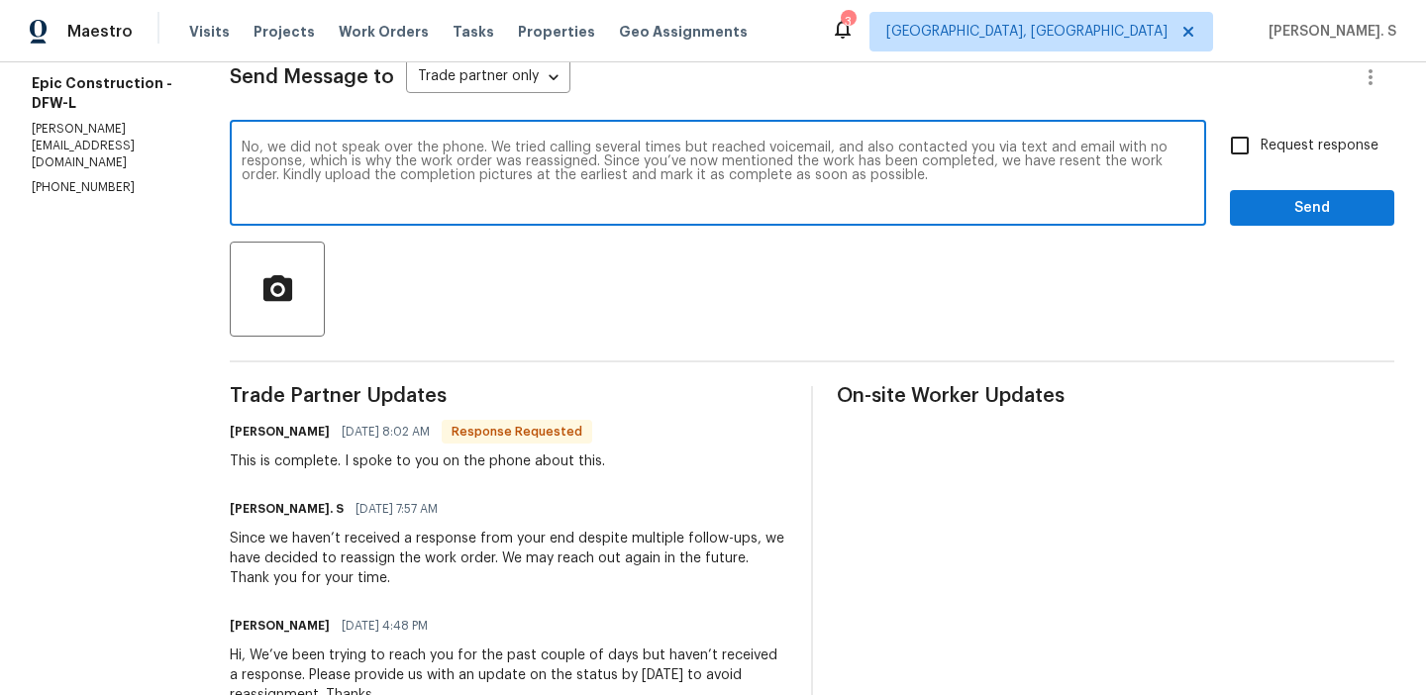
type textarea "No, we did not speak over the phone. We tried calling several times but reached…"
click at [1290, 176] on div "Request response Send" at bounding box center [1312, 175] width 164 height 101
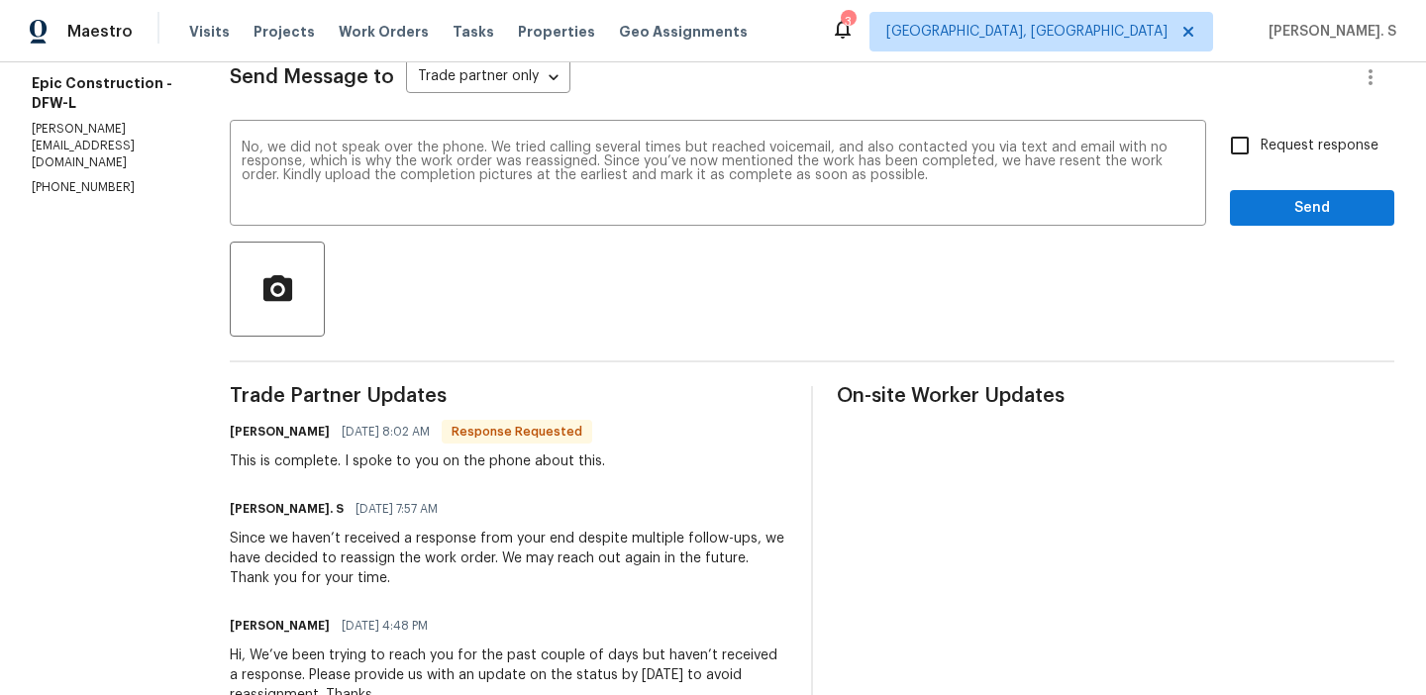
click at [1293, 160] on label "Request response" at bounding box center [1298, 146] width 159 height 42
click at [1261, 160] on input "Request response" at bounding box center [1240, 146] width 42 height 42
checkbox input "true"
click at [0, 0] on div "Remove the comma" at bounding box center [0, 0] width 0 height 0
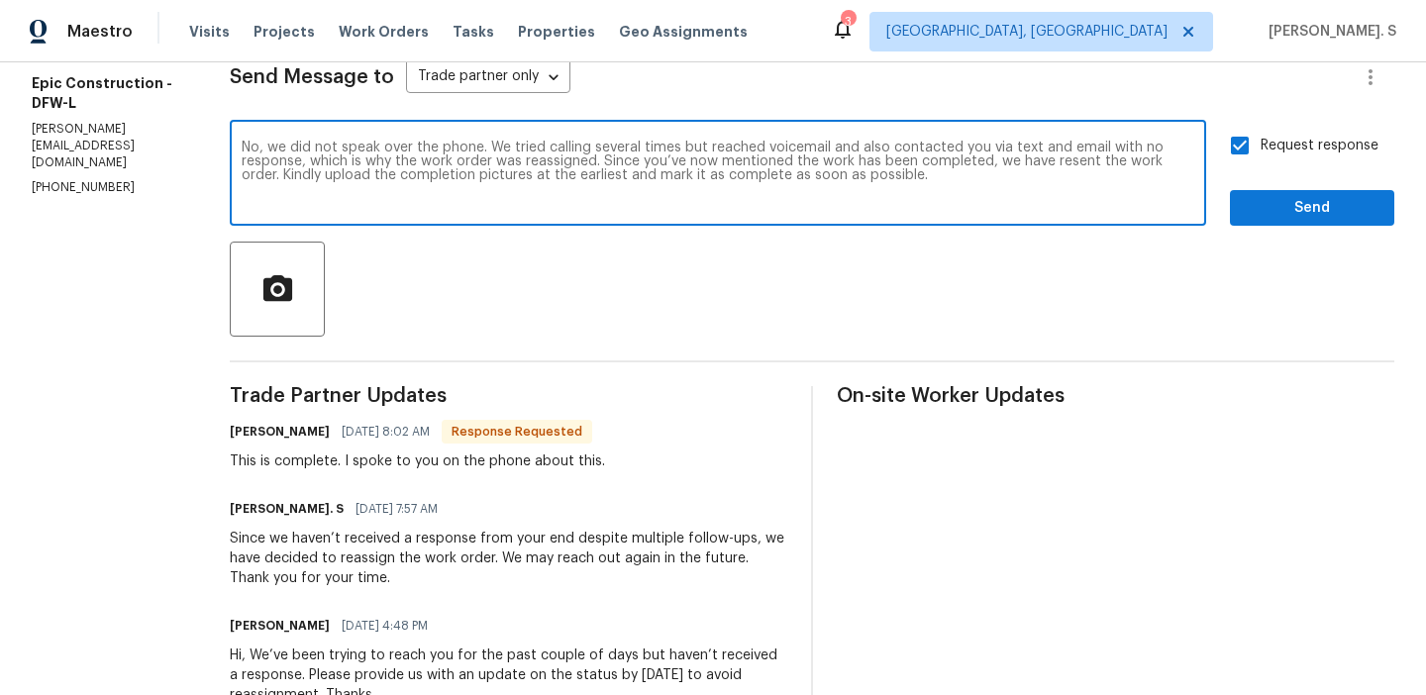
click at [489, 175] on textarea "No, we did not speak over the phone. We tried calling several times but reached…" at bounding box center [718, 175] width 953 height 69
type textarea "No, we did not speak over the phone. We tried calling several times but reached…"
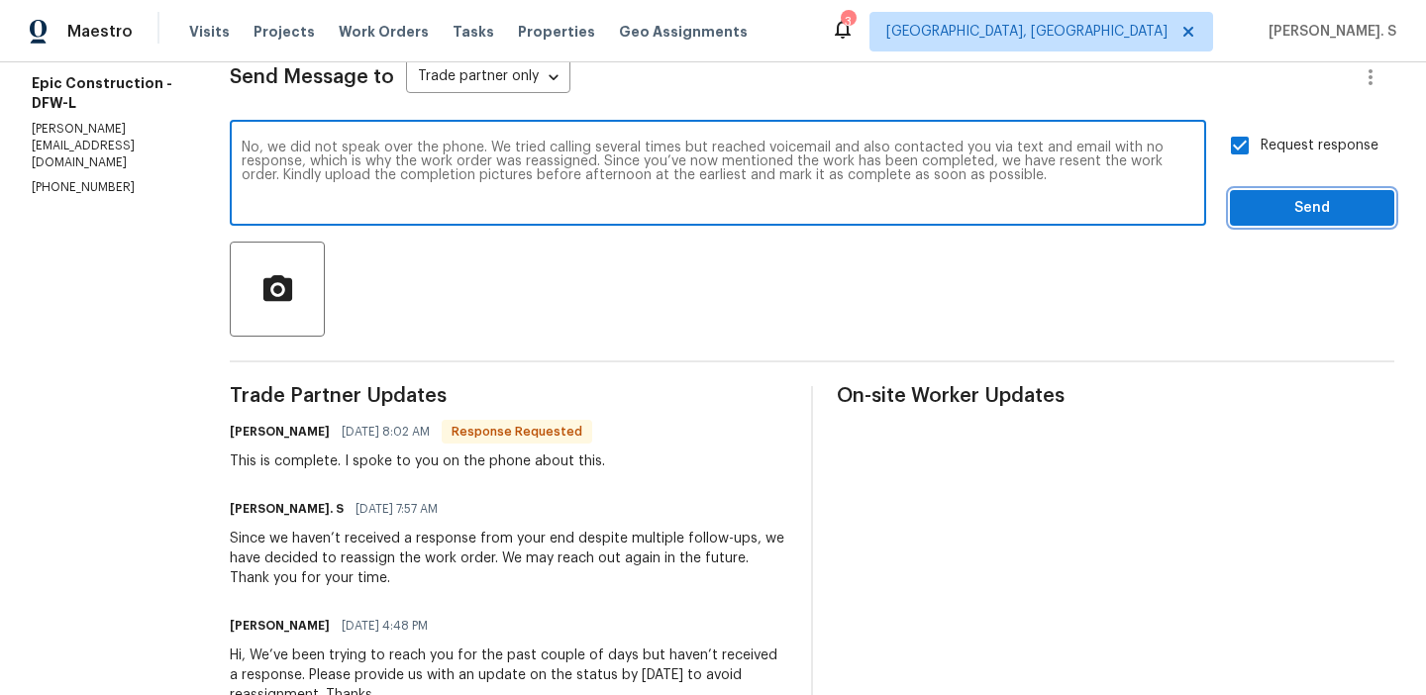
click at [1270, 212] on span "Send" at bounding box center [1312, 208] width 133 height 25
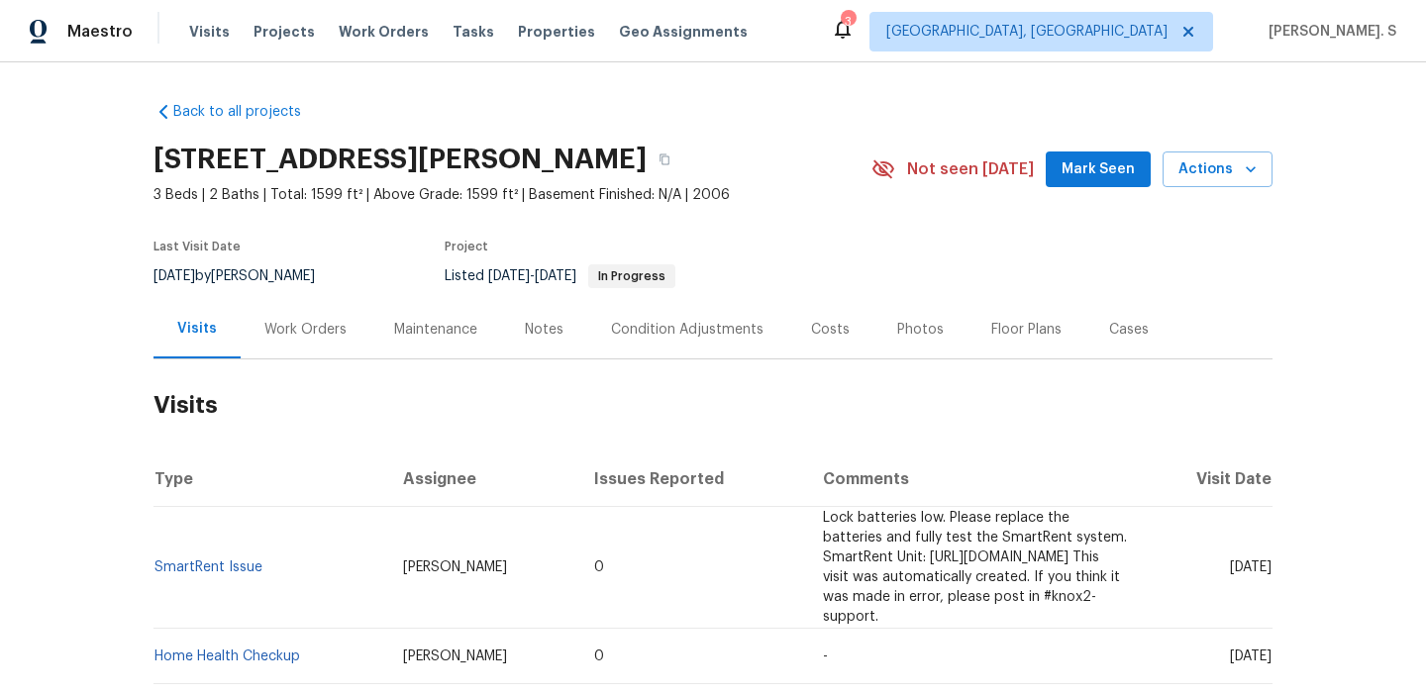
click at [295, 342] on div "Work Orders" at bounding box center [306, 329] width 130 height 58
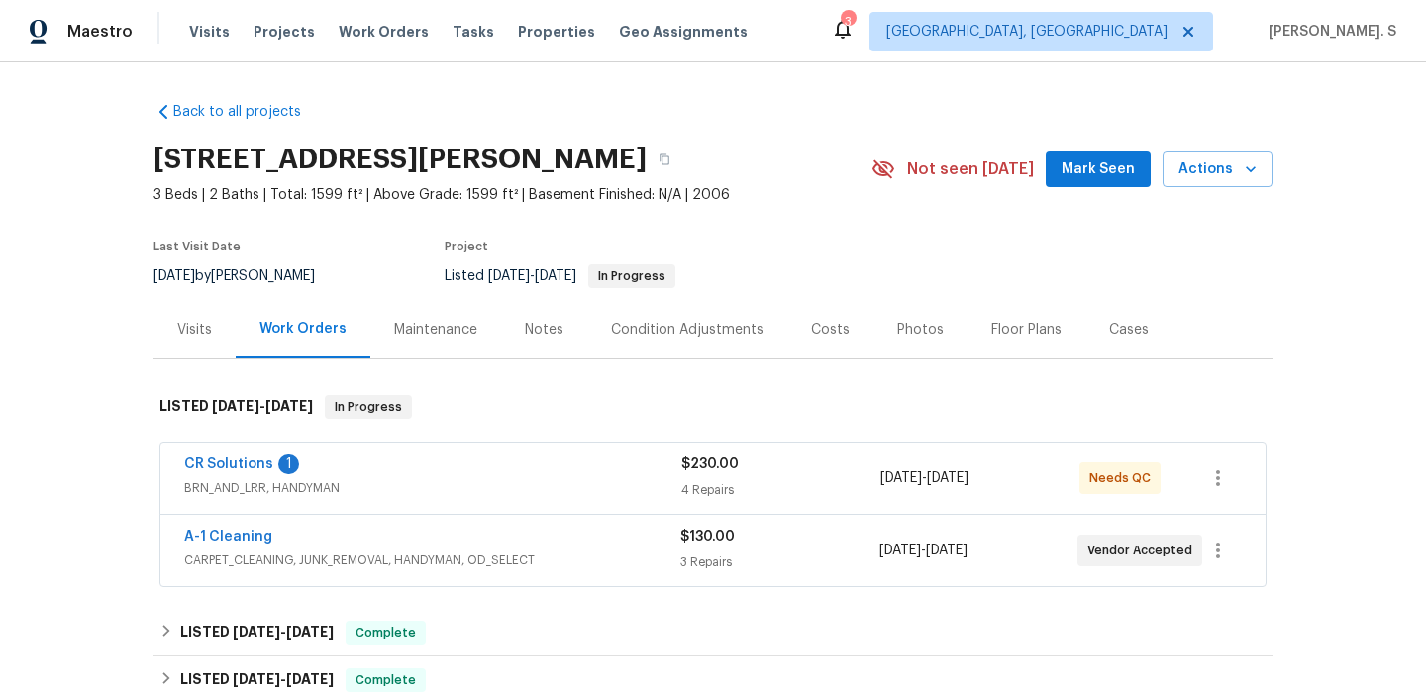
click at [220, 457] on span "CR Solutions" at bounding box center [228, 465] width 89 height 20
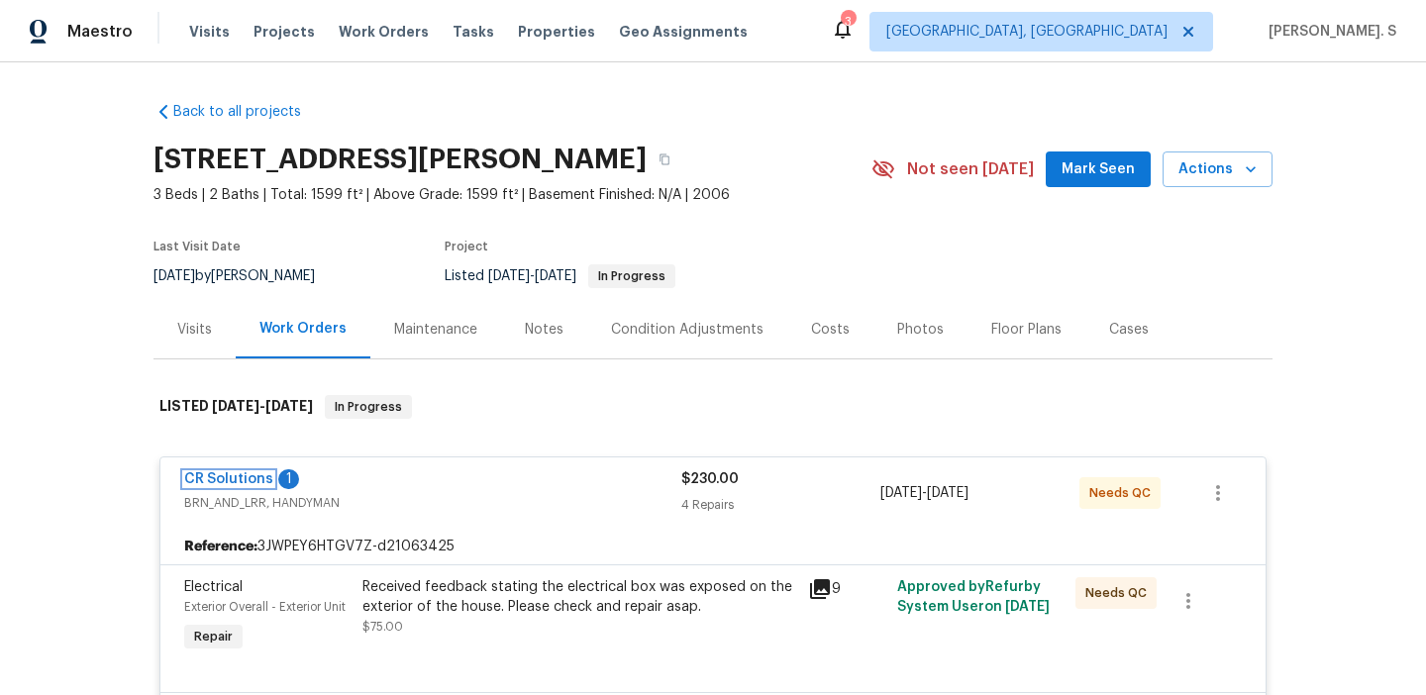
click at [217, 479] on link "CR Solutions" at bounding box center [228, 479] width 89 height 14
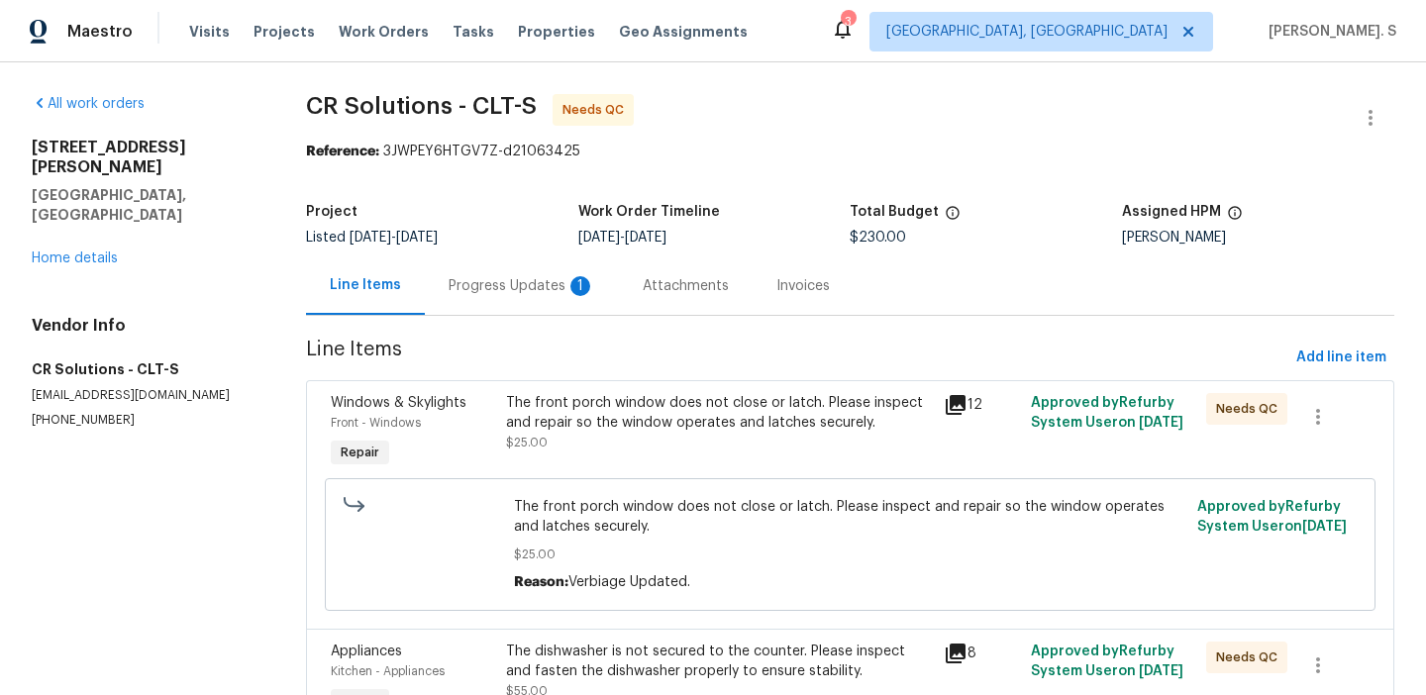
click at [473, 285] on div "Progress Updates 1" at bounding box center [522, 286] width 147 height 20
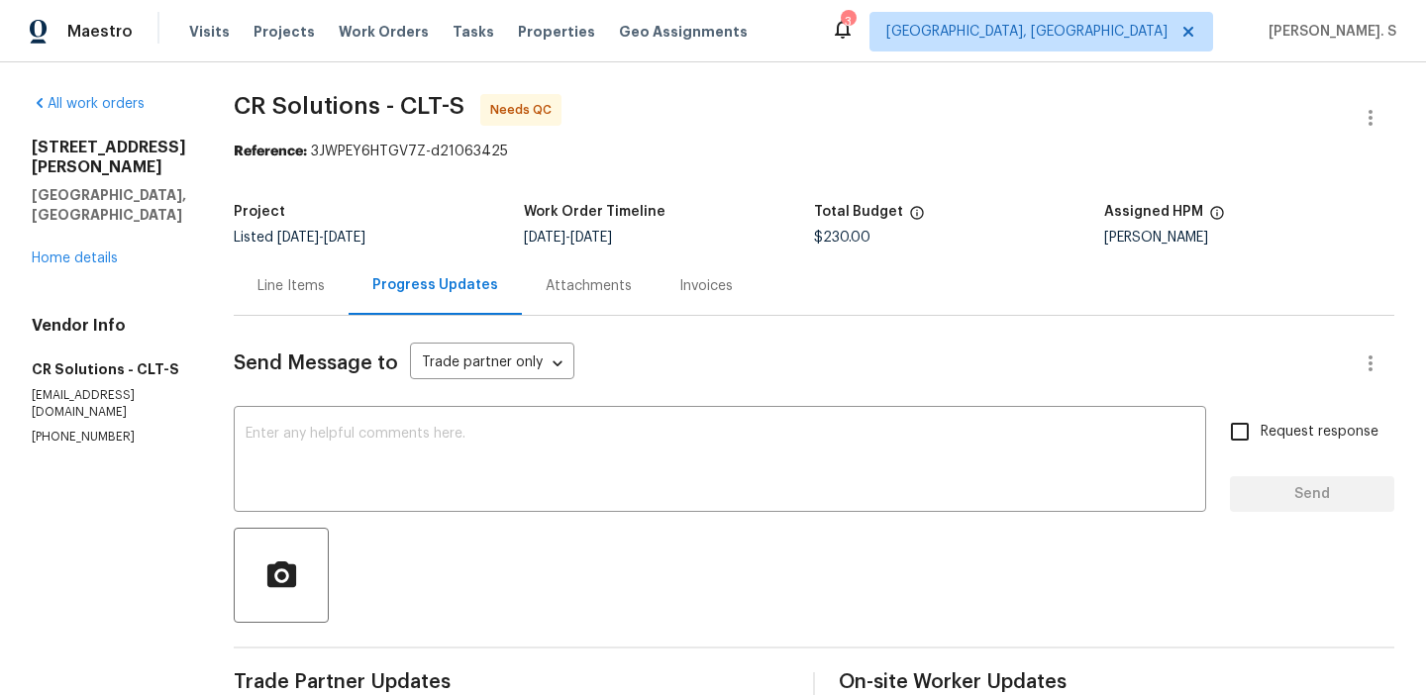
click at [294, 302] on div "Line Items" at bounding box center [291, 286] width 115 height 58
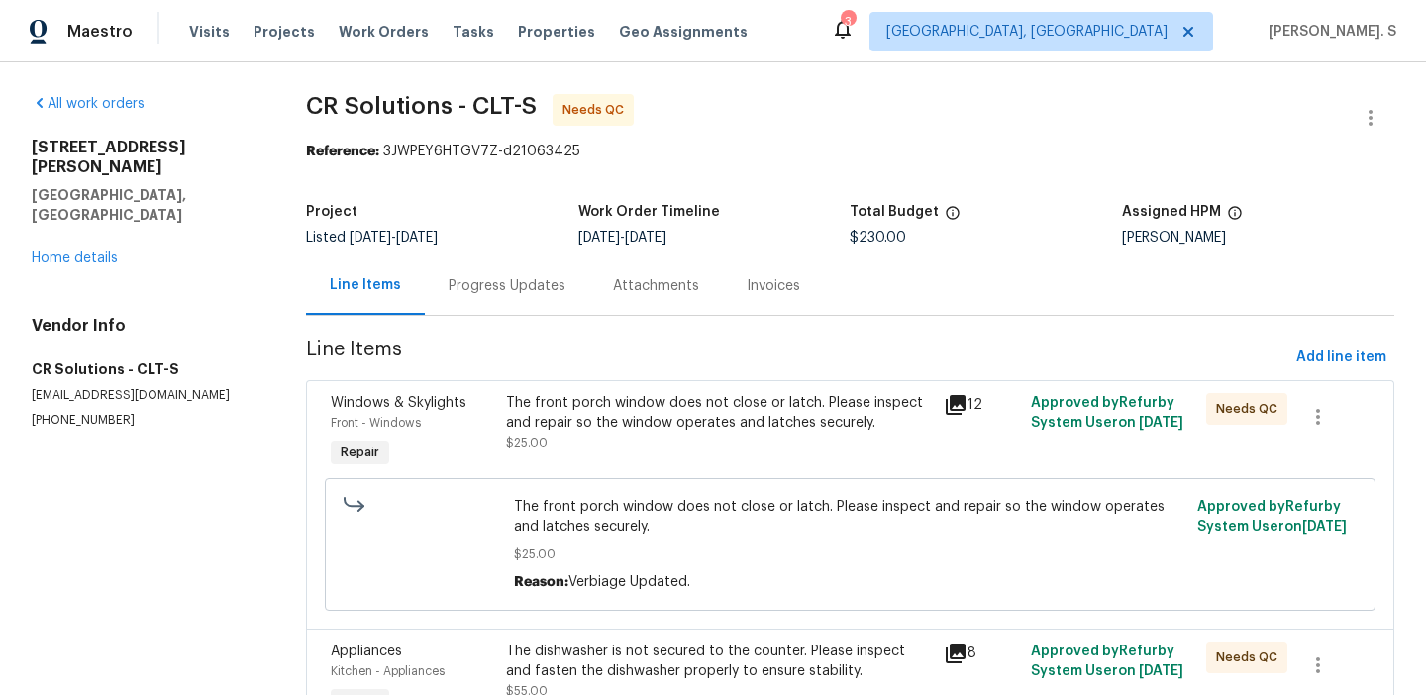
click at [481, 268] on div "Progress Updates" at bounding box center [507, 286] width 164 height 58
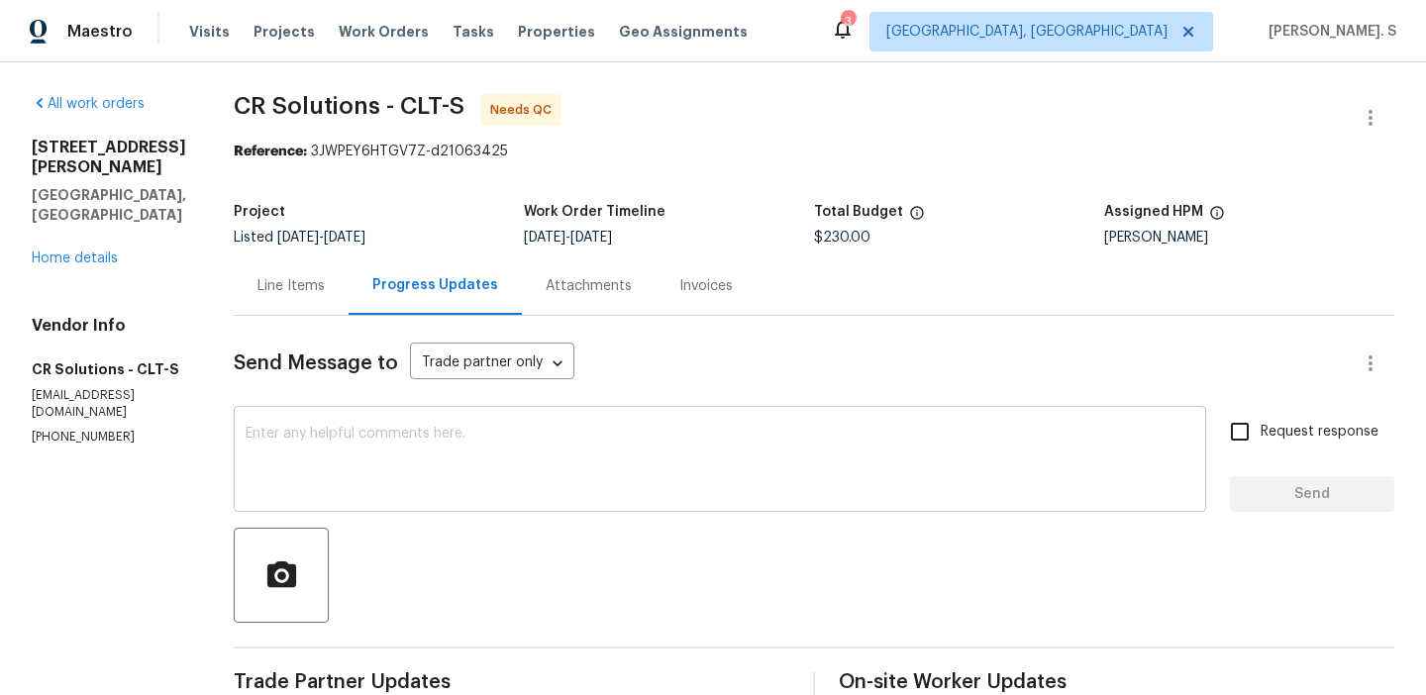
click at [567, 456] on textarea at bounding box center [720, 461] width 949 height 69
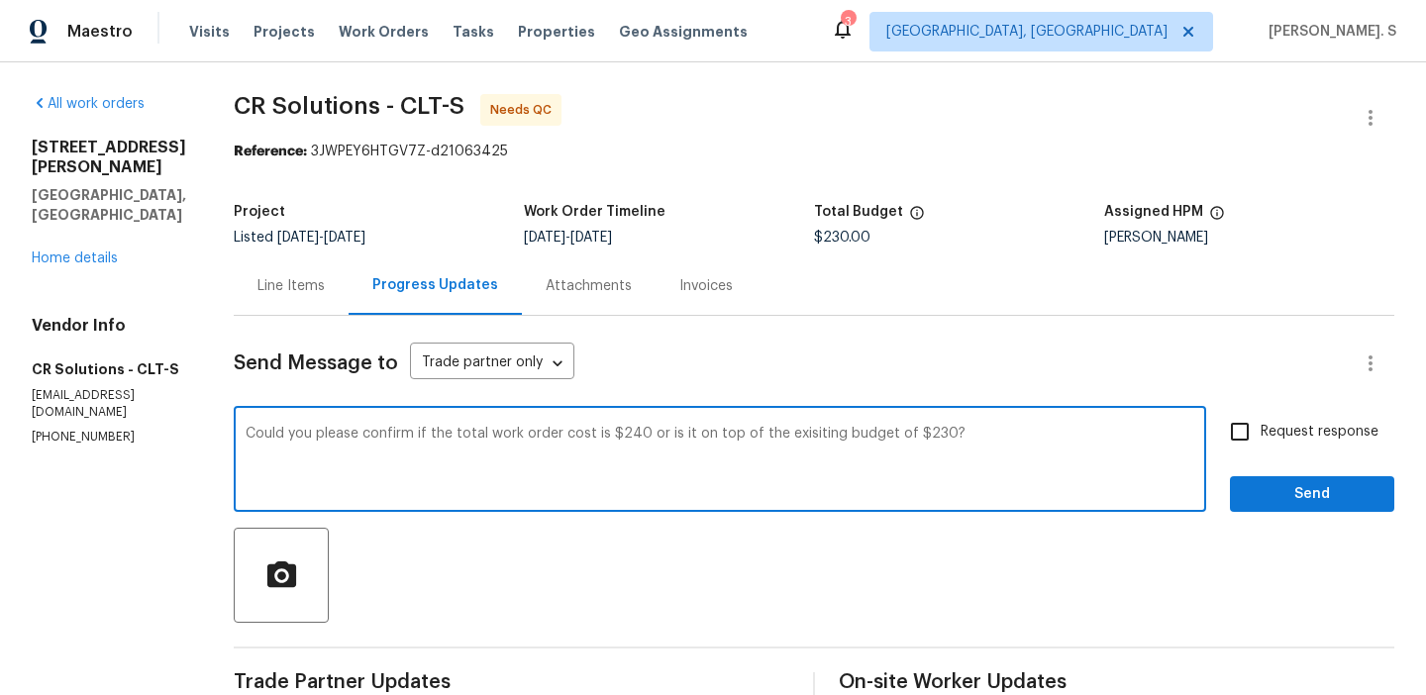
click at [567, 456] on textarea "Could you please confirm if the total work order cost is $240 or is it on top o…" at bounding box center [720, 461] width 949 height 69
click at [0, 0] on icon "Paraphrase text" at bounding box center [0, 0] width 0 height 0
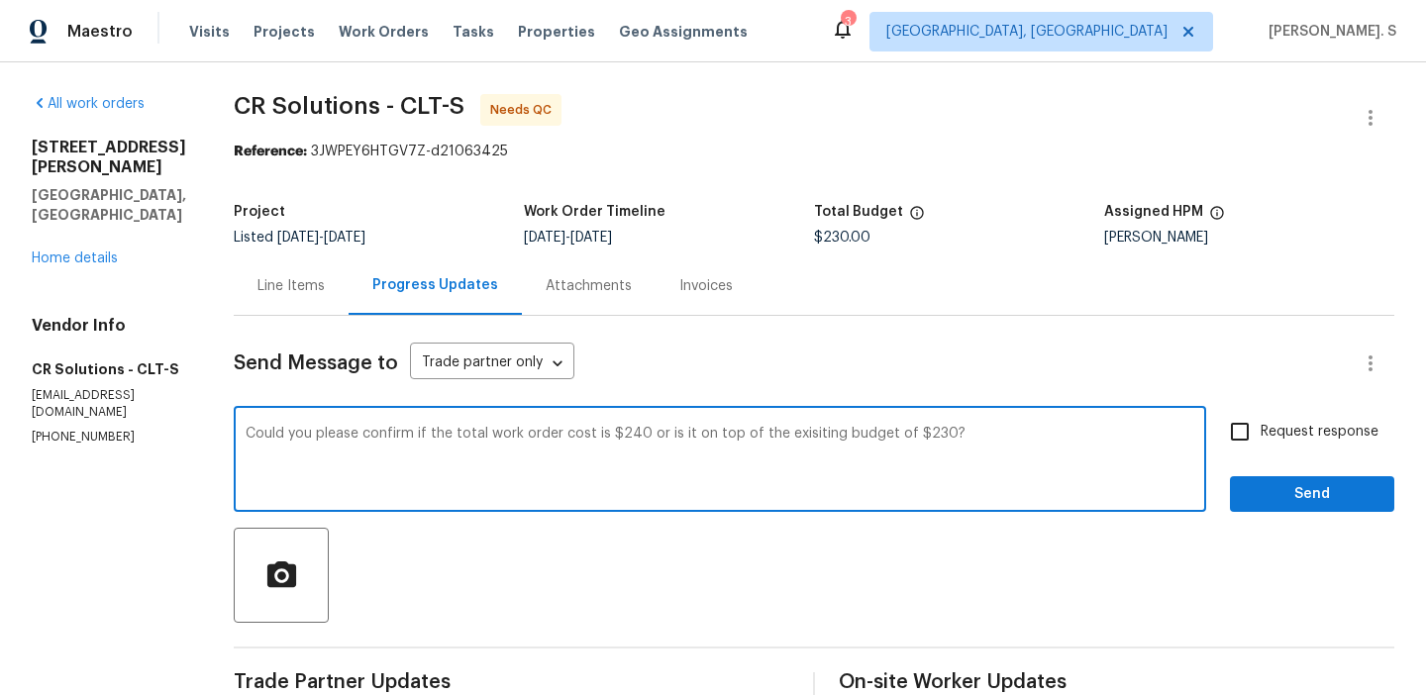
scroll to position [100, 0]
click at [1065, 458] on textarea "Could you please confirm if the total work order cost is $240 or is it on top o…" at bounding box center [720, 461] width 949 height 69
click at [0, 0] on div "existing" at bounding box center [0, 0] width 0 height 0
type textarea "Could you please confirm if the total work order cost is $240 or is it on top o…"
click at [1268, 456] on div "Request response Send" at bounding box center [1312, 461] width 164 height 101
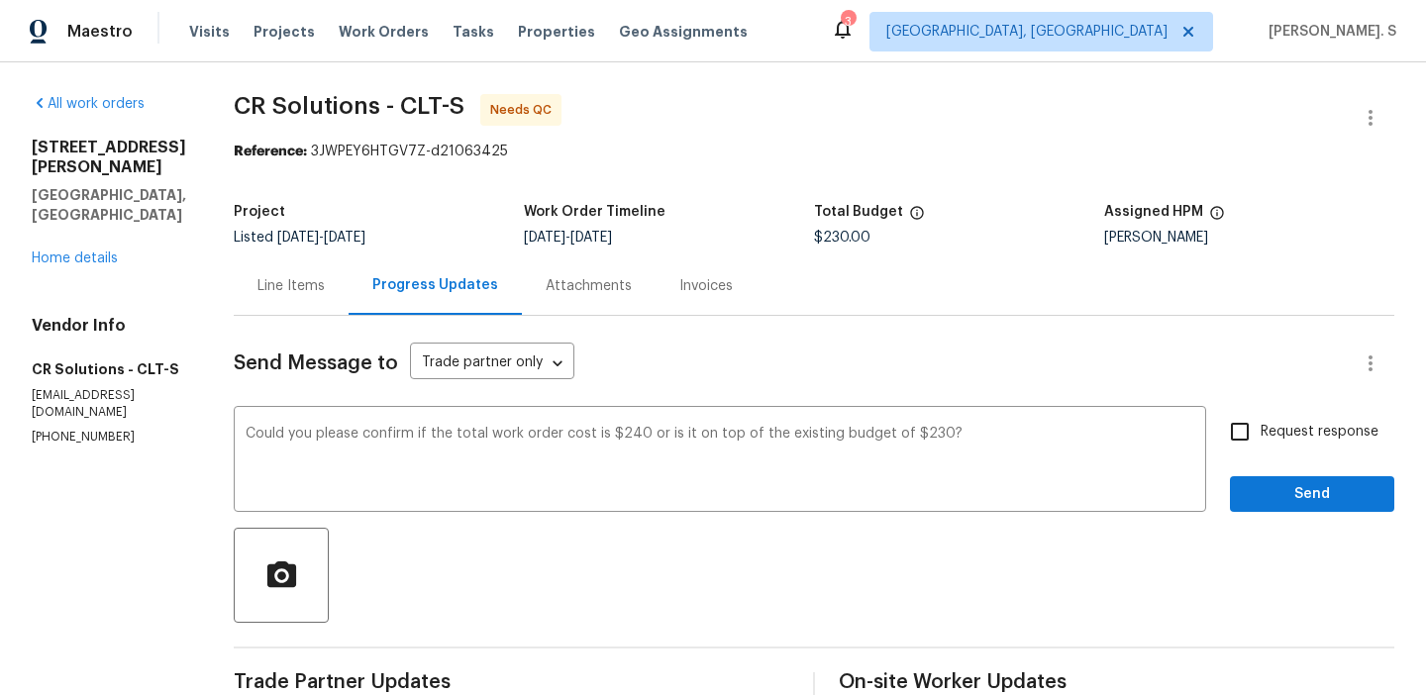
click at [1270, 449] on label "Request response" at bounding box center [1298, 432] width 159 height 42
click at [1261, 449] on input "Request response" at bounding box center [1240, 432] width 42 height 42
checkbox input "true"
click at [1270, 483] on span "Send" at bounding box center [1312, 494] width 133 height 25
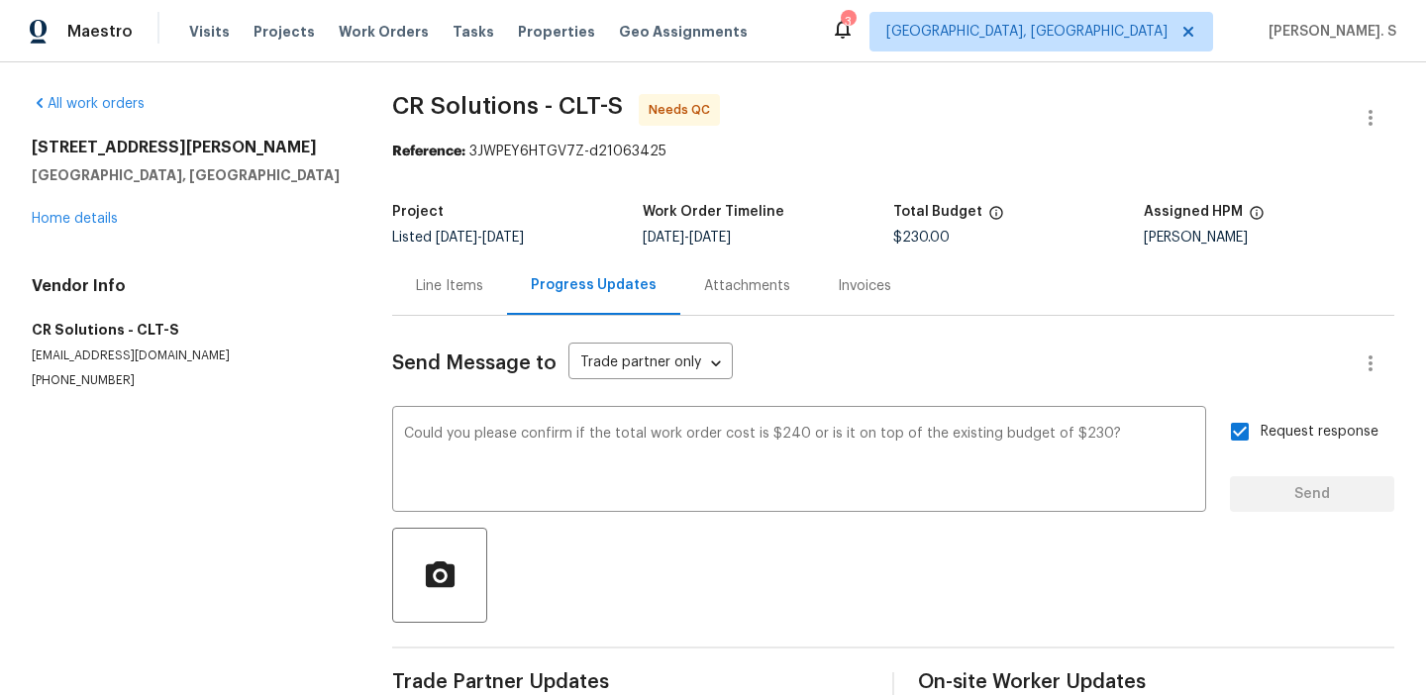
click at [351, 298] on div "All work orders 16815 Spruell St Huntersville, NC 28078 Home details Vendor Inf…" at bounding box center [713, 400] width 1426 height 677
click at [507, 298] on div "Progress Updates" at bounding box center [593, 286] width 173 height 58
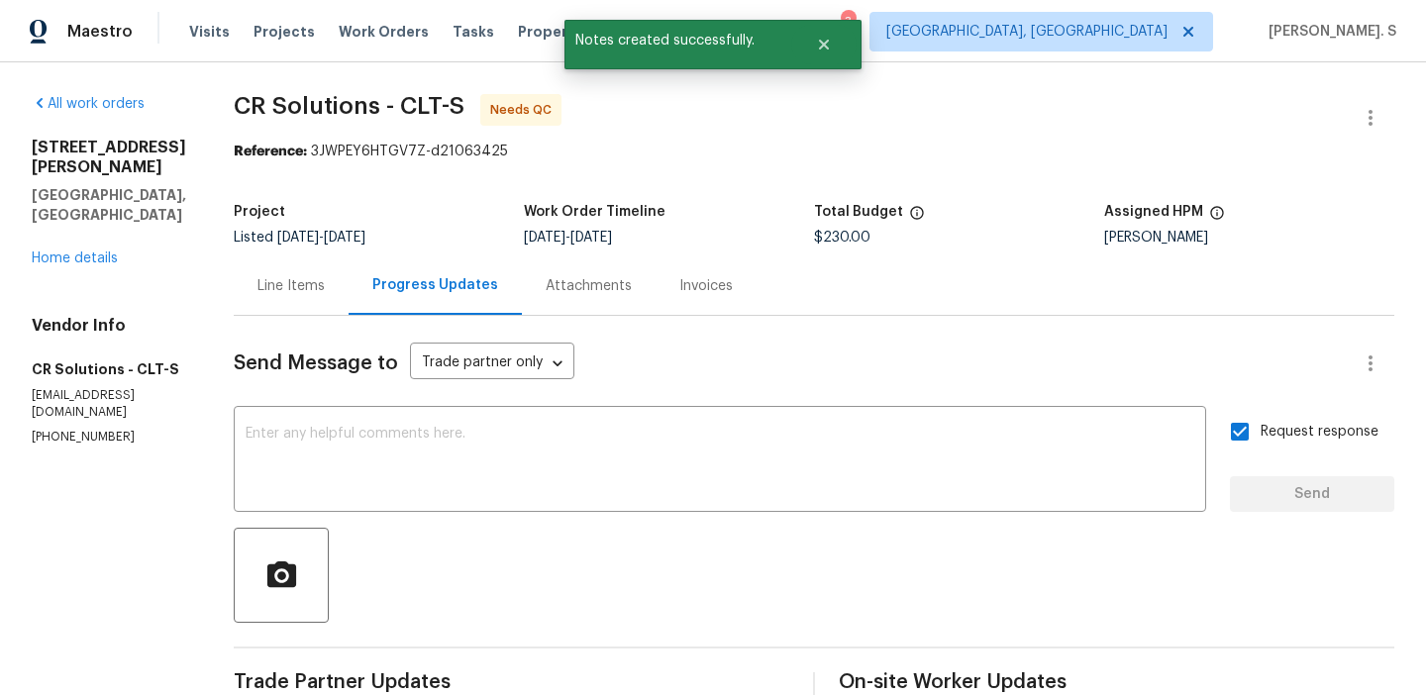
click at [242, 276] on div "Line Items" at bounding box center [291, 286] width 115 height 58
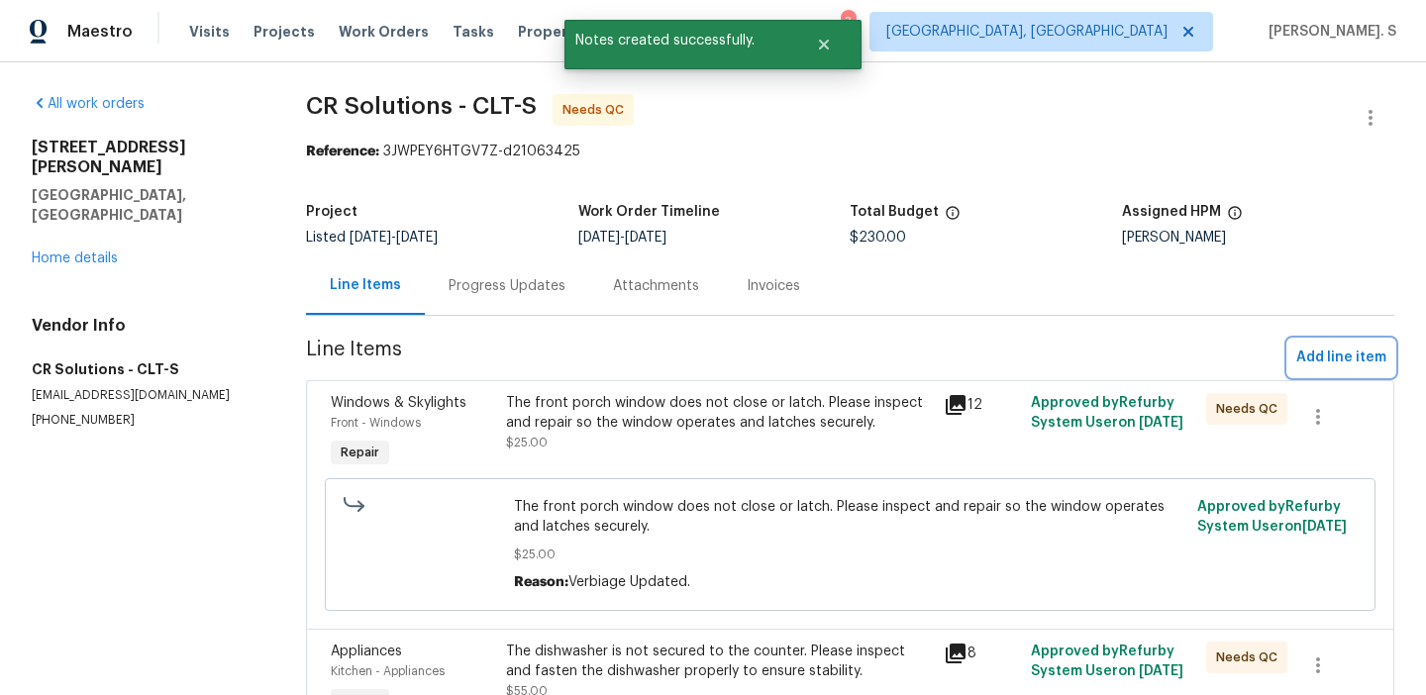
click at [1334, 350] on span "Add line item" at bounding box center [1341, 358] width 90 height 25
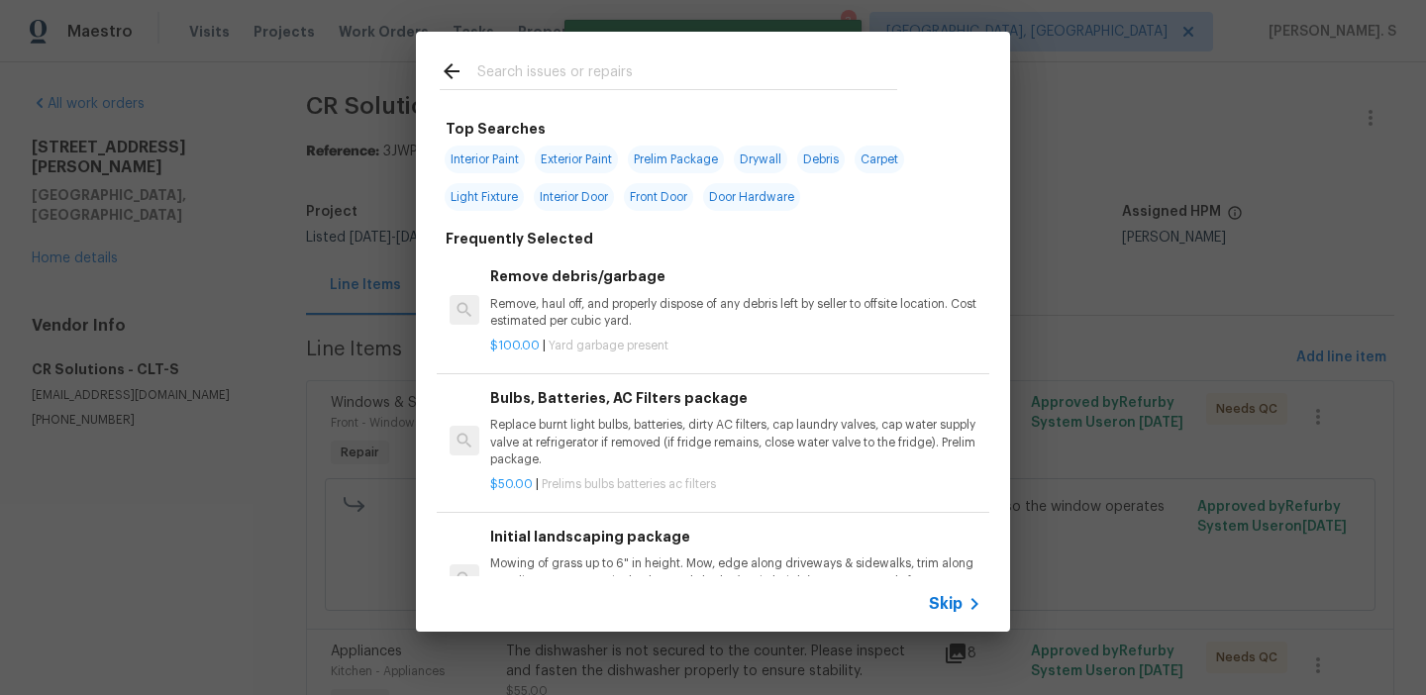
click at [778, 374] on div "Bulbs, Batteries, AC Filters package Replace burnt light bulbs, batteries, dirt…" at bounding box center [713, 440] width 553 height 145
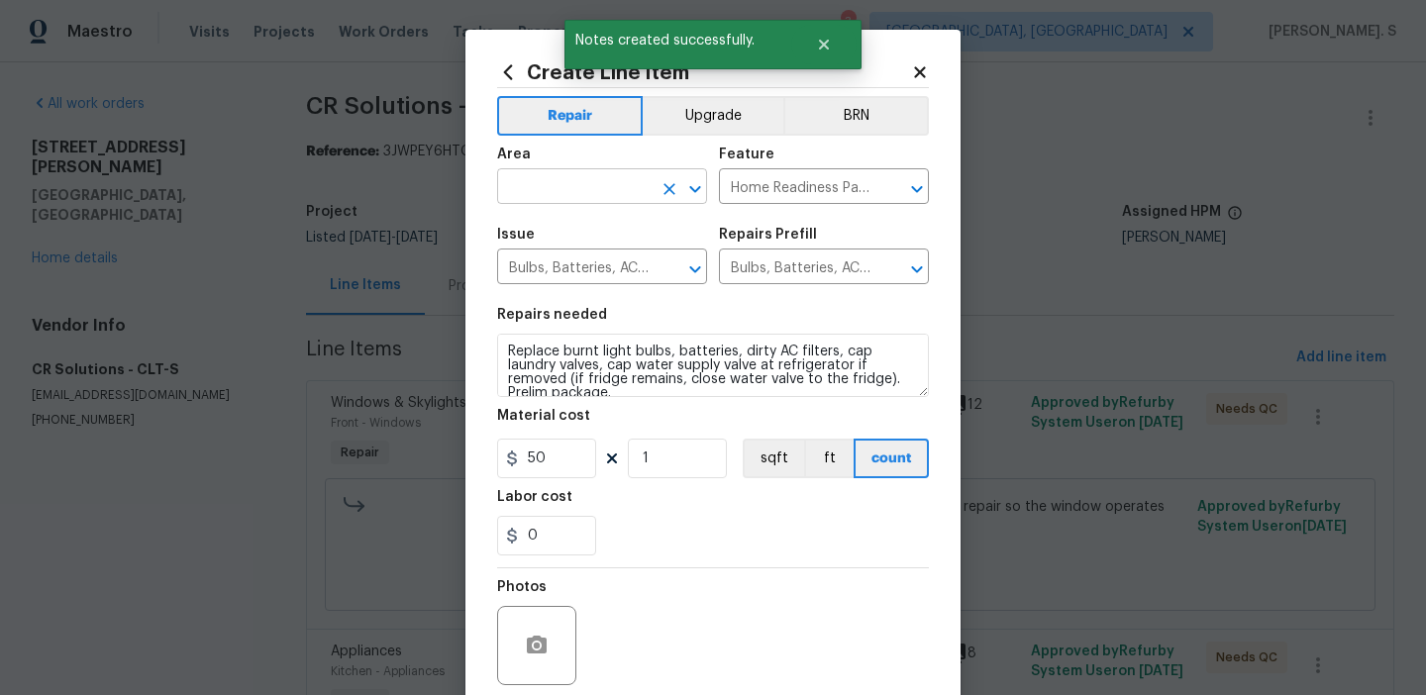
click at [687, 189] on icon "Open" at bounding box center [695, 189] width 24 height 24
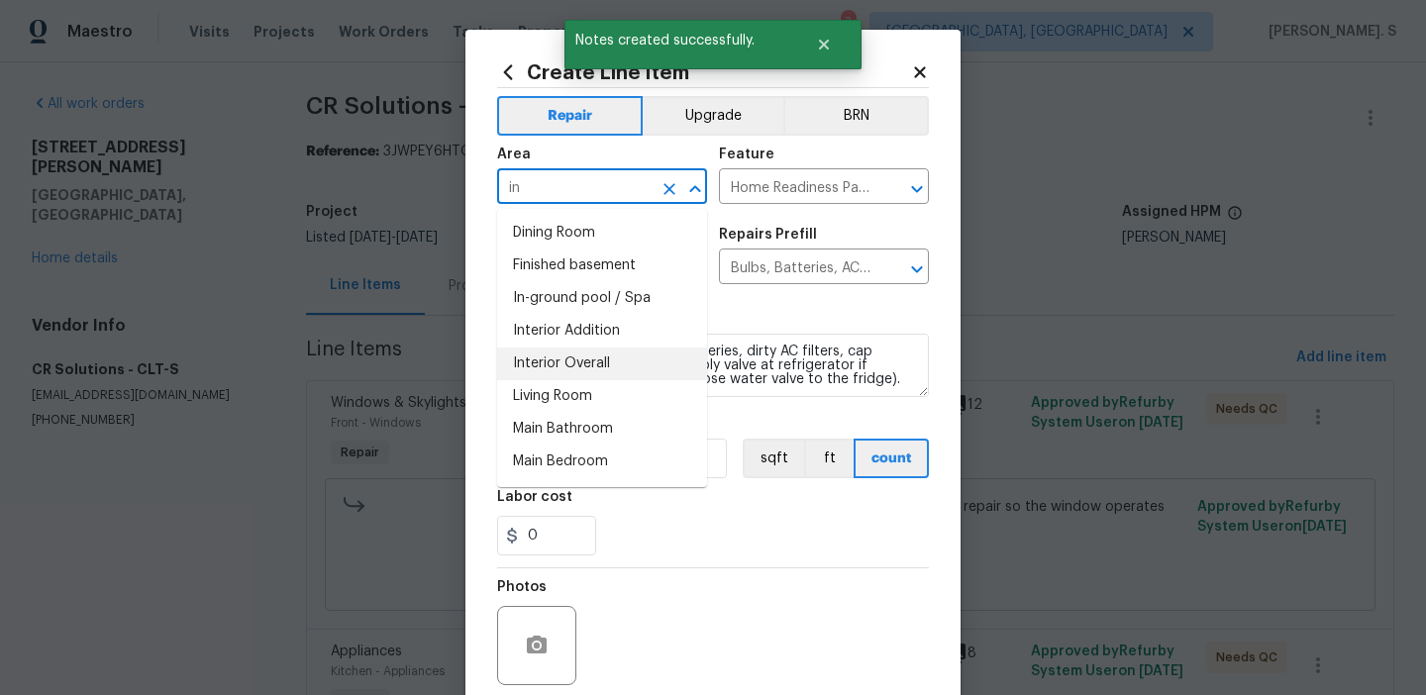
click at [638, 344] on li "Interior Addition" at bounding box center [602, 331] width 210 height 33
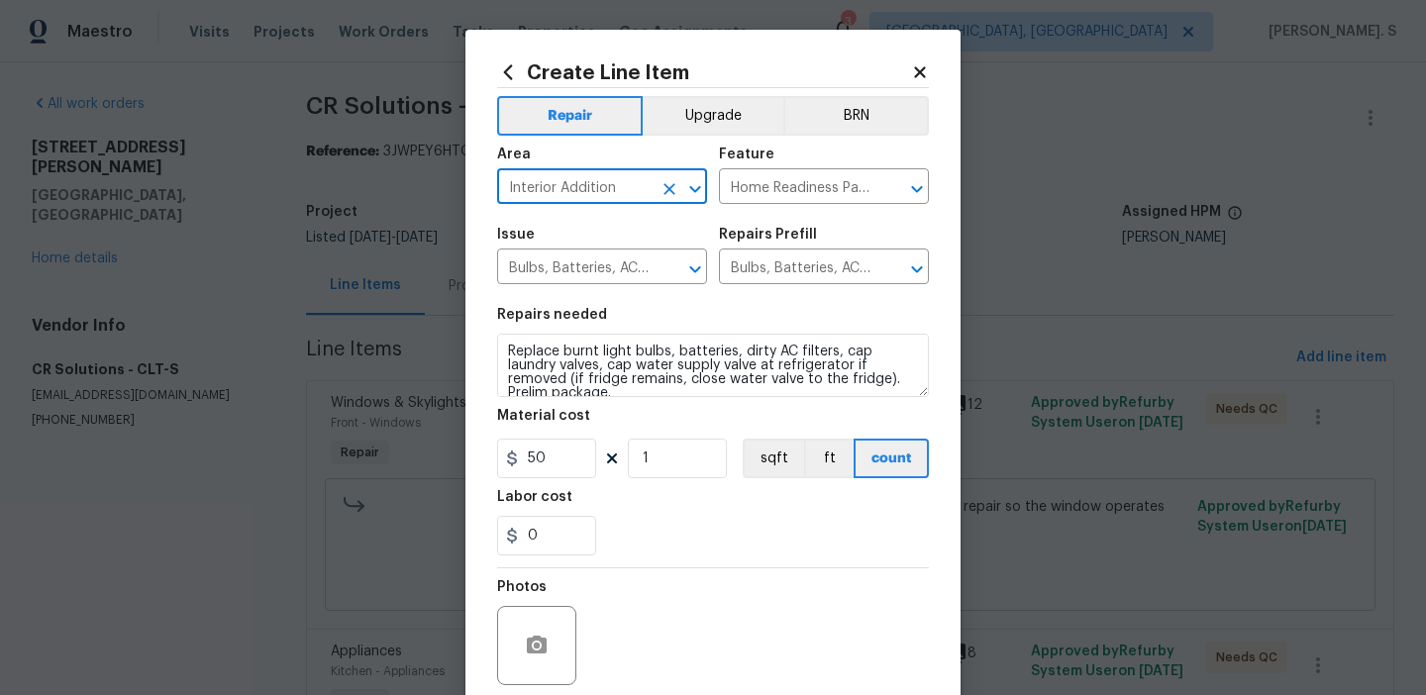
type input "Interior Addition"
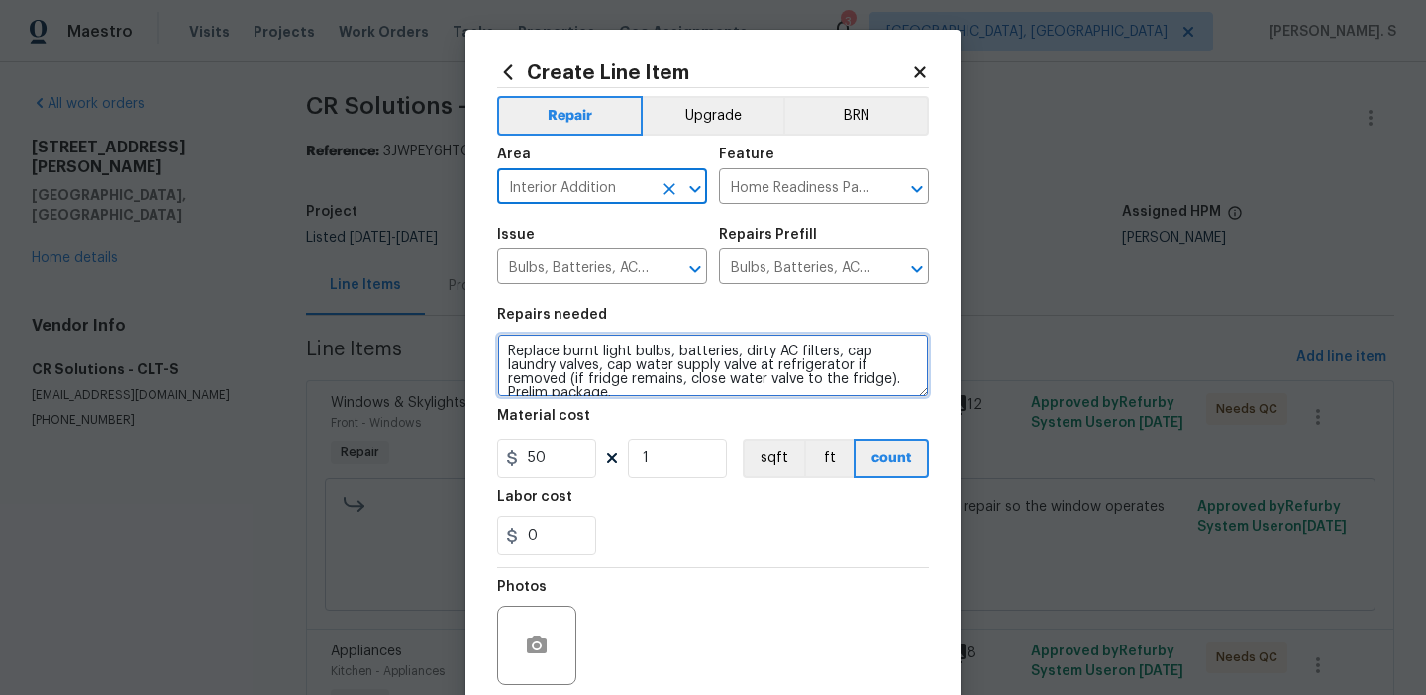
click at [654, 378] on textarea "Replace burnt light bulbs, batteries, dirty AC filters, cap laundry valves, cap…" at bounding box center [713, 365] width 432 height 63
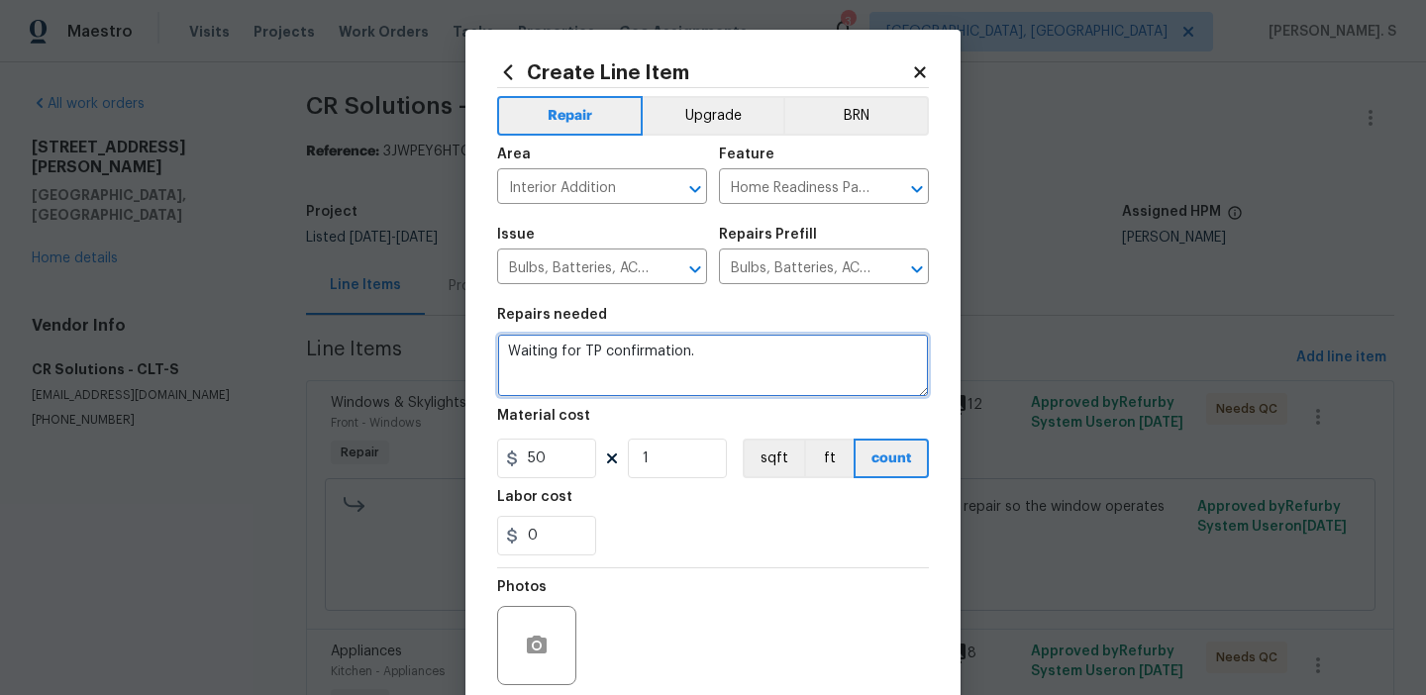
type textarea "Waiting for TP confirmation."
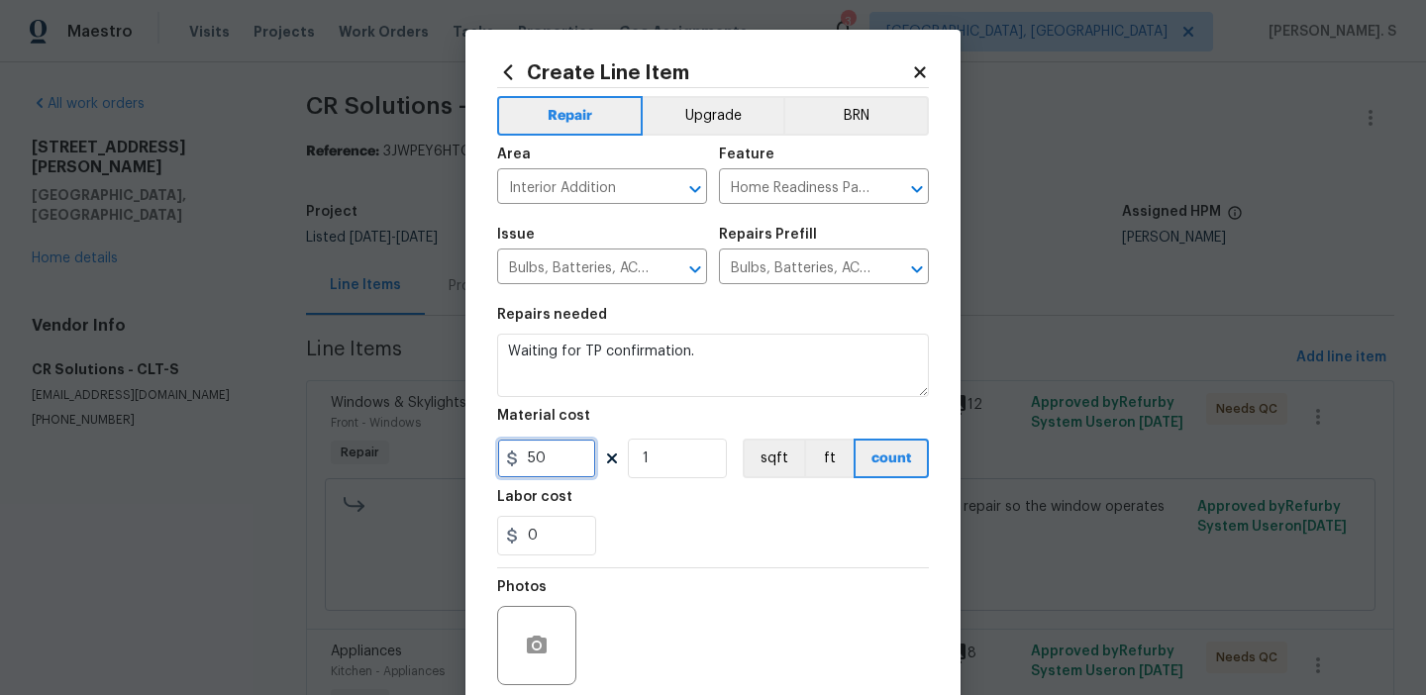
click at [583, 463] on input "50" at bounding box center [546, 459] width 99 height 40
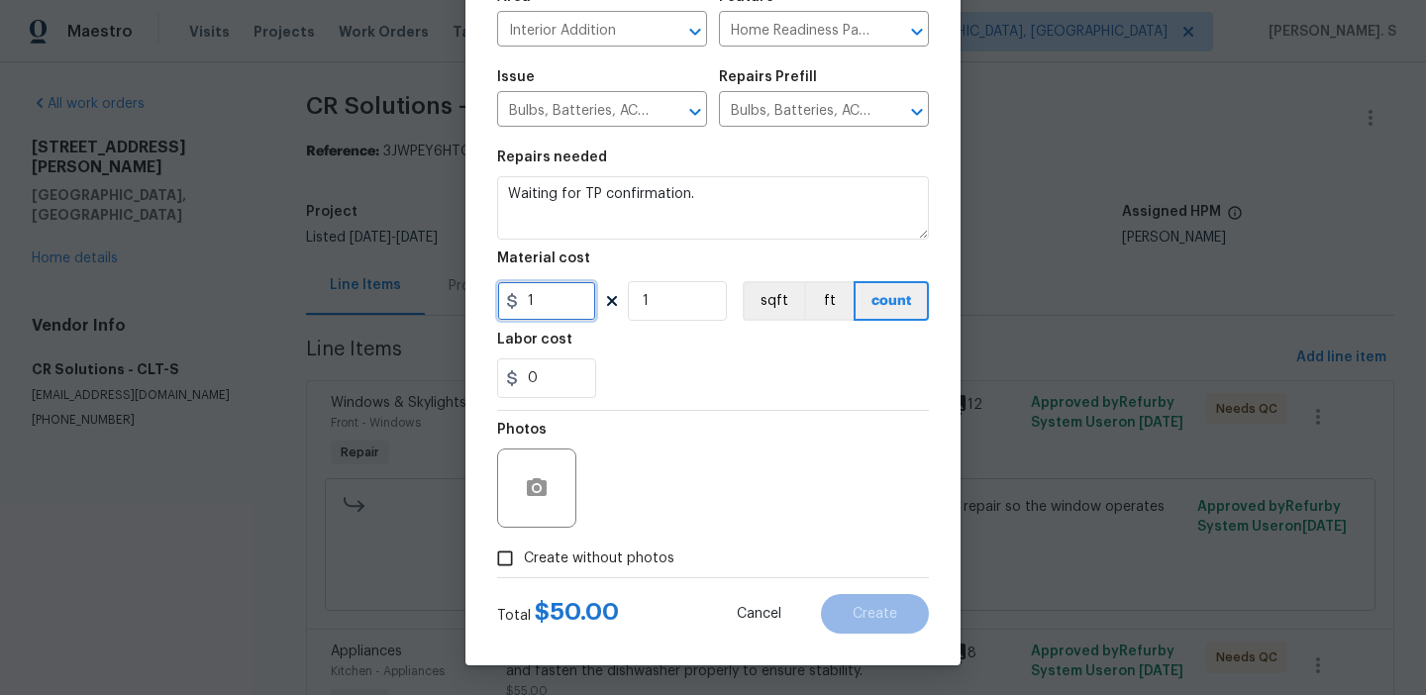
type input "1"
click at [608, 557] on span "Create without photos" at bounding box center [599, 559] width 151 height 21
click at [524, 557] on input "Create without photos" at bounding box center [505, 559] width 38 height 38
checkbox input "true"
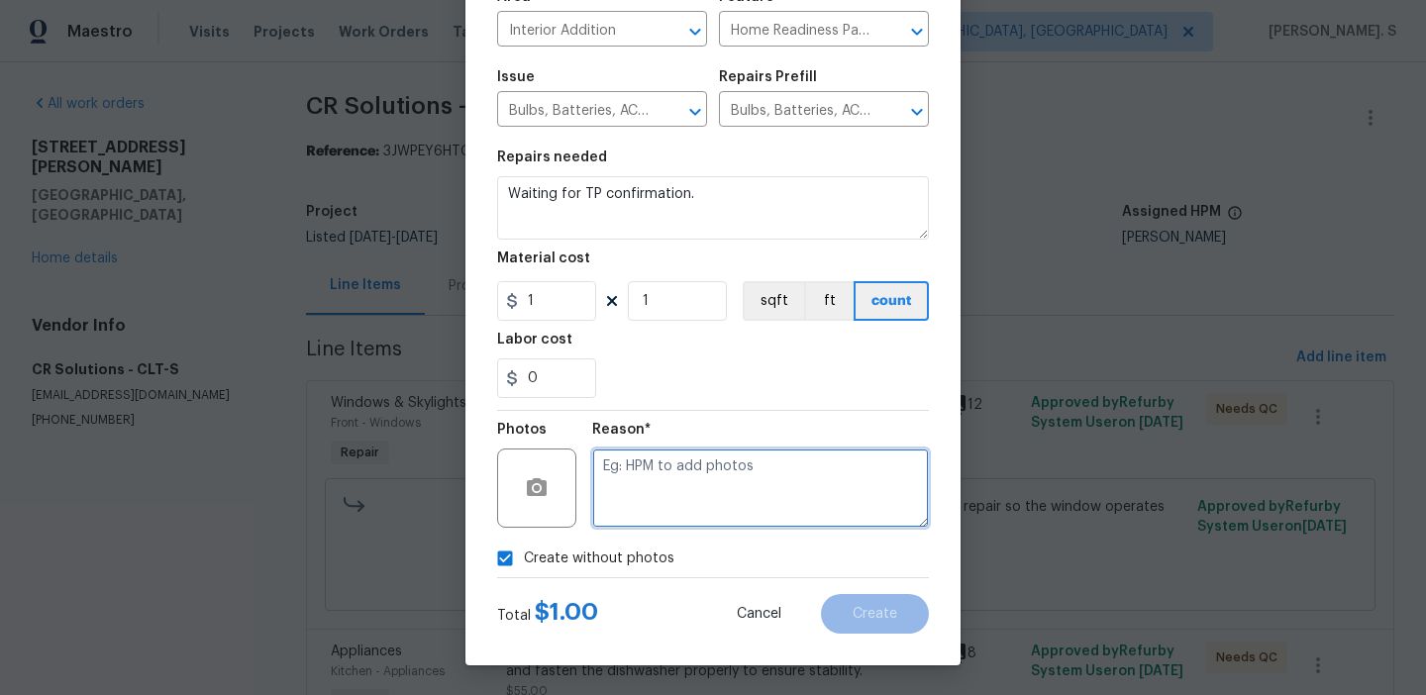
click at [734, 498] on textarea at bounding box center [760, 488] width 337 height 79
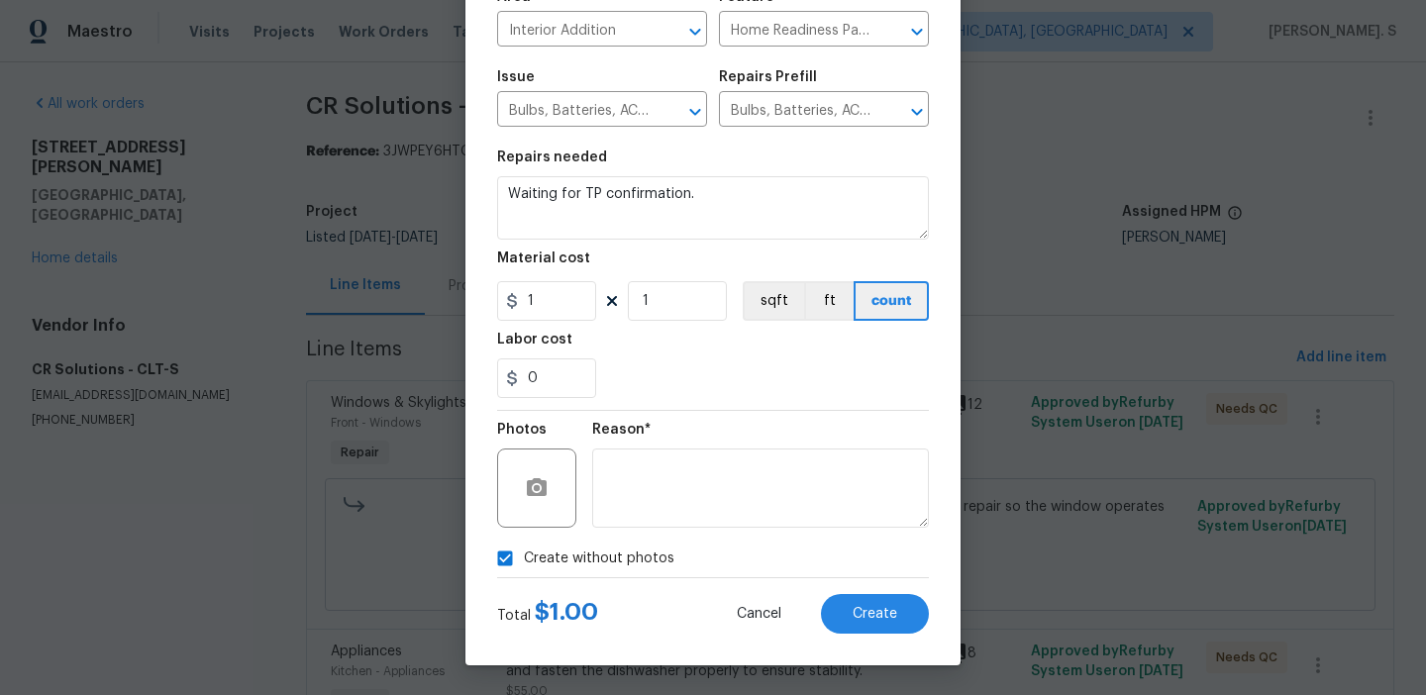
click at [908, 634] on div "Create Line Item Repair Upgrade BRN Area Interior Addition ​ Feature Home Readi…" at bounding box center [712, 268] width 495 height 793
click at [898, 617] on button "Create" at bounding box center [875, 614] width 108 height 40
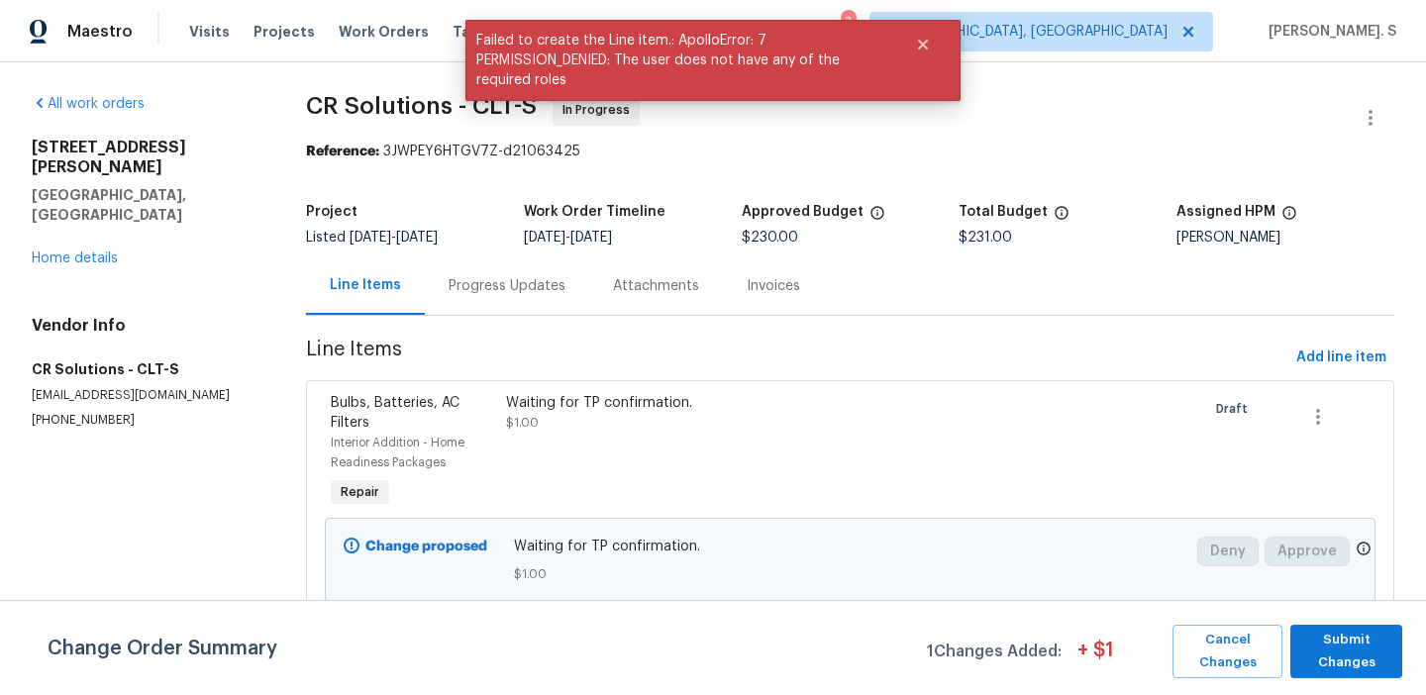
click at [464, 281] on div "Progress Updates" at bounding box center [507, 286] width 117 height 20
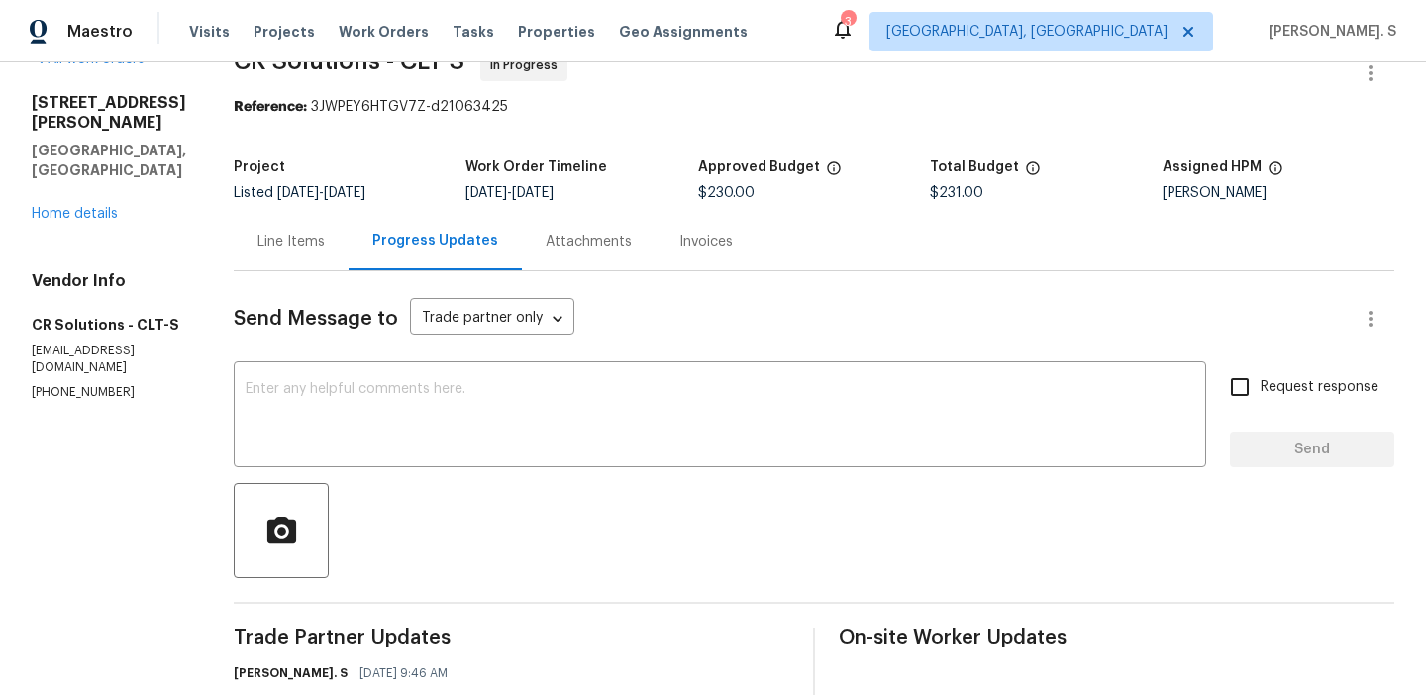
scroll to position [267, 0]
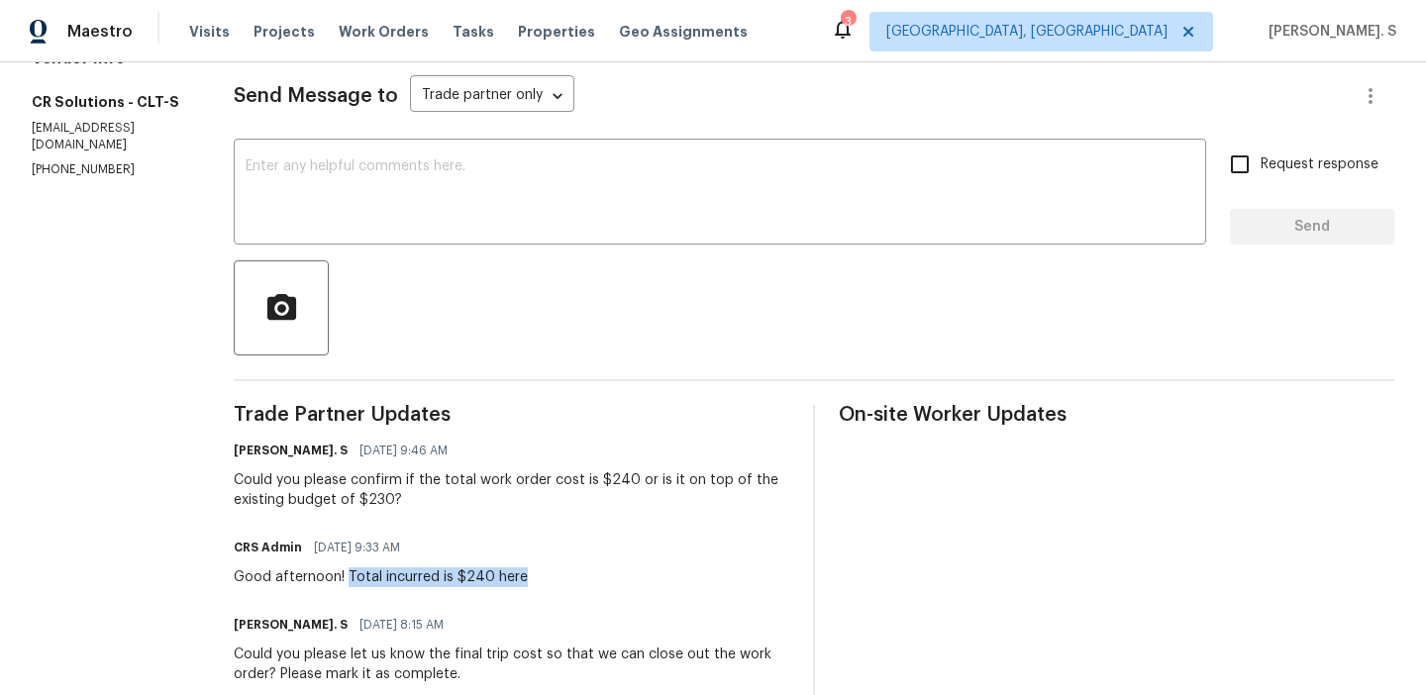
drag, startPoint x: 340, startPoint y: 577, endPoint x: 663, endPoint y: 577, distance: 322.9
click at [663, 577] on div "CRS Admin 09/16/2025 9:33 AM Good afternoon! Total incurred is $240 here" at bounding box center [512, 560] width 556 height 53
copy div "Total incurred is $240 here"
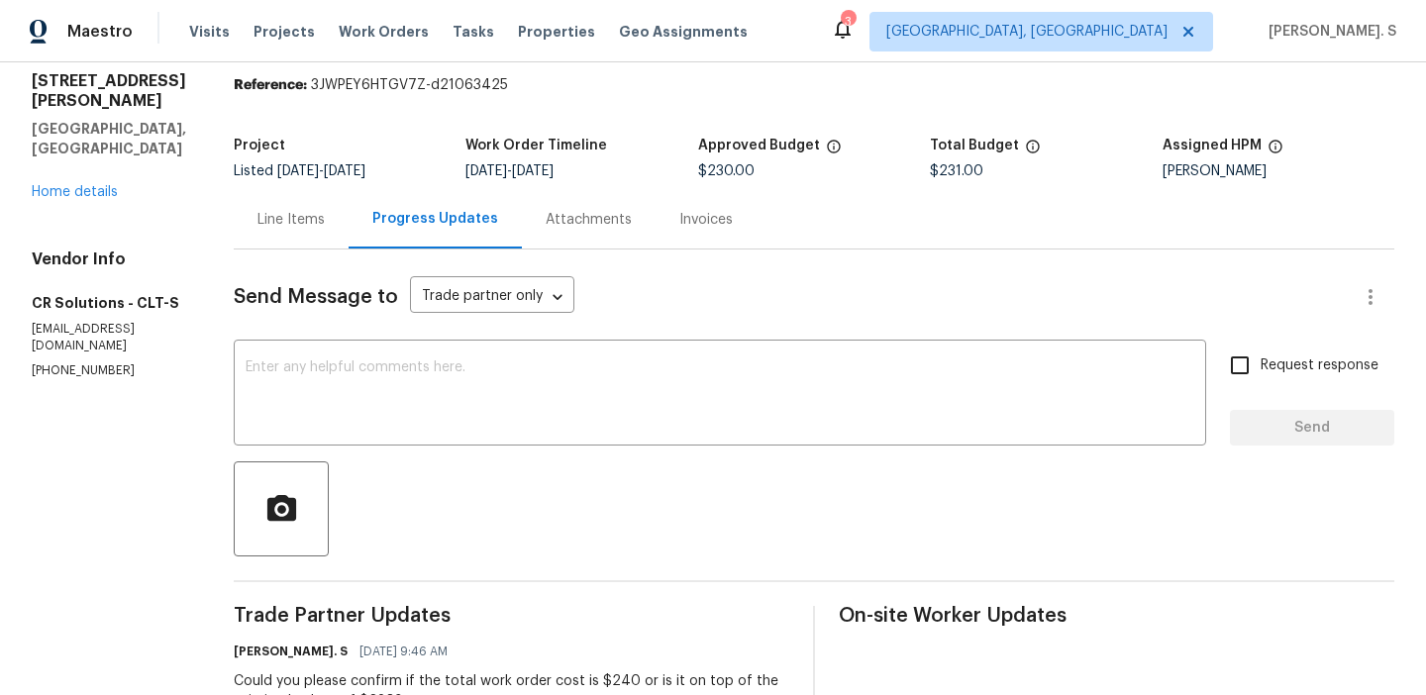
scroll to position [0, 0]
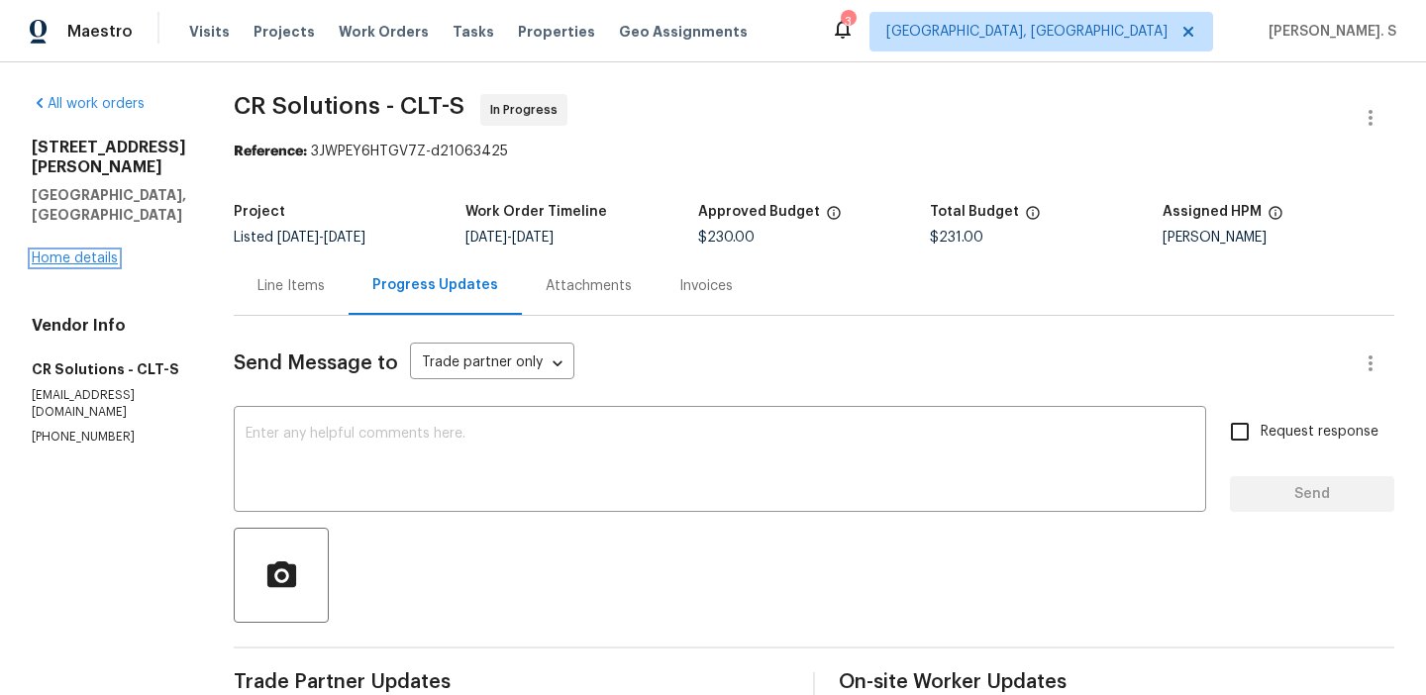
click at [52, 252] on link "Home details" at bounding box center [75, 259] width 86 height 14
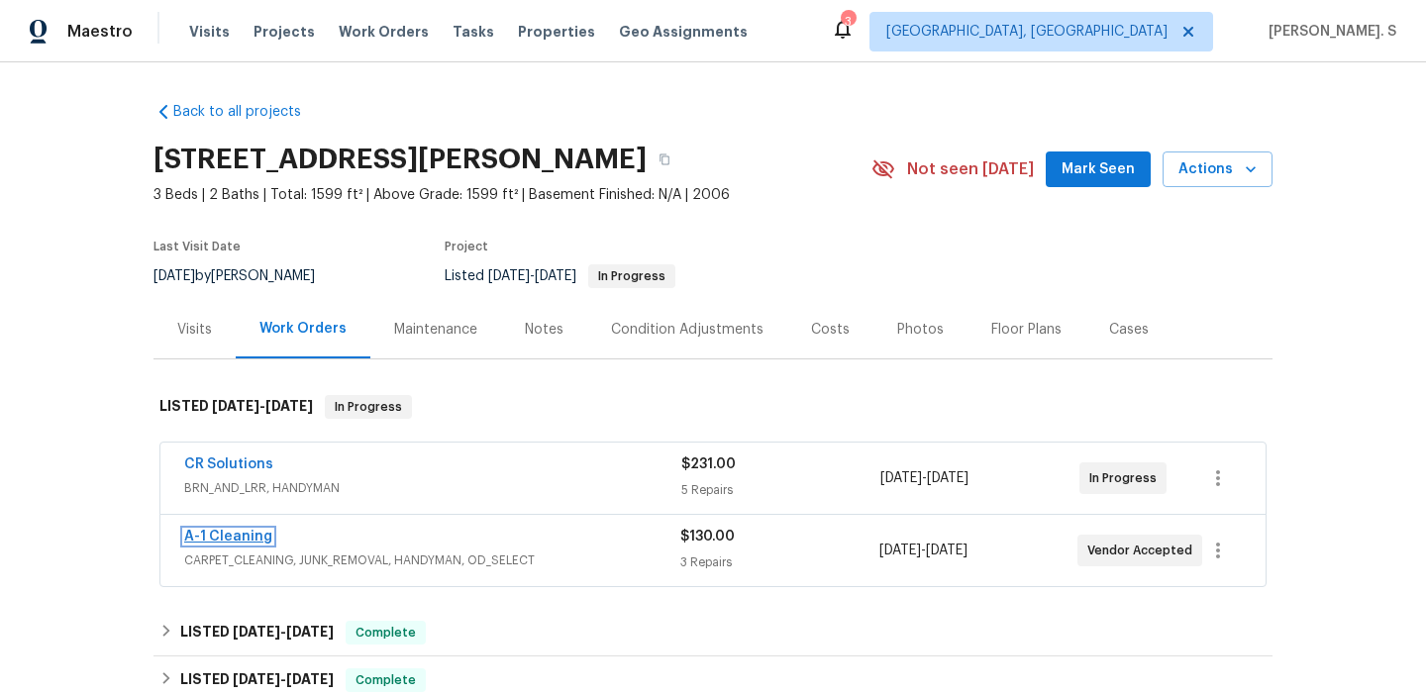
click at [222, 536] on link "A-1 Cleaning" at bounding box center [228, 537] width 88 height 14
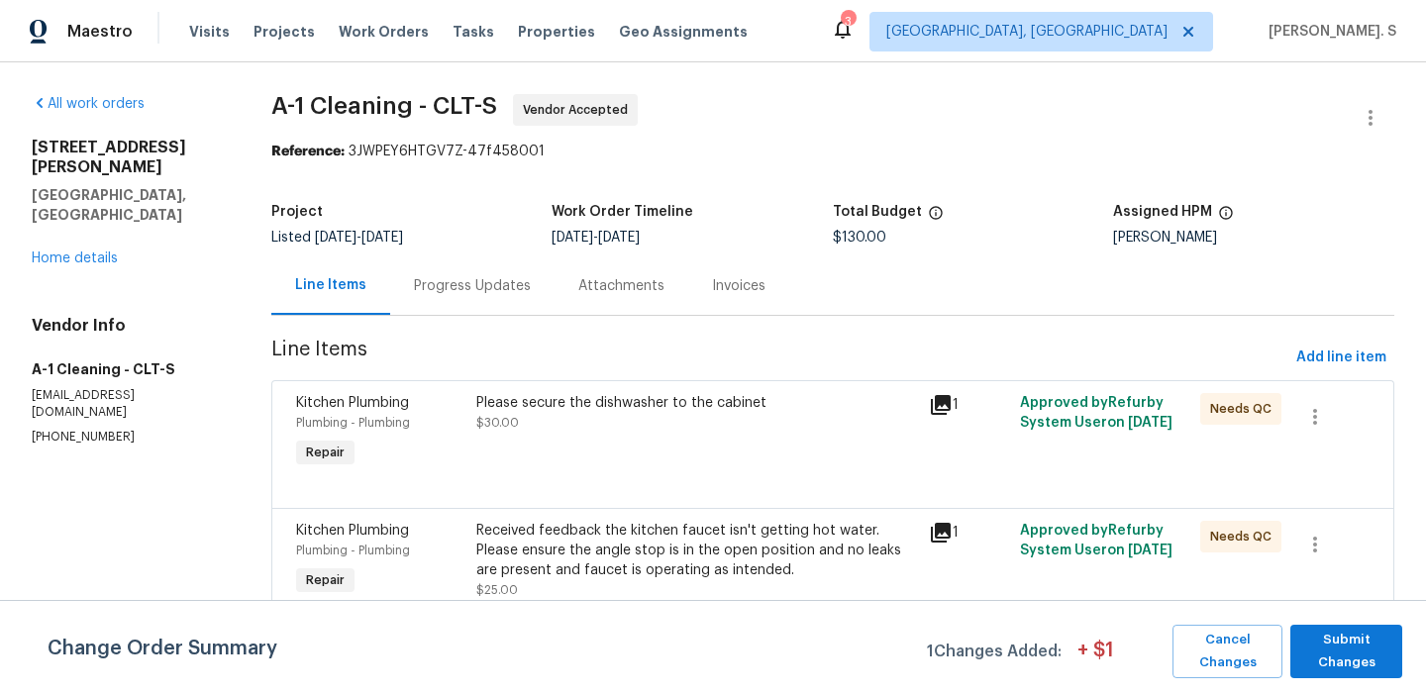
click at [449, 292] on div "Progress Updates" at bounding box center [472, 286] width 117 height 20
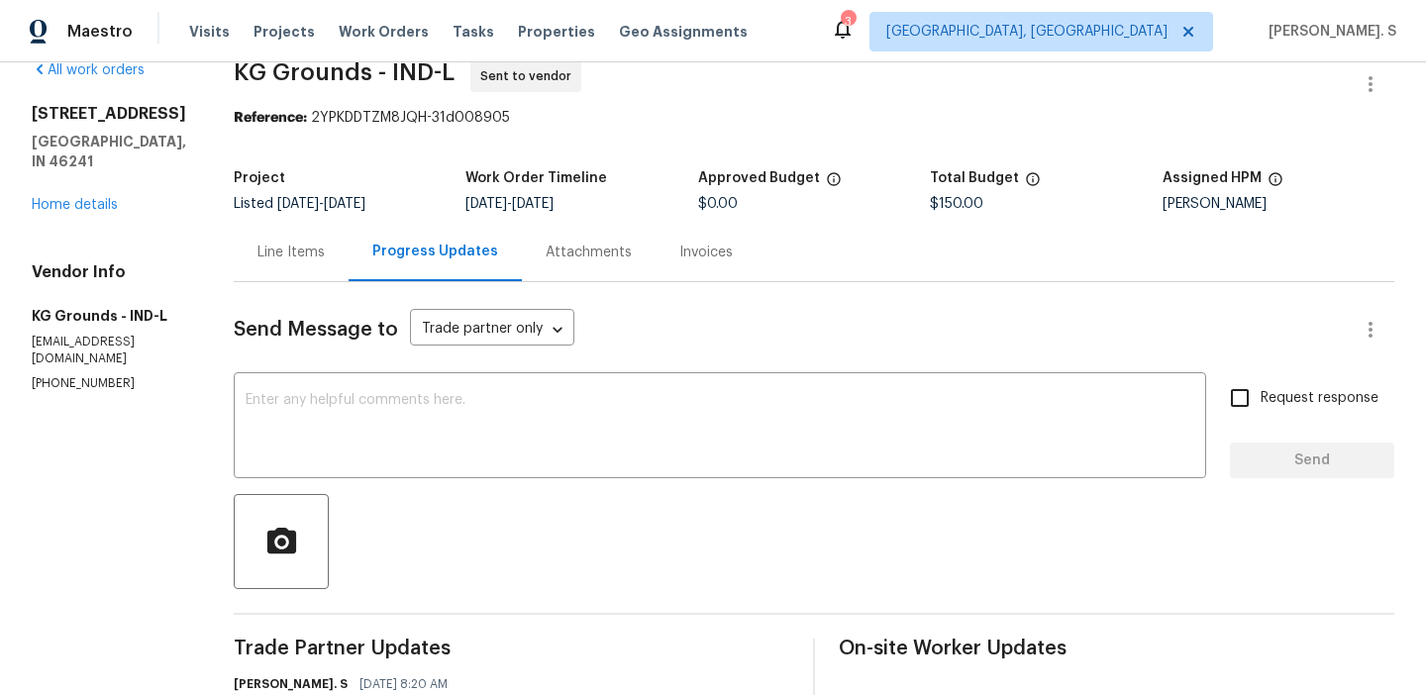
scroll to position [68, 0]
